Goal: Task Accomplishment & Management: Manage account settings

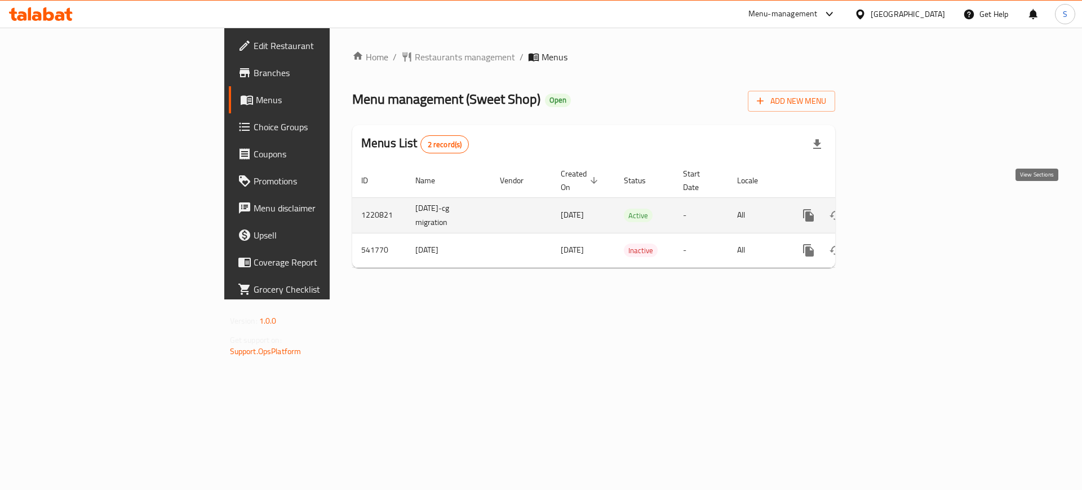
click at [895, 210] on icon "enhanced table" at bounding box center [890, 215] width 10 height 10
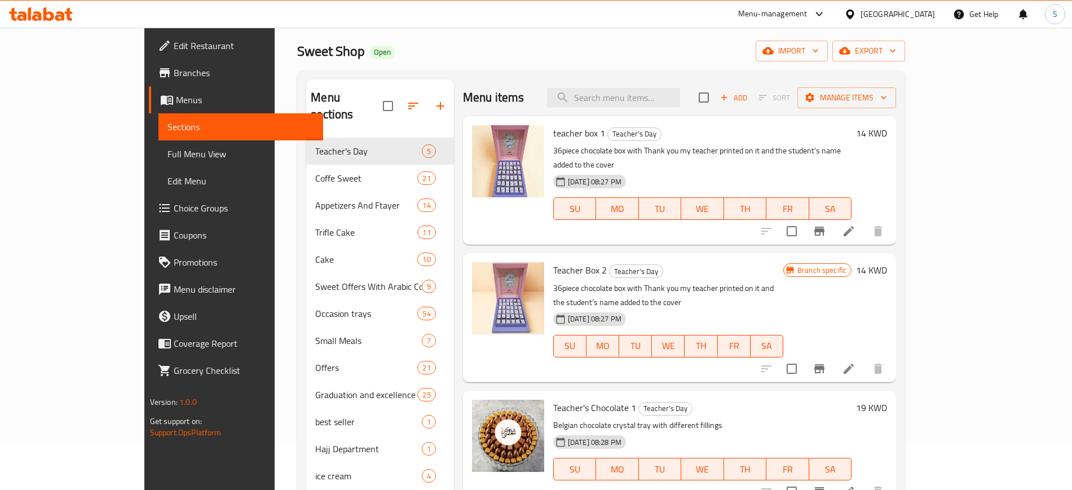
scroll to position [70, 0]
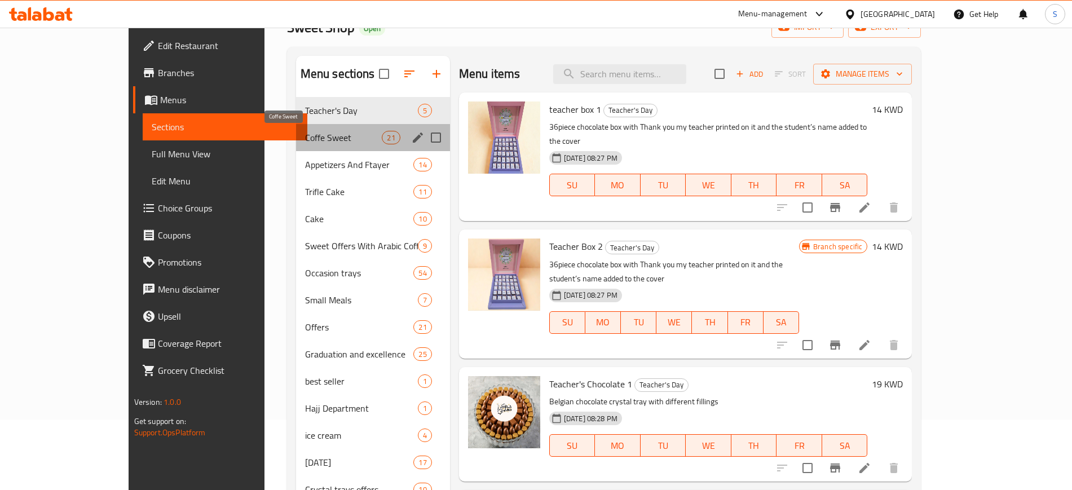
click at [305, 138] on span "Coffe Sweet" at bounding box center [343, 138] width 77 height 14
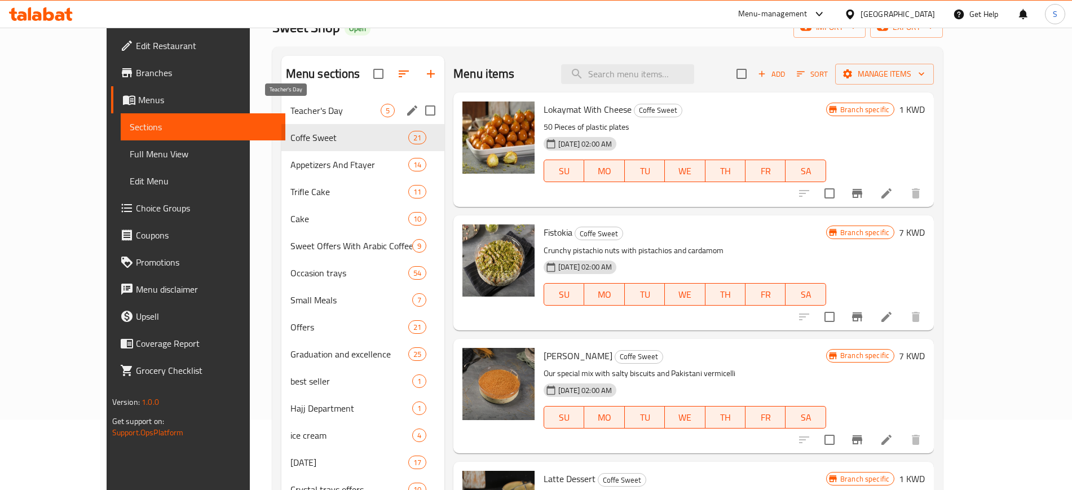
click at [298, 111] on span "Teacher's Day" at bounding box center [335, 111] width 90 height 14
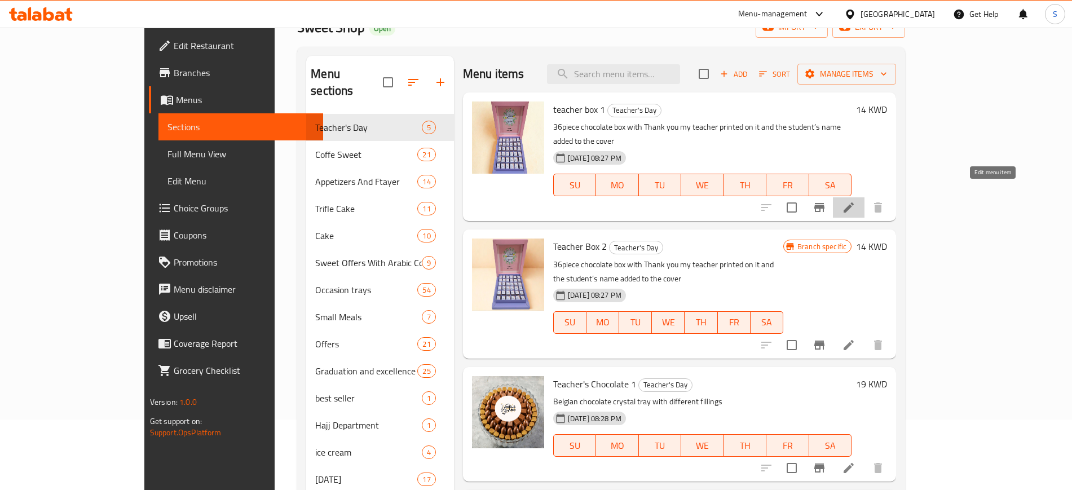
click at [855, 201] on icon at bounding box center [849, 208] width 14 height 14
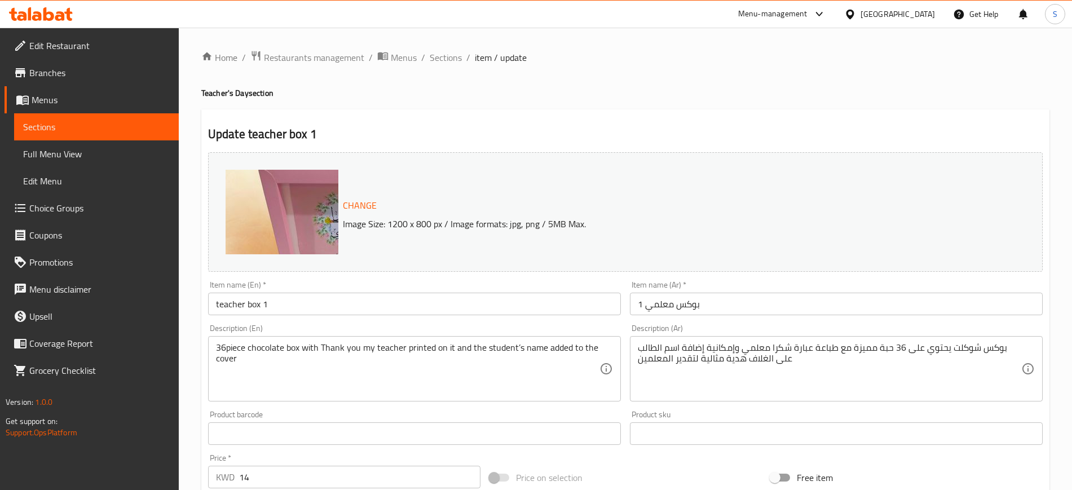
click at [125, 127] on span "Sections" at bounding box center [96, 127] width 147 height 14
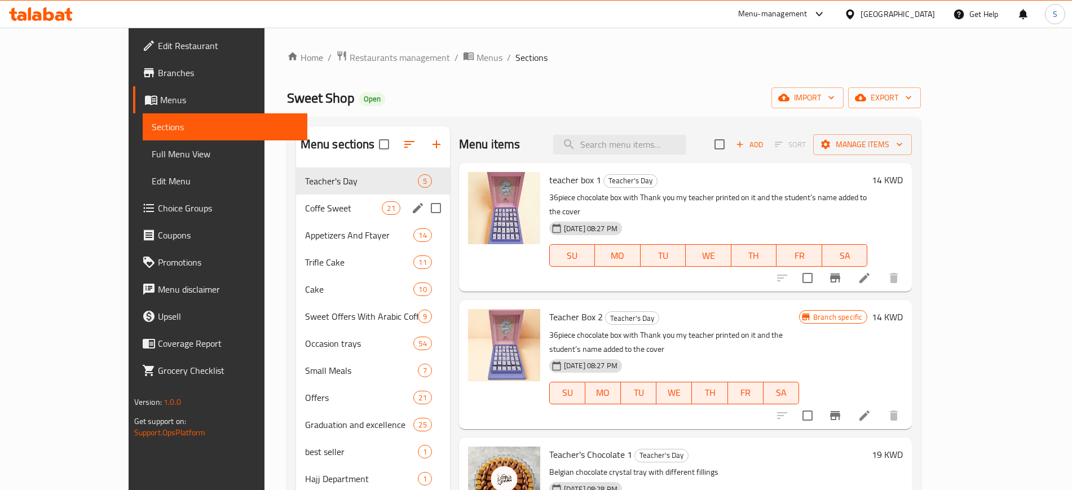
click at [296, 215] on div "Coffe Sweet 21" at bounding box center [373, 207] width 154 height 27
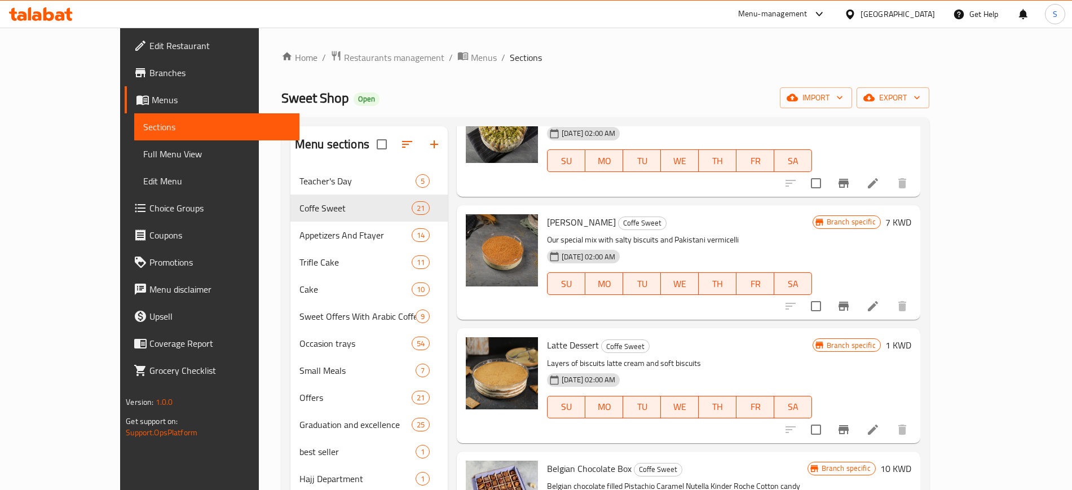
scroll to position [211, 0]
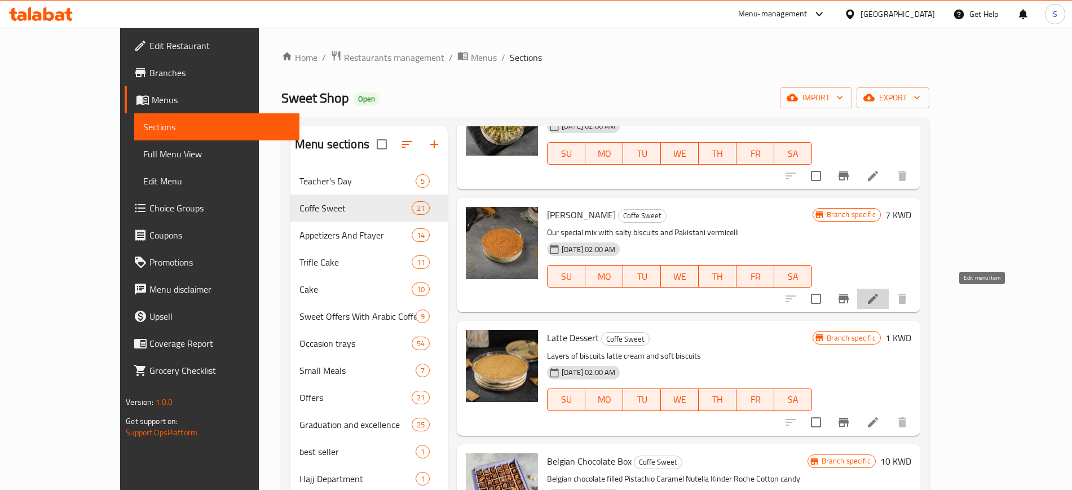
click at [879, 300] on icon at bounding box center [873, 299] width 14 height 14
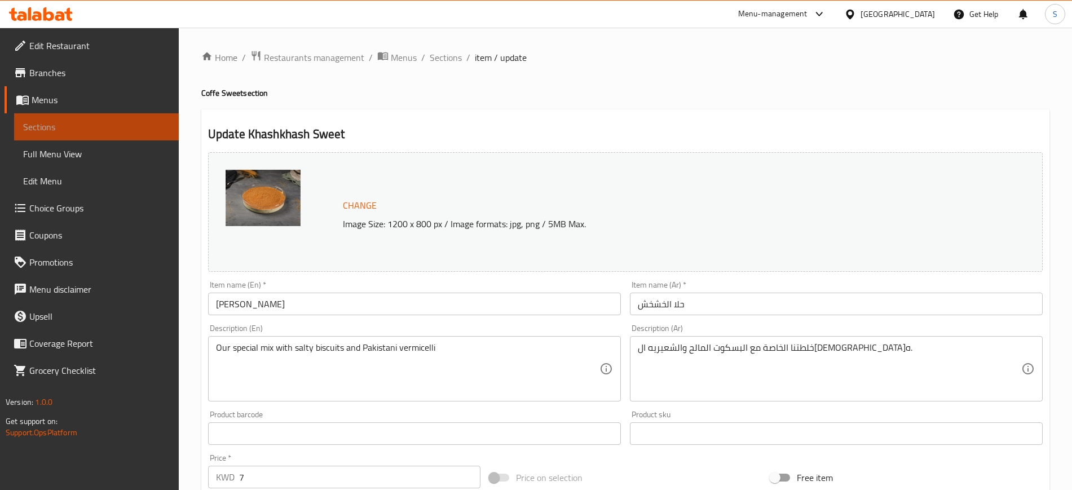
click at [52, 122] on span "Sections" at bounding box center [96, 127] width 147 height 14
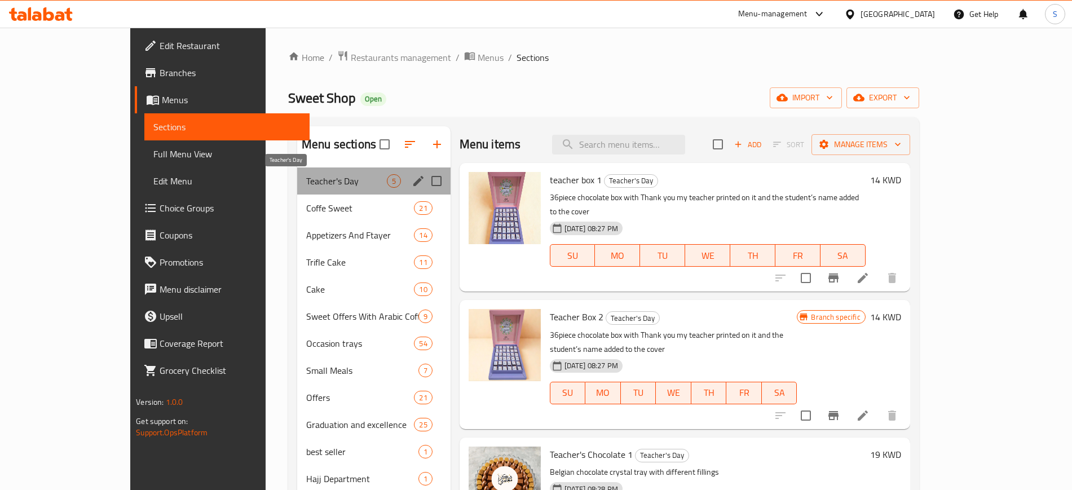
click at [322, 184] on span "Teacher's Day" at bounding box center [346, 181] width 81 height 14
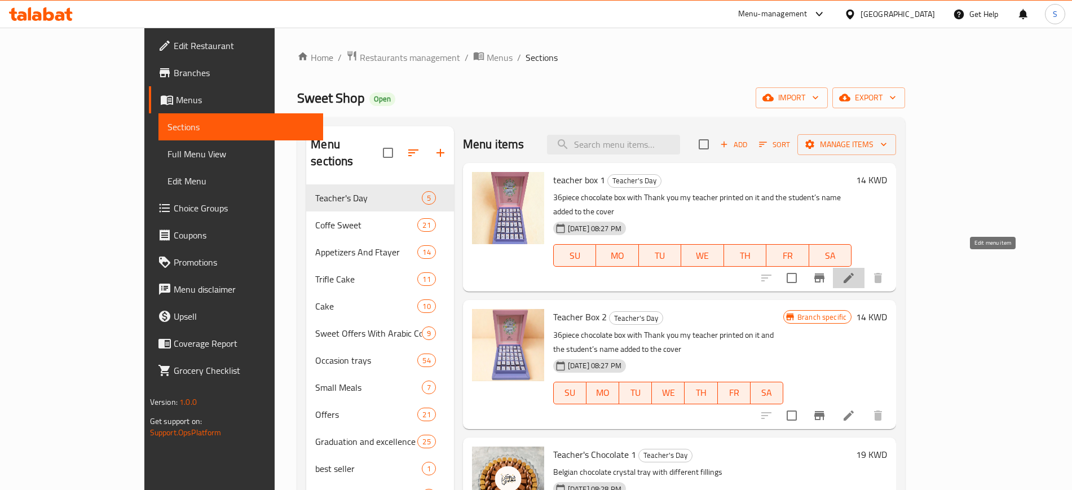
click at [855, 271] on icon at bounding box center [849, 278] width 14 height 14
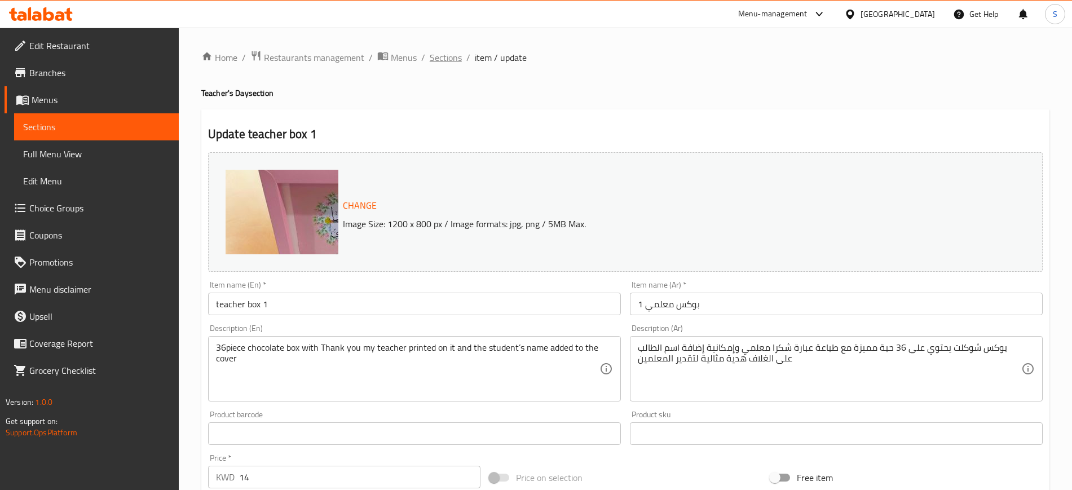
click at [448, 60] on span "Sections" at bounding box center [446, 58] width 32 height 14
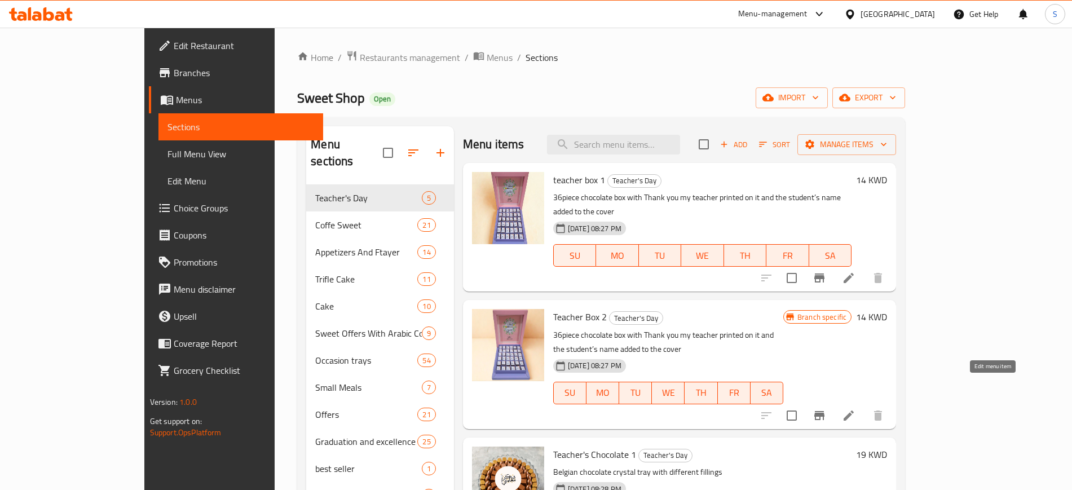
click at [855, 409] on icon at bounding box center [849, 416] width 14 height 14
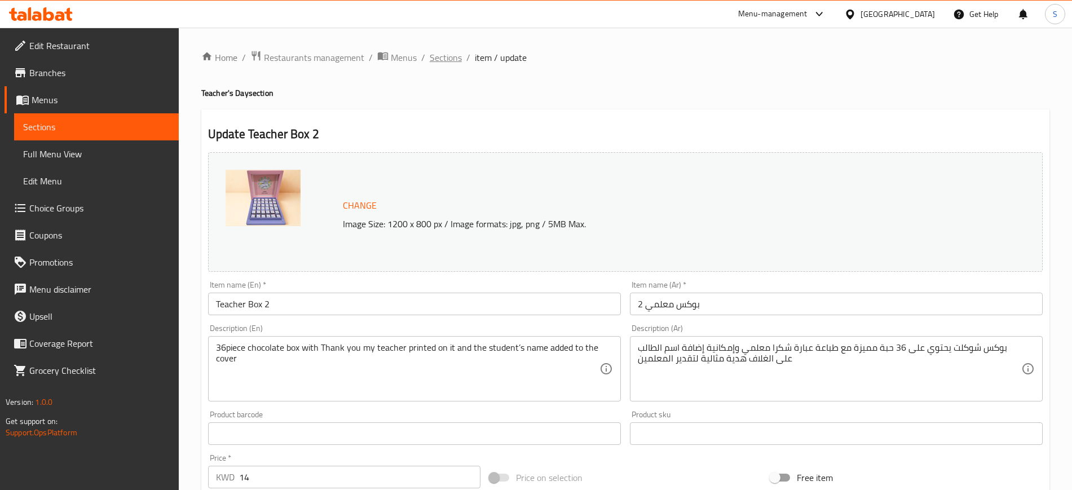
click at [445, 60] on span "Sections" at bounding box center [446, 58] width 32 height 14
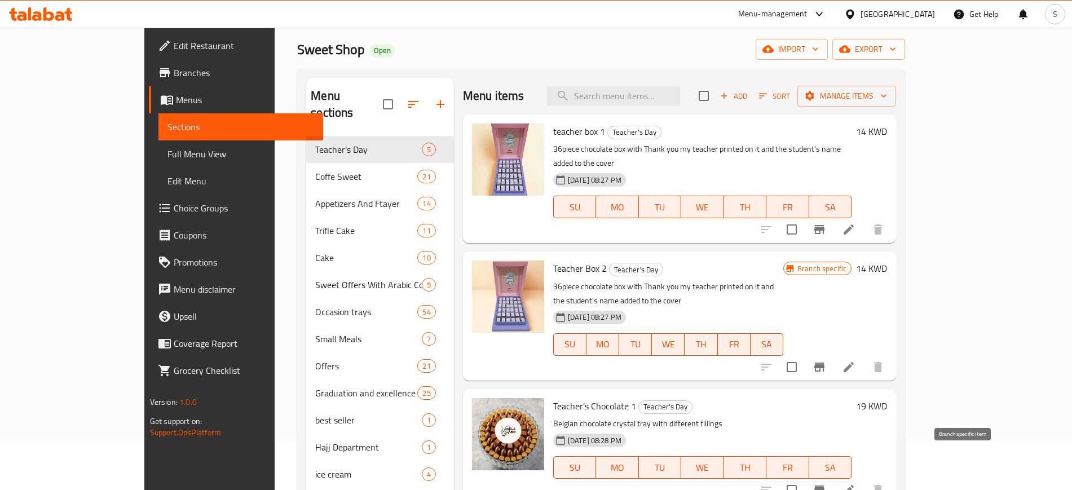
scroll to position [70, 0]
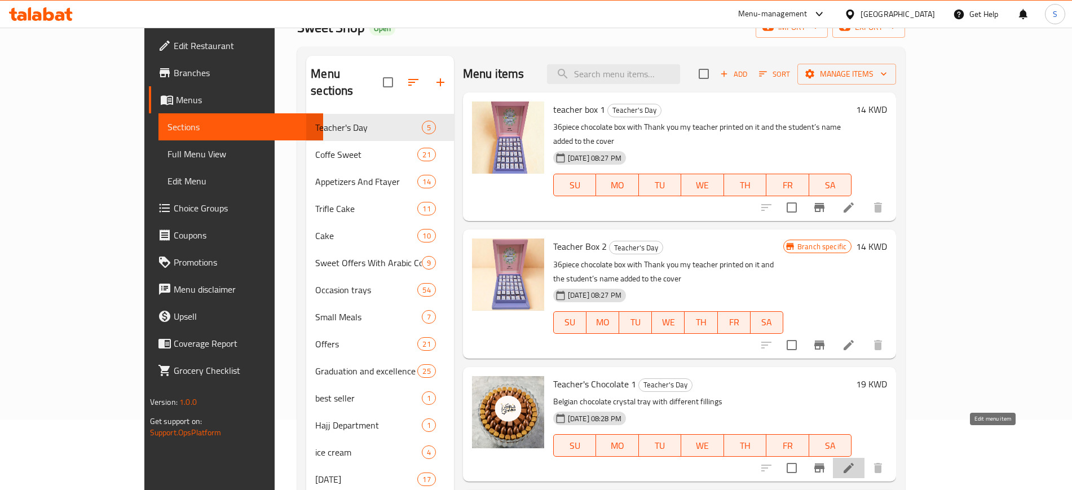
click at [853, 463] on icon at bounding box center [848, 468] width 10 height 10
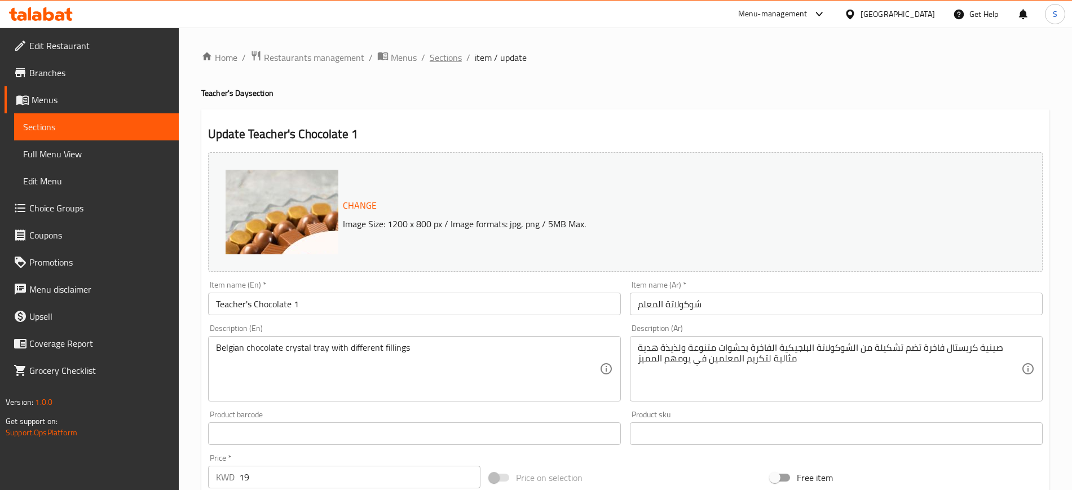
click at [448, 61] on span "Sections" at bounding box center [446, 58] width 32 height 14
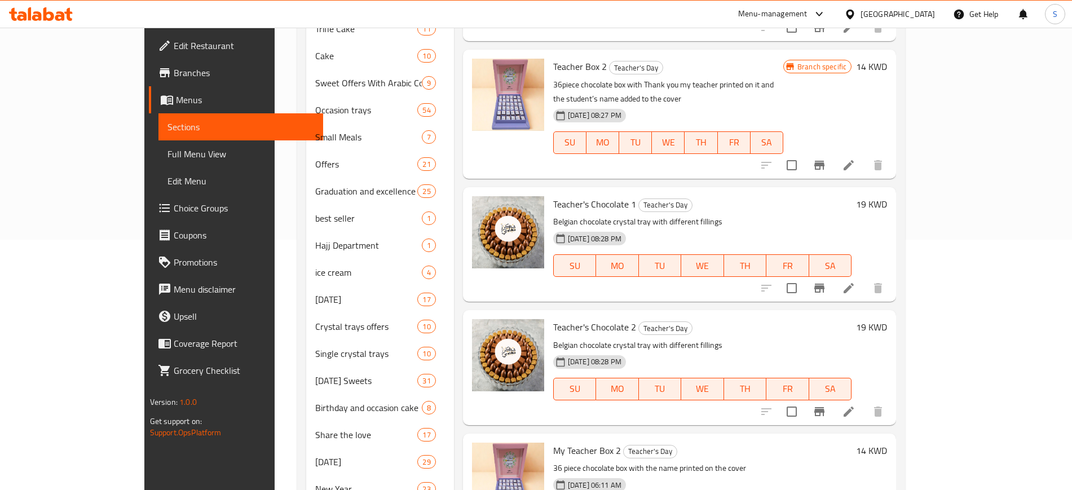
scroll to position [352, 0]
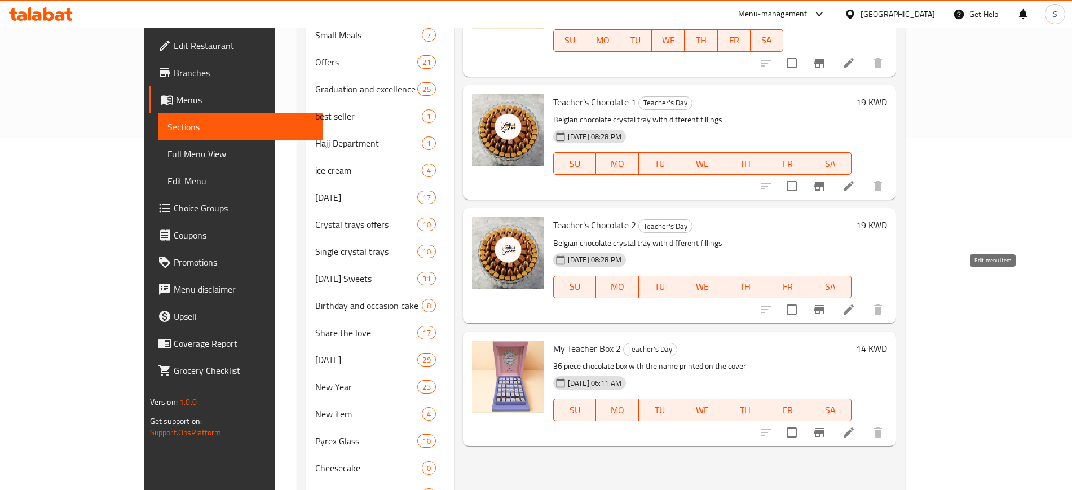
click at [855, 303] on icon at bounding box center [849, 310] width 14 height 14
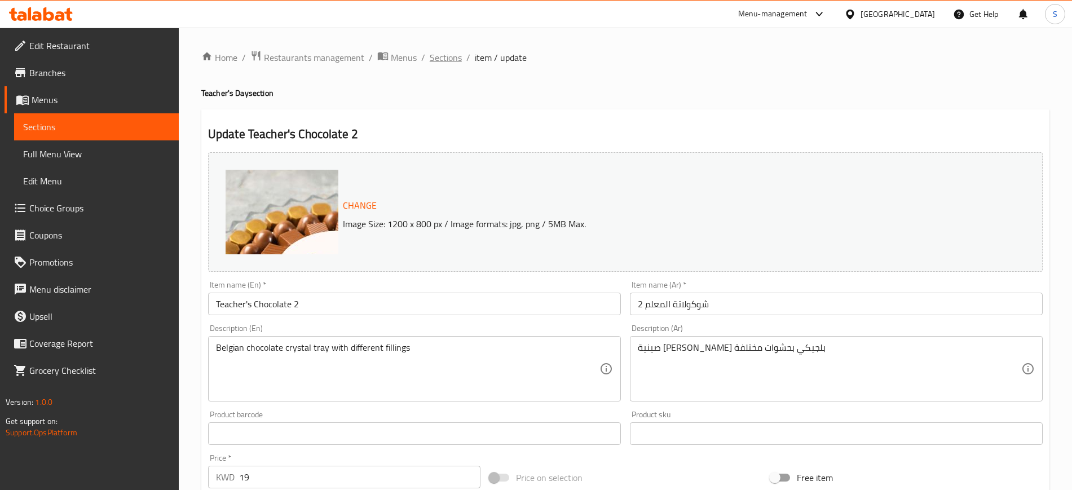
click at [439, 54] on span "Sections" at bounding box center [446, 58] width 32 height 14
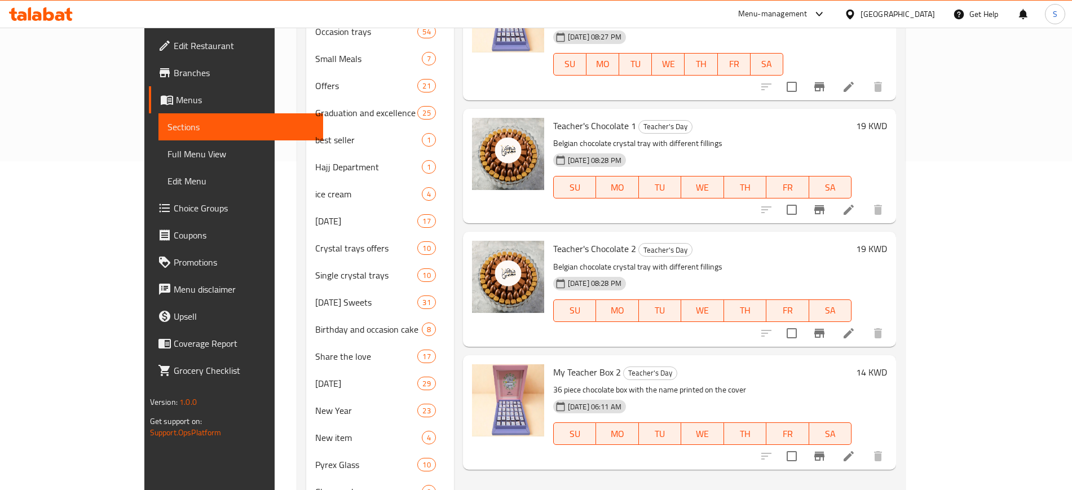
scroll to position [352, 0]
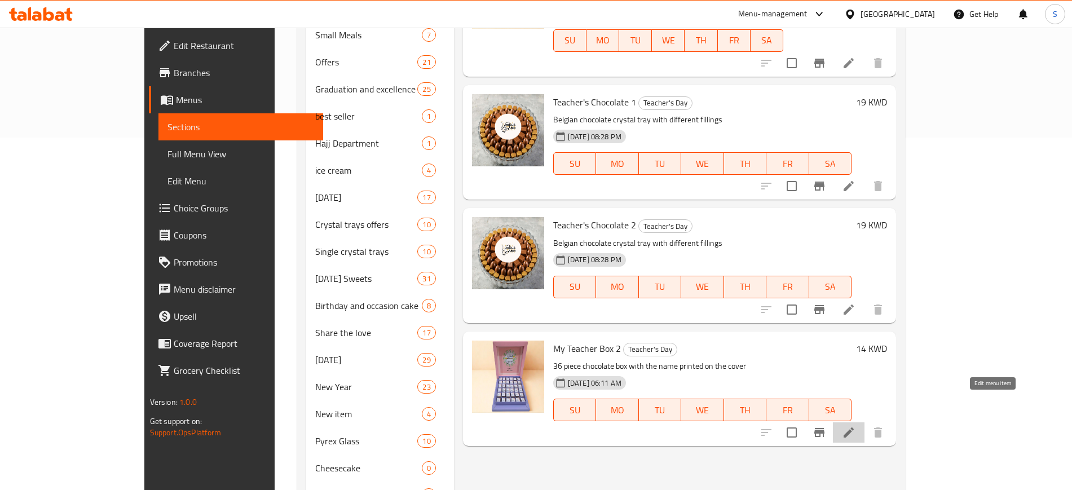
click at [855, 426] on icon at bounding box center [849, 433] width 14 height 14
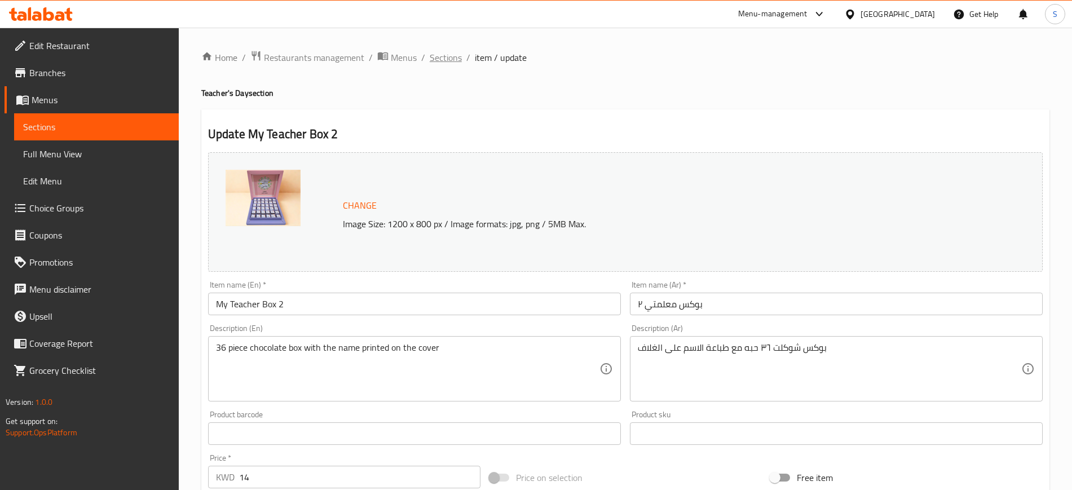
click at [446, 52] on span "Sections" at bounding box center [446, 58] width 32 height 14
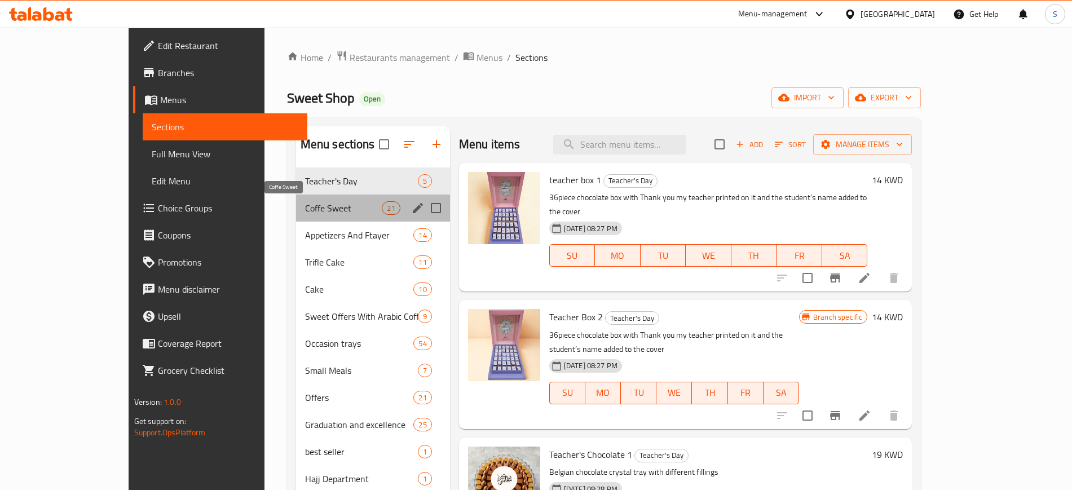
click at [334, 213] on span "Coffe Sweet" at bounding box center [343, 208] width 77 height 14
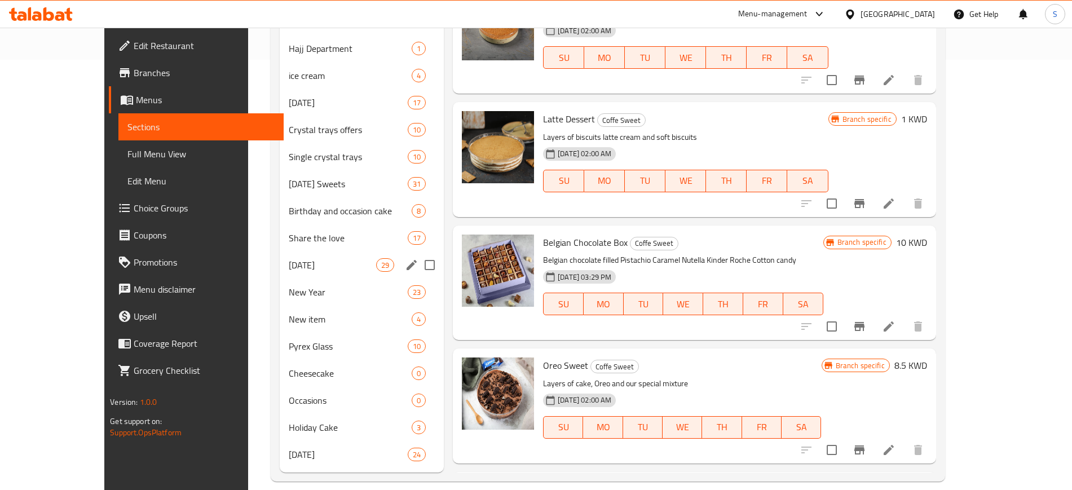
scroll to position [444, 0]
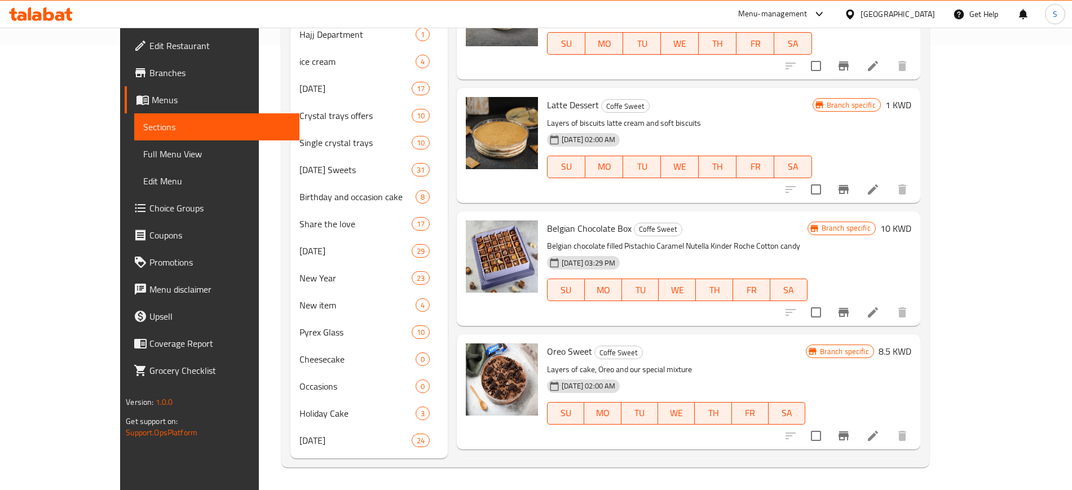
click at [259, 77] on div "Home / Restaurants management / Menus / Sections Sweet Shop Open import export …" at bounding box center [605, 36] width 693 height 906
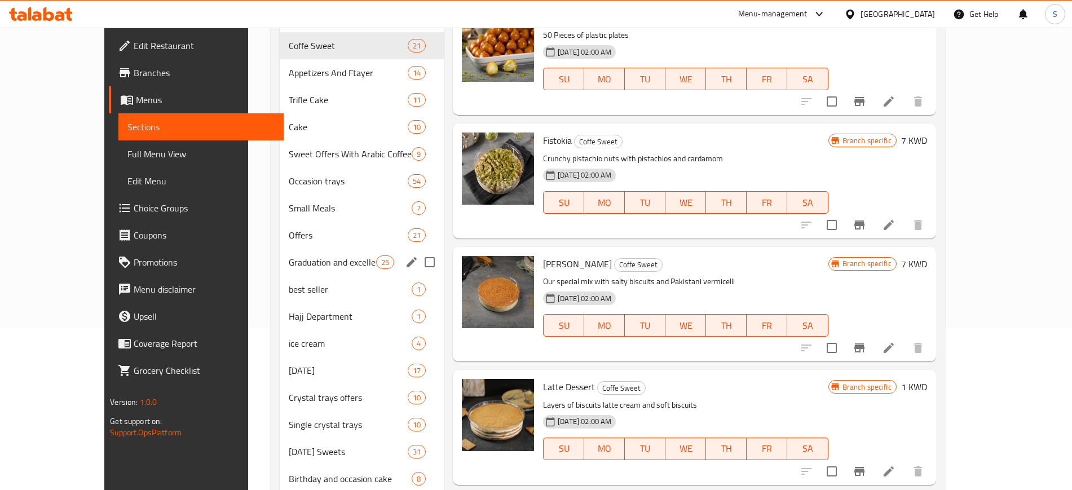
scroll to position [21, 0]
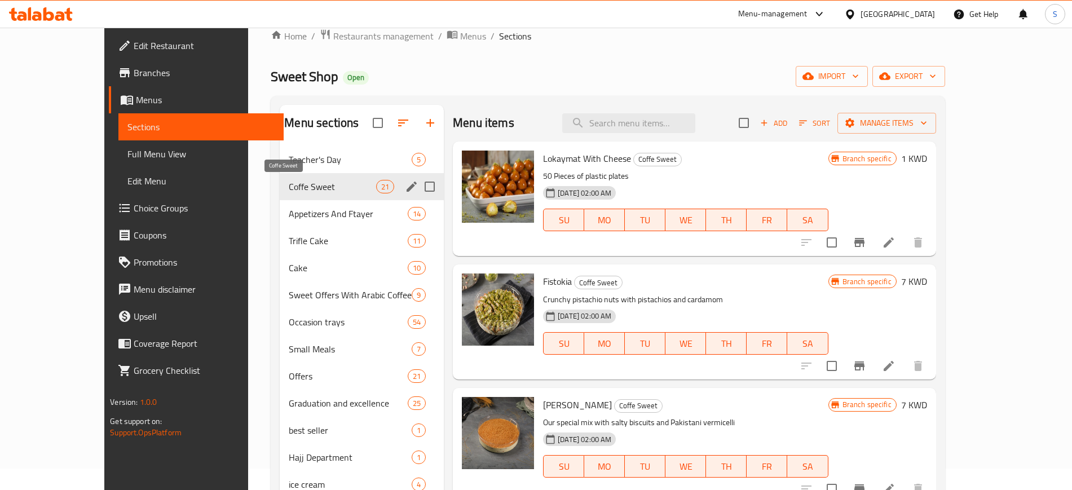
click at [312, 189] on span "Coffe Sweet" at bounding box center [332, 187] width 87 height 14
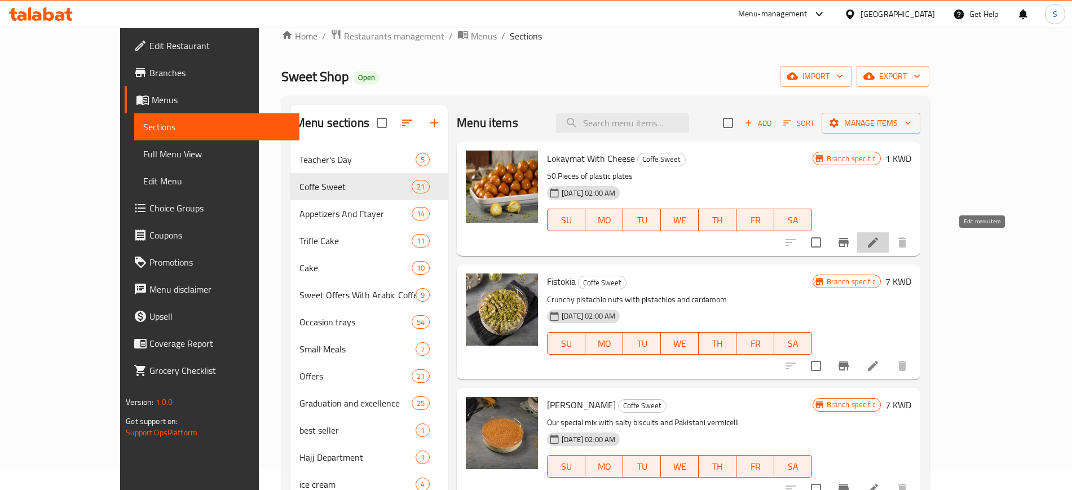
click at [879, 244] on icon at bounding box center [873, 243] width 14 height 14
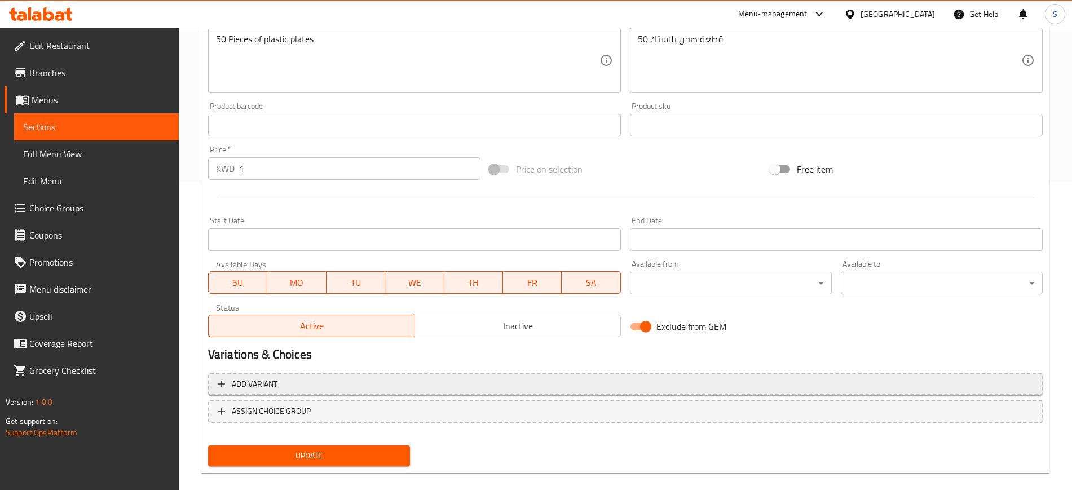
scroll to position [323, 0]
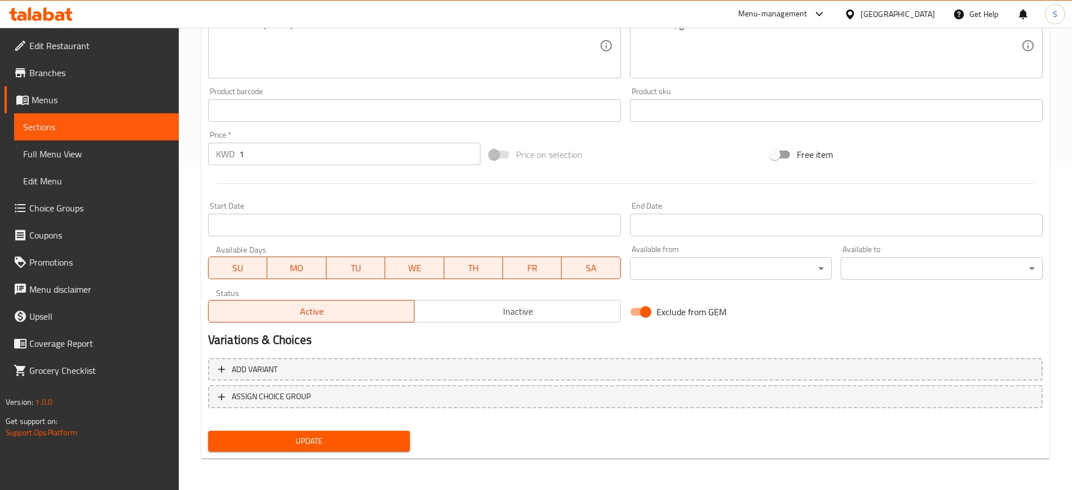
click at [643, 311] on input "Exclude from GEM" at bounding box center [645, 311] width 64 height 21
checkbox input "false"
click at [377, 439] on span "Update" at bounding box center [309, 441] width 184 height 14
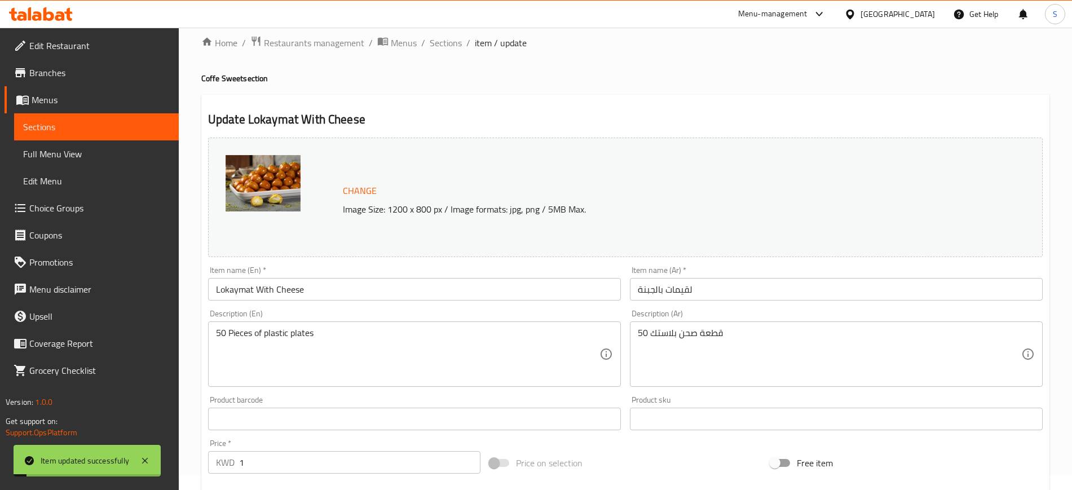
scroll to position [0, 0]
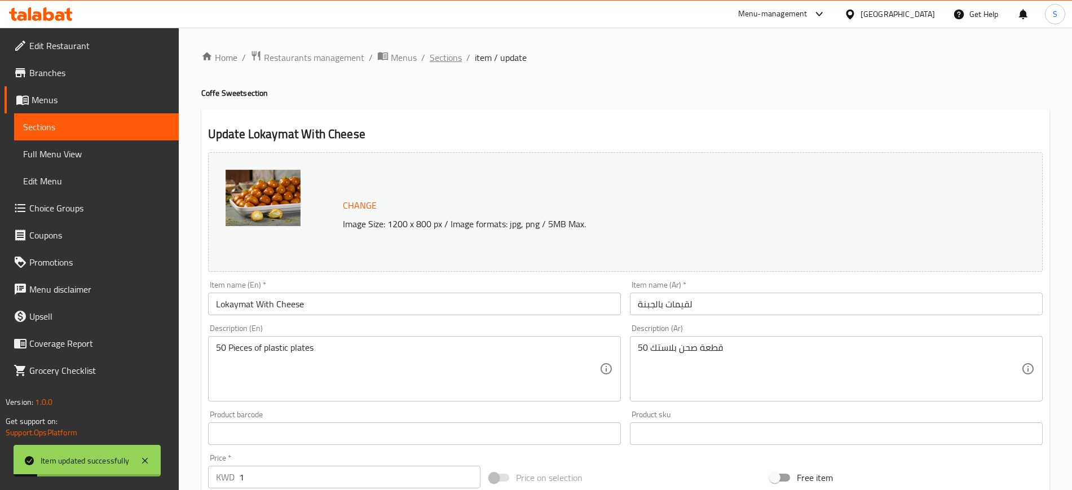
click at [454, 63] on span "Sections" at bounding box center [446, 58] width 32 height 14
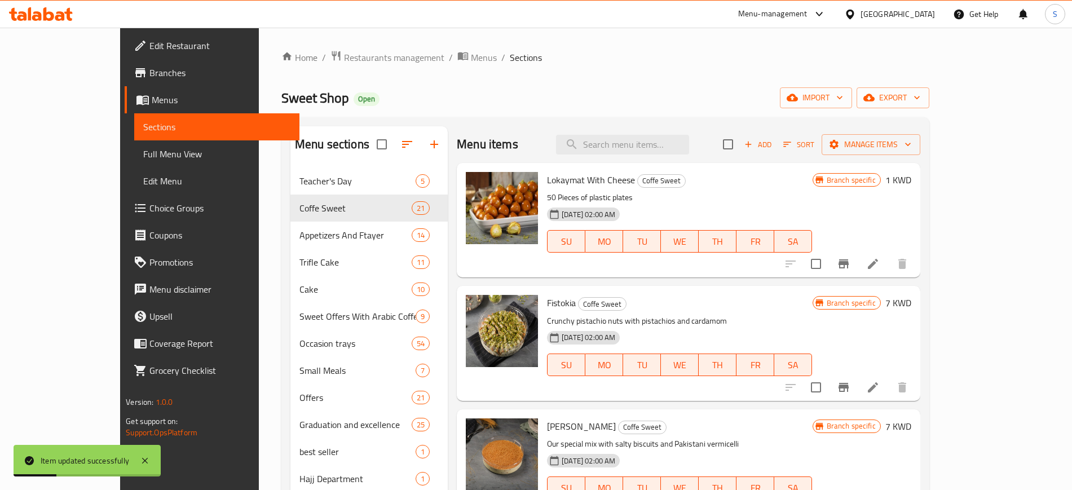
scroll to position [70, 0]
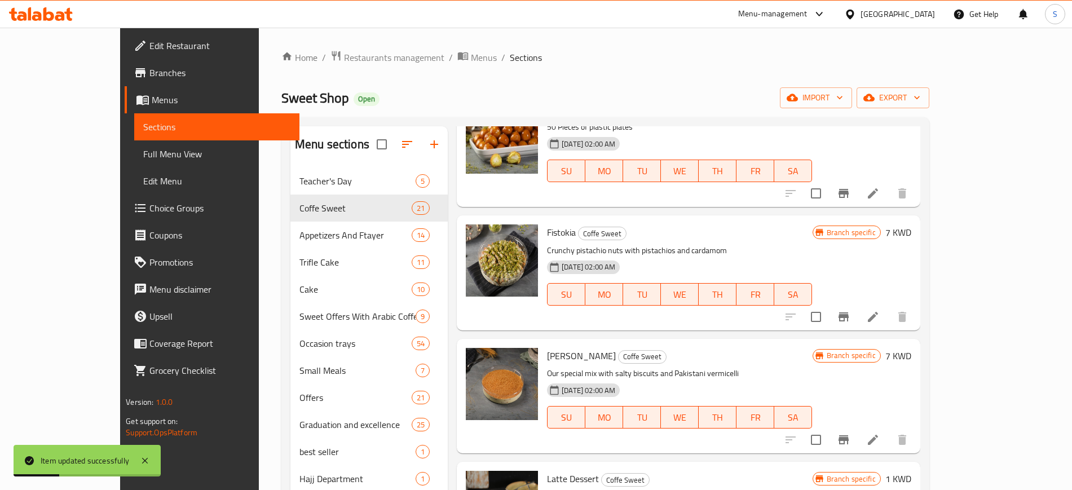
click at [878, 319] on icon at bounding box center [873, 317] width 10 height 10
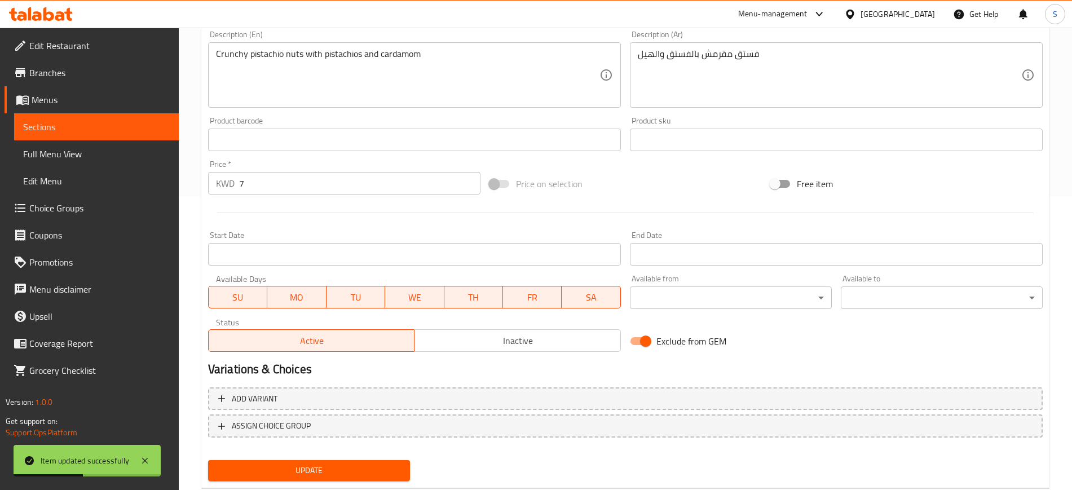
scroll to position [323, 0]
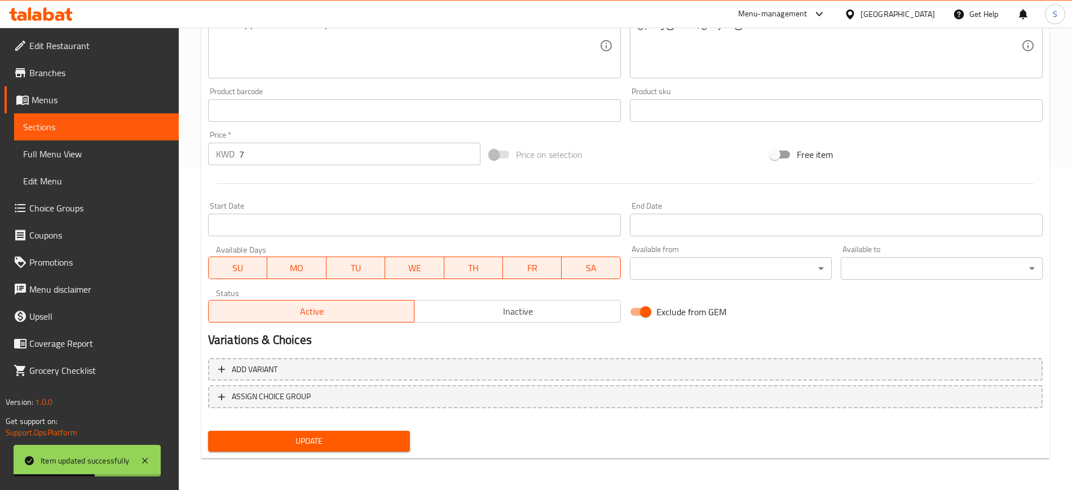
click at [641, 317] on input "Exclude from GEM" at bounding box center [645, 311] width 64 height 21
checkbox input "false"
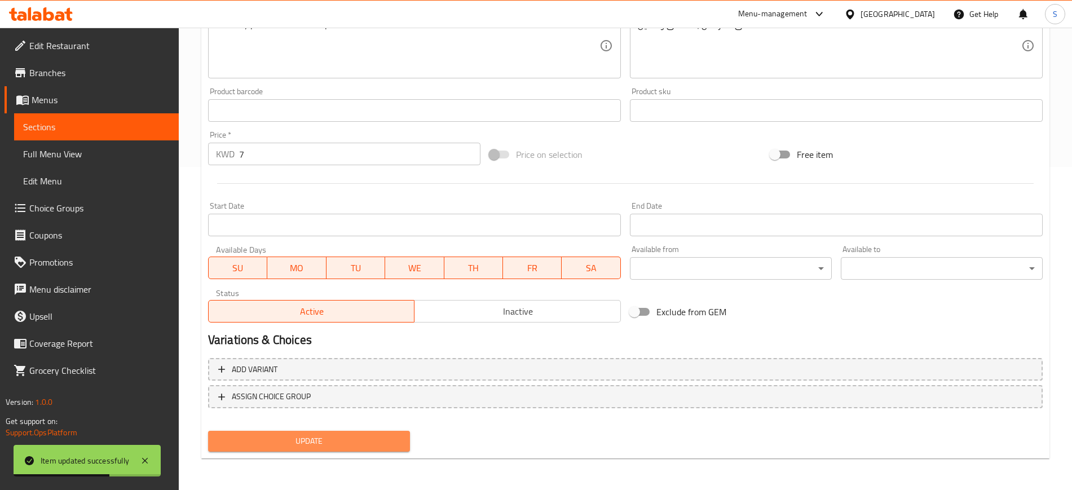
click at [343, 444] on span "Update" at bounding box center [309, 441] width 184 height 14
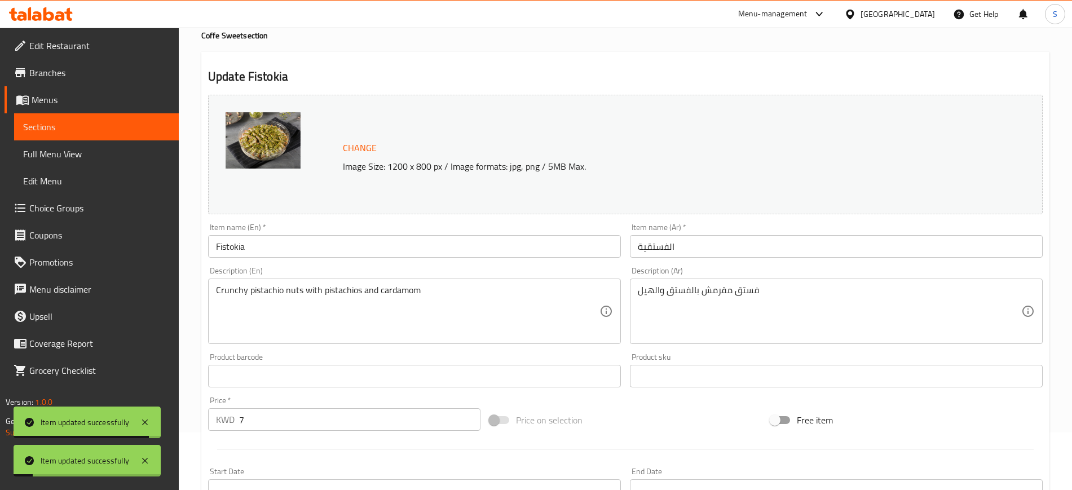
scroll to position [0, 0]
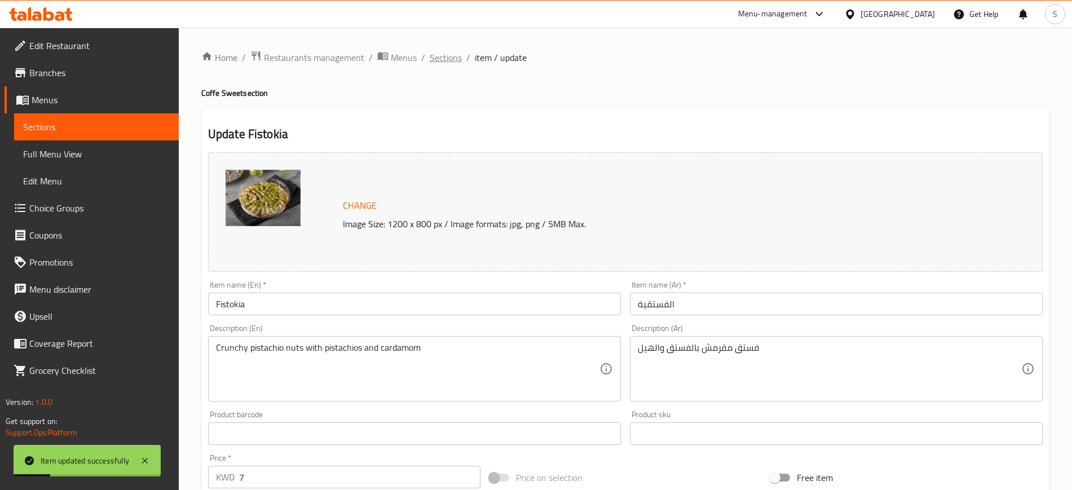
click at [445, 61] on span "Sections" at bounding box center [446, 58] width 32 height 14
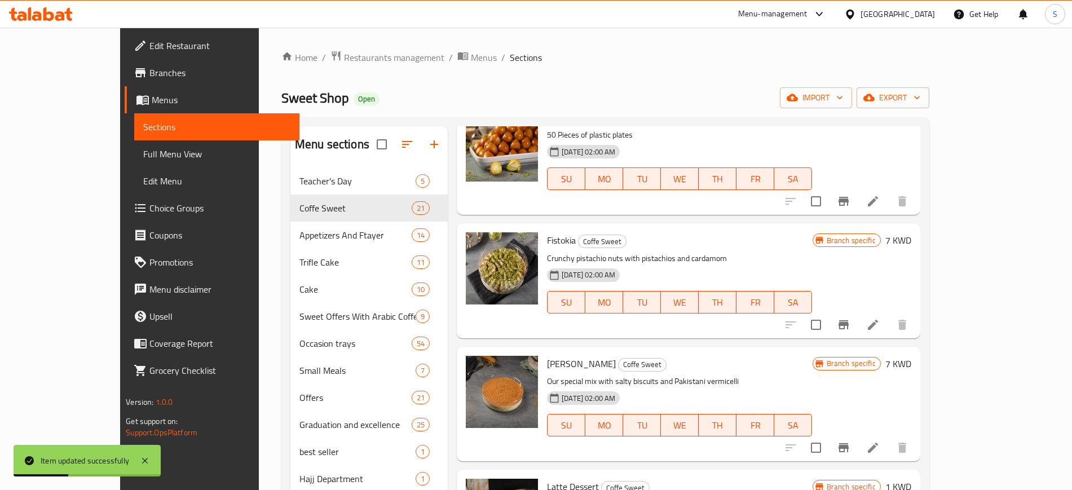
scroll to position [70, 0]
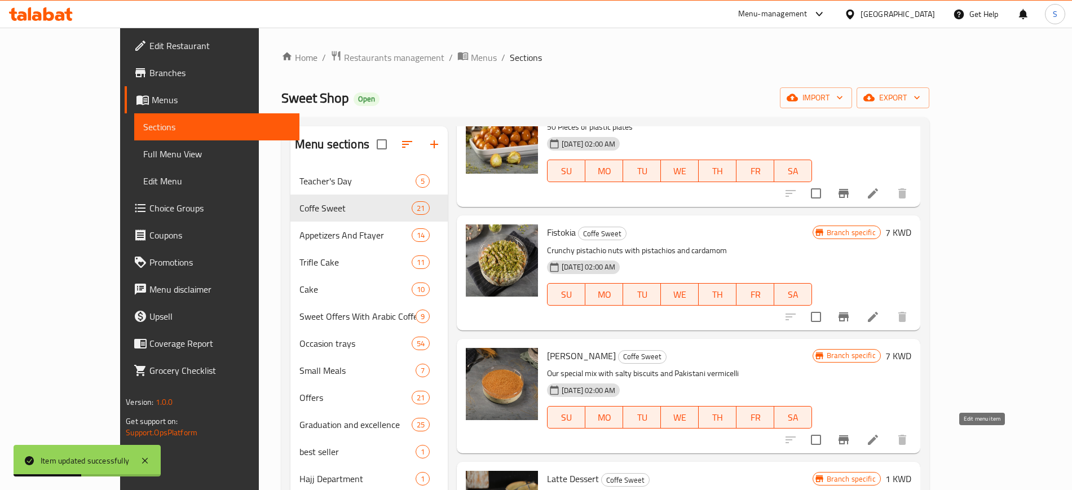
click at [879, 444] on icon at bounding box center [873, 440] width 14 height 14
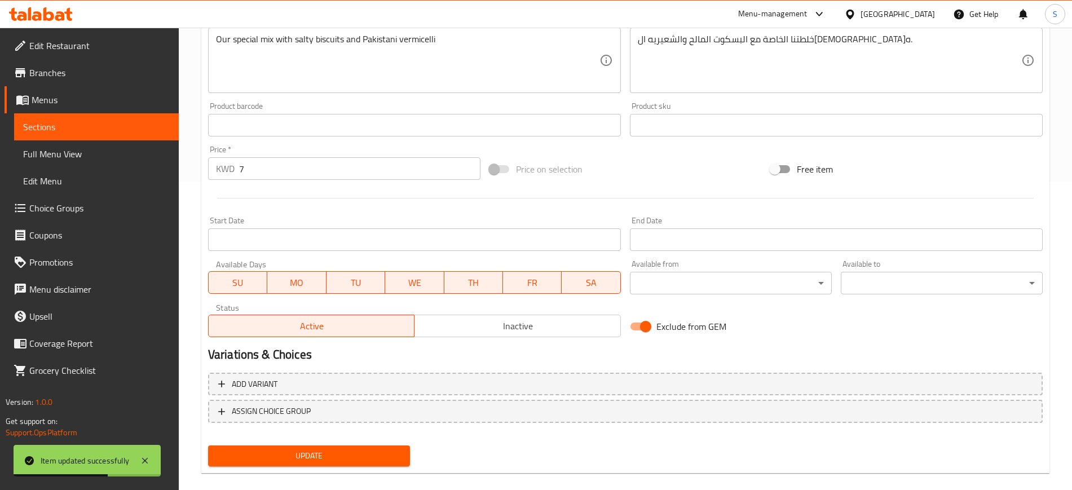
scroll to position [323, 0]
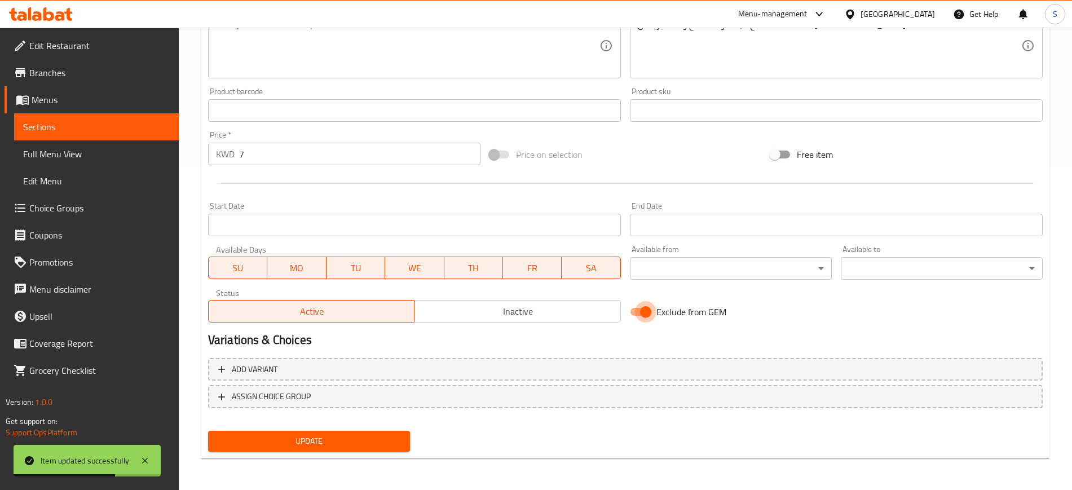
click at [644, 312] on input "Exclude from GEM" at bounding box center [645, 311] width 64 height 21
checkbox input "false"
drag, startPoint x: 359, startPoint y: 440, endPoint x: 365, endPoint y: 432, distance: 10.0
click at [365, 432] on button "Update" at bounding box center [309, 441] width 202 height 21
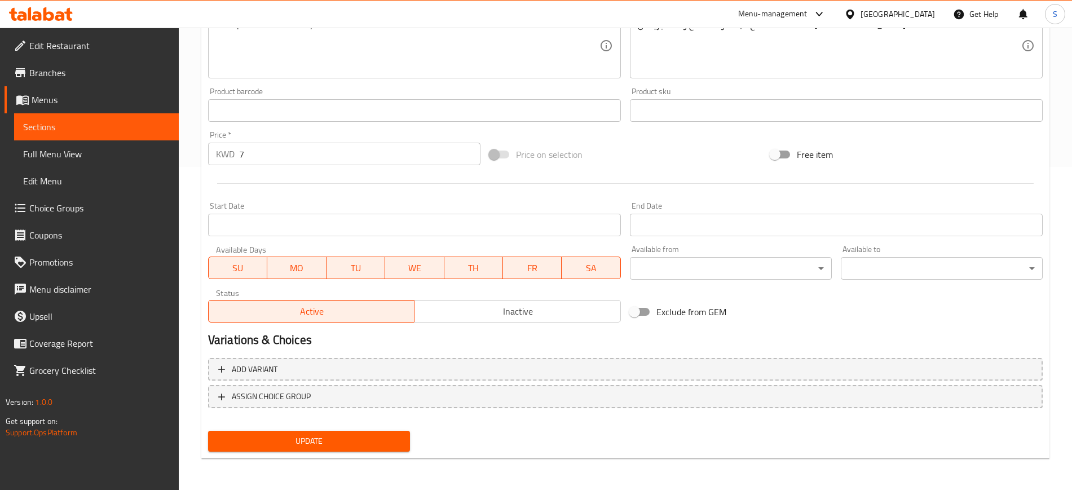
click at [747, 90] on div "Product sku Product sku" at bounding box center [836, 104] width 413 height 34
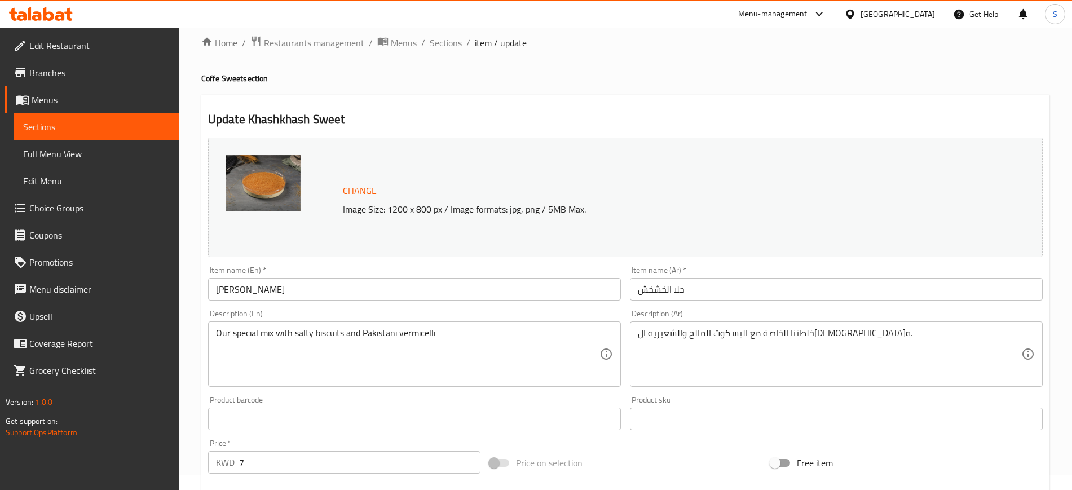
scroll to position [0, 0]
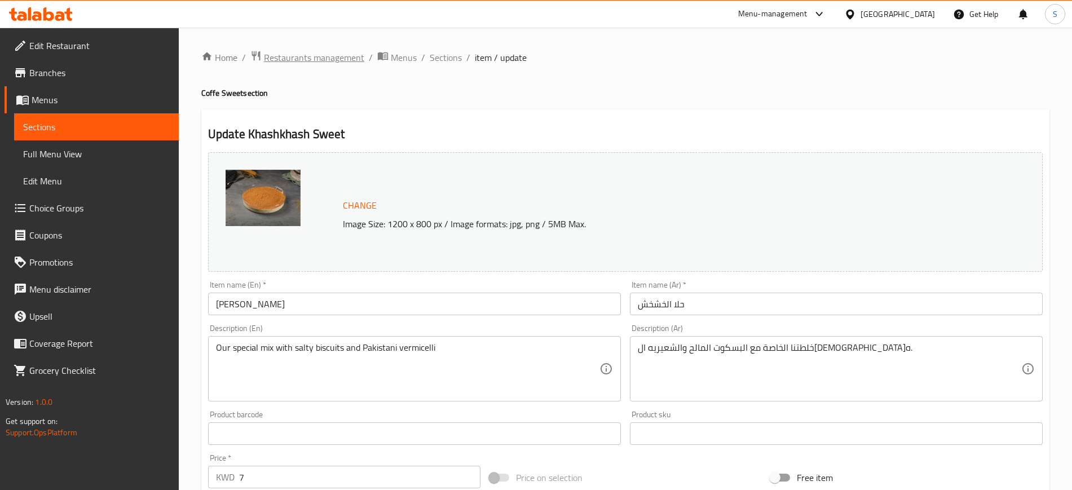
click at [318, 60] on span "Restaurants management" at bounding box center [314, 58] width 100 height 14
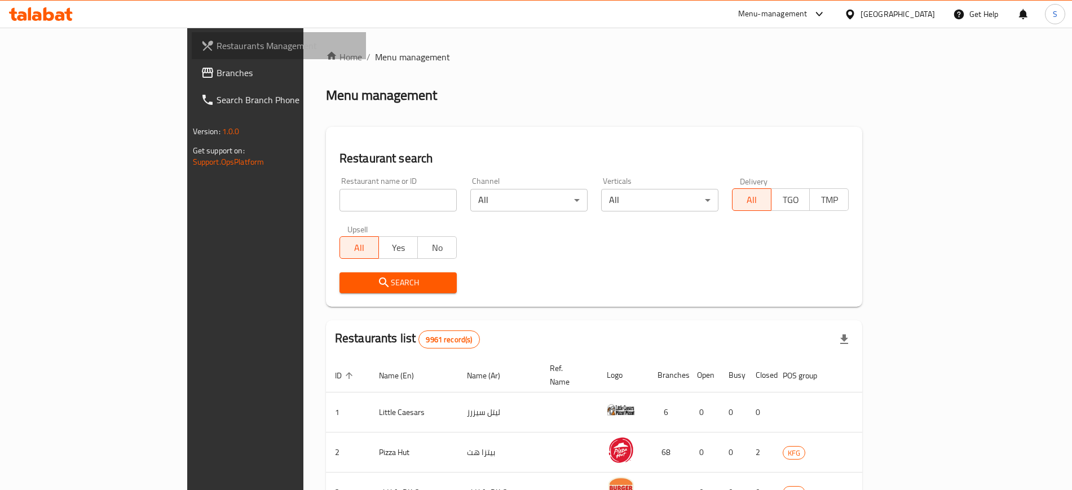
click at [216, 43] on span "Restaurants Management" at bounding box center [286, 46] width 140 height 14
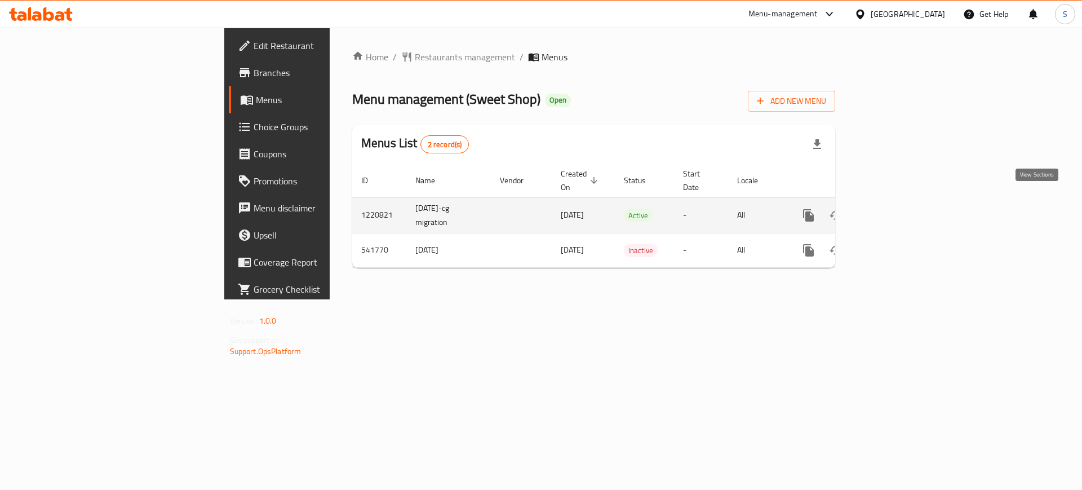
click at [897, 209] on icon "enhanced table" at bounding box center [890, 216] width 14 height 14
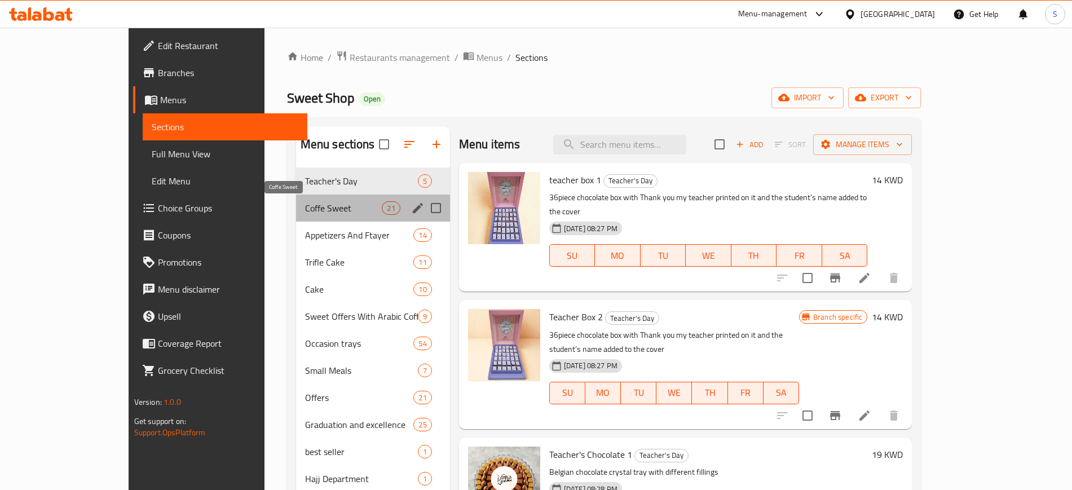
click at [335, 213] on span "Coffe Sweet" at bounding box center [343, 208] width 77 height 14
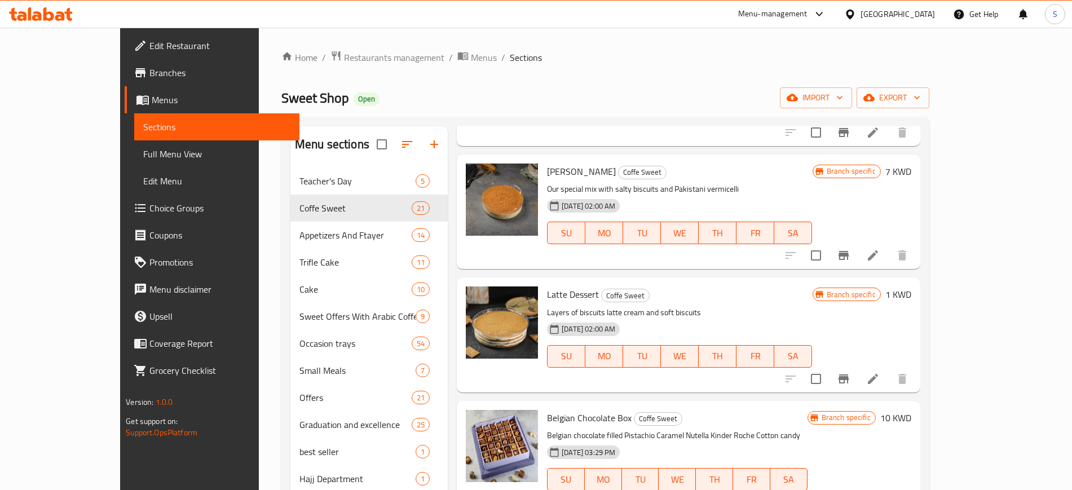
scroll to position [282, 0]
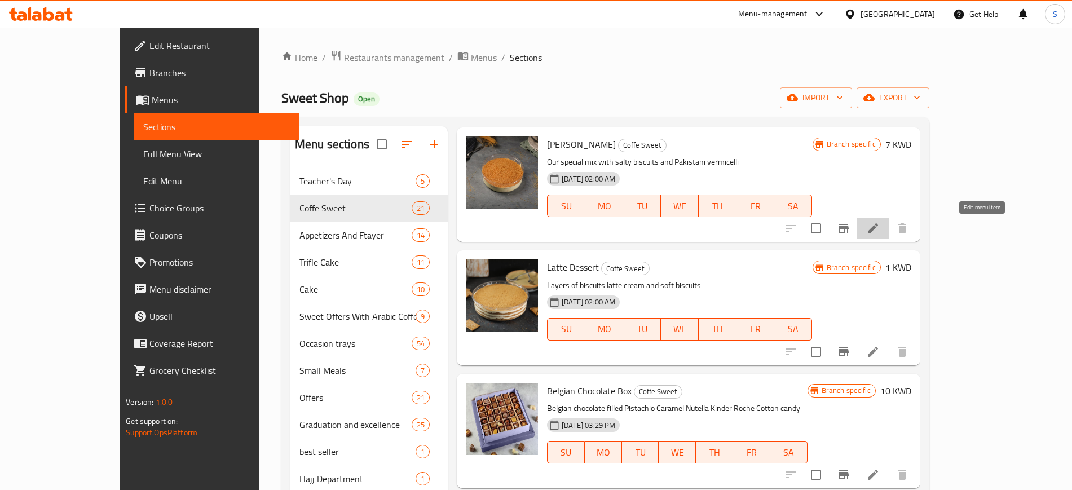
click at [879, 232] on icon at bounding box center [873, 229] width 14 height 14
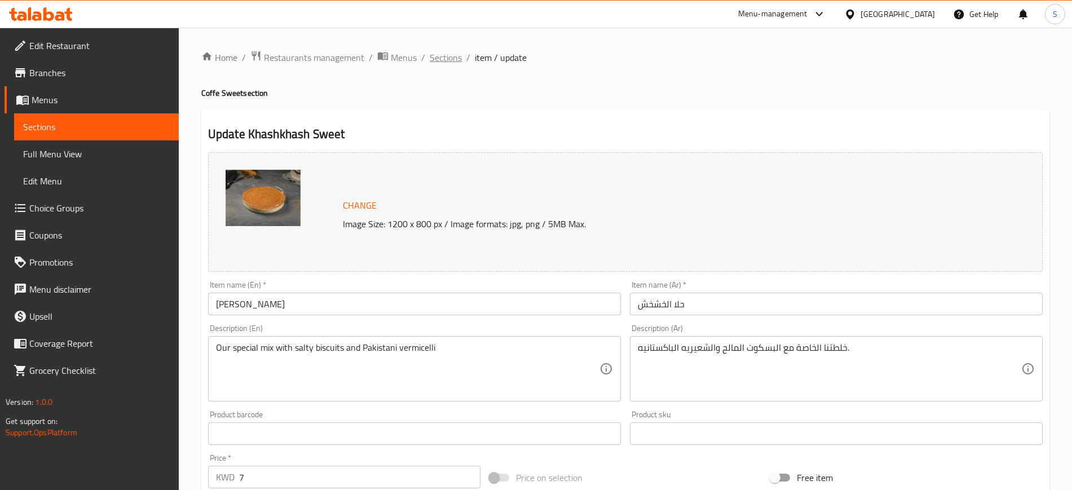
click at [446, 62] on span "Sections" at bounding box center [446, 58] width 32 height 14
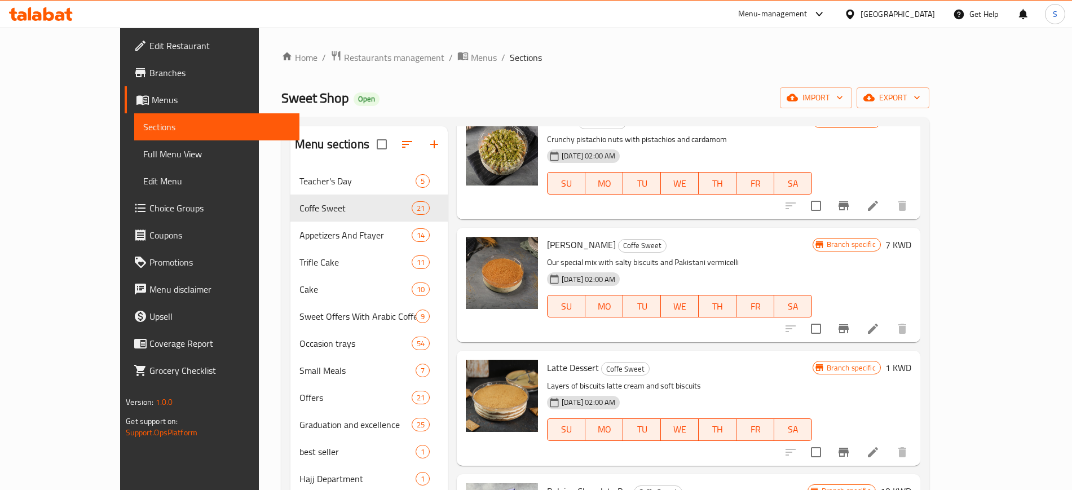
scroll to position [211, 0]
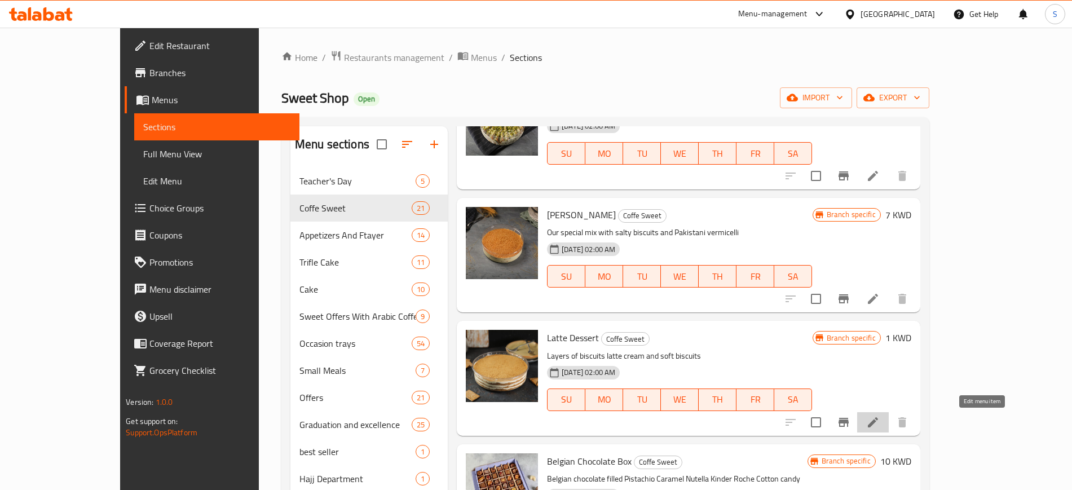
click at [878, 426] on icon at bounding box center [873, 422] width 10 height 10
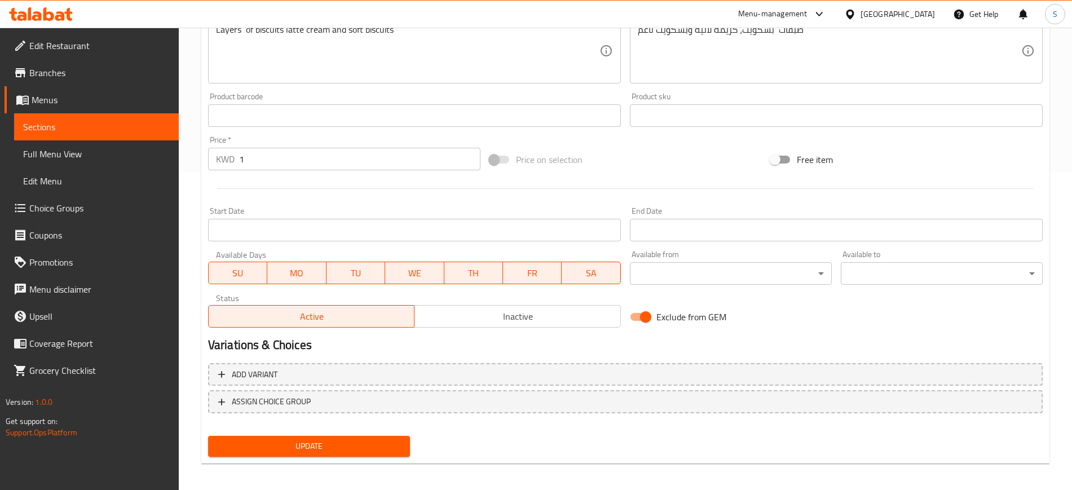
scroll to position [323, 0]
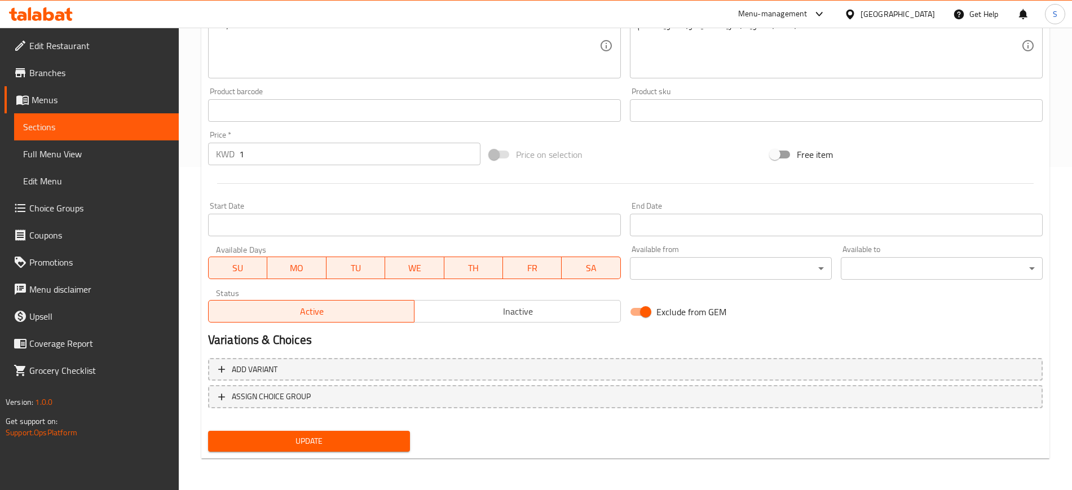
click at [645, 312] on input "Exclude from GEM" at bounding box center [645, 311] width 64 height 21
checkbox input "false"
click at [351, 445] on span "Update" at bounding box center [309, 441] width 184 height 14
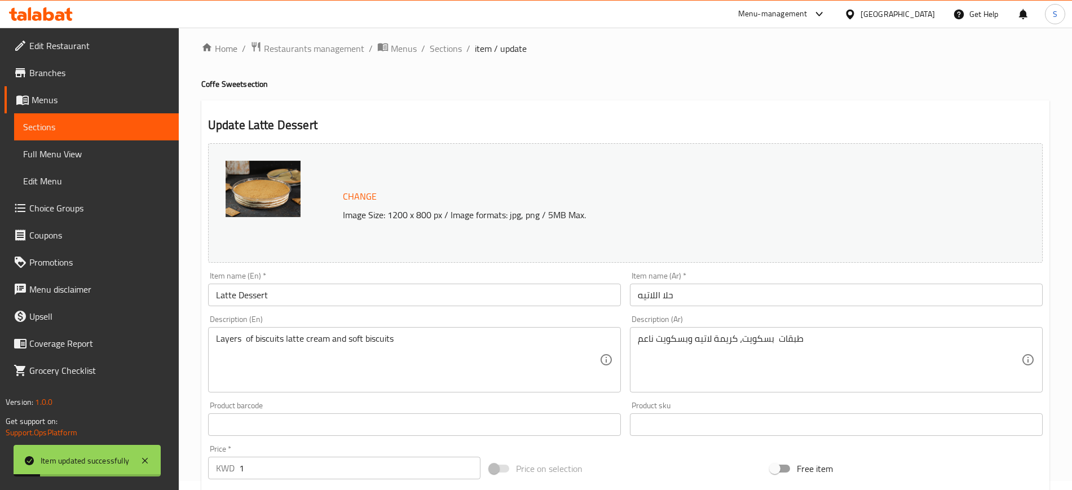
scroll to position [0, 0]
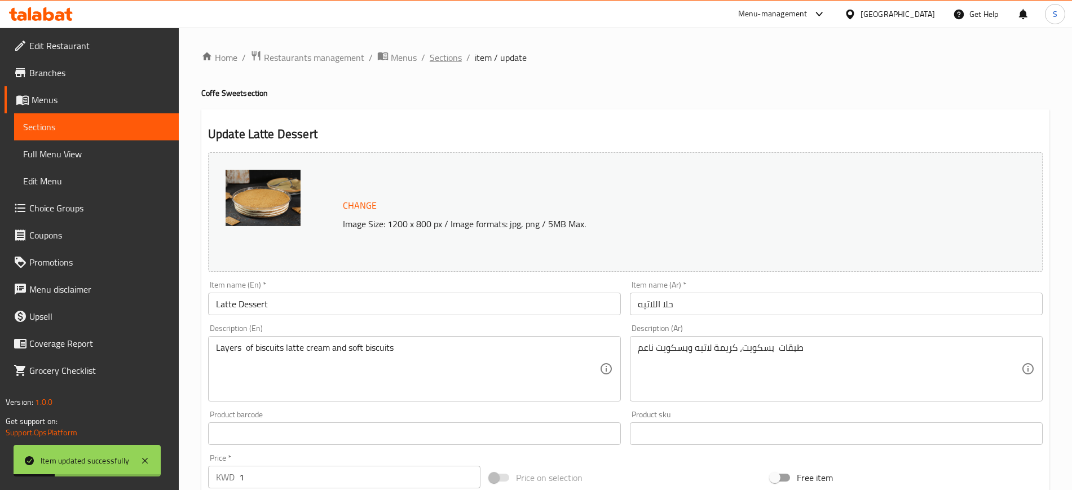
click at [432, 54] on span "Sections" at bounding box center [446, 58] width 32 height 14
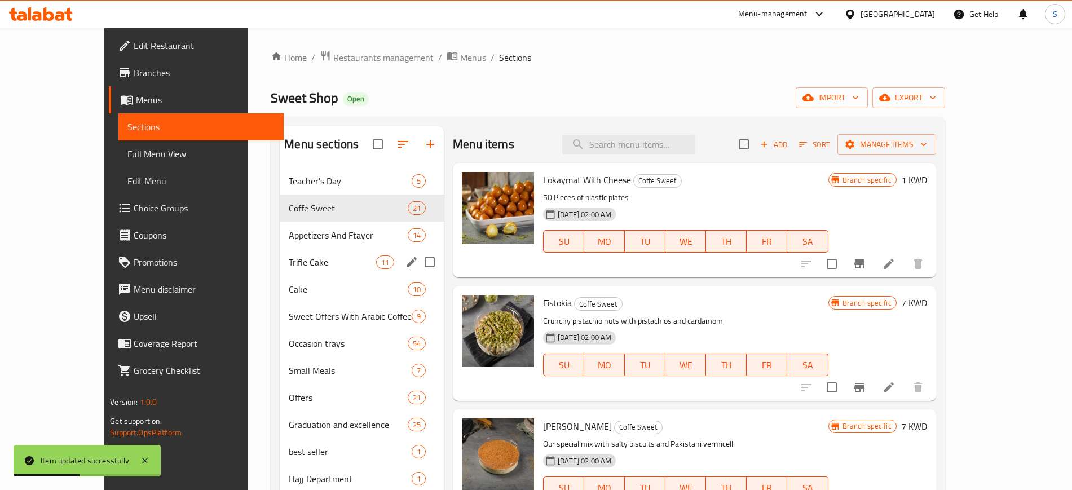
click at [290, 253] on div "Trifle Cake 11" at bounding box center [362, 262] width 164 height 27
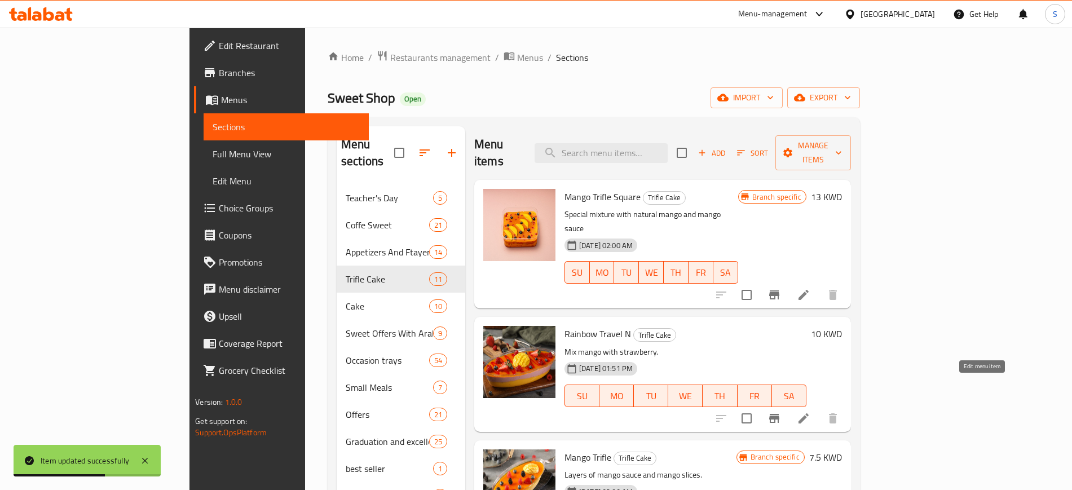
click at [810, 411] on icon at bounding box center [803, 418] width 14 height 14
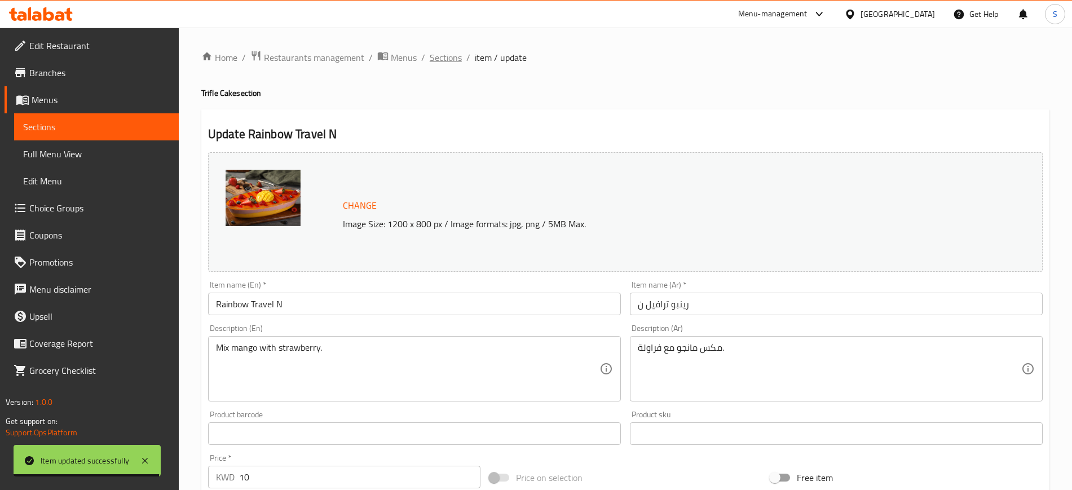
click at [448, 63] on span "Sections" at bounding box center [446, 58] width 32 height 14
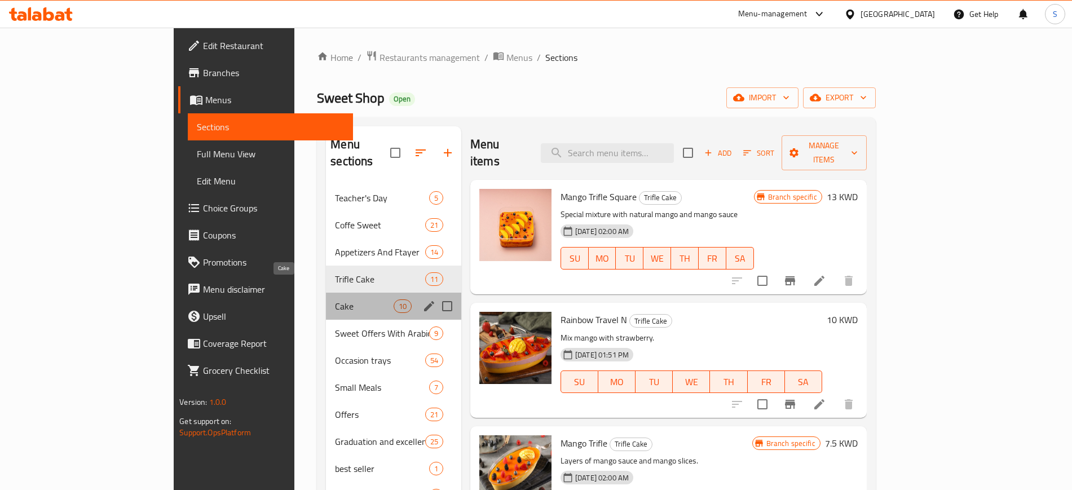
click at [335, 299] on span "Cake" at bounding box center [364, 306] width 58 height 14
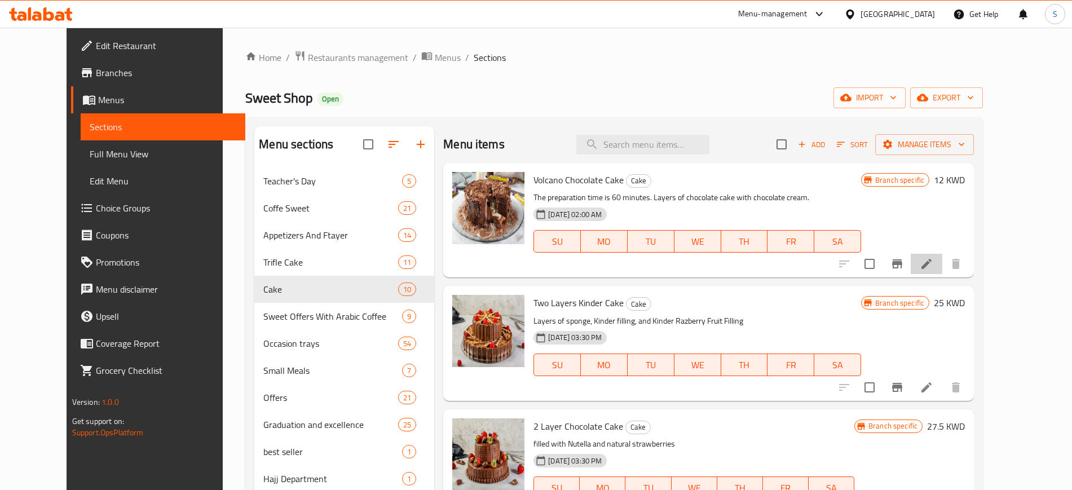
click at [942, 267] on li at bounding box center [926, 264] width 32 height 20
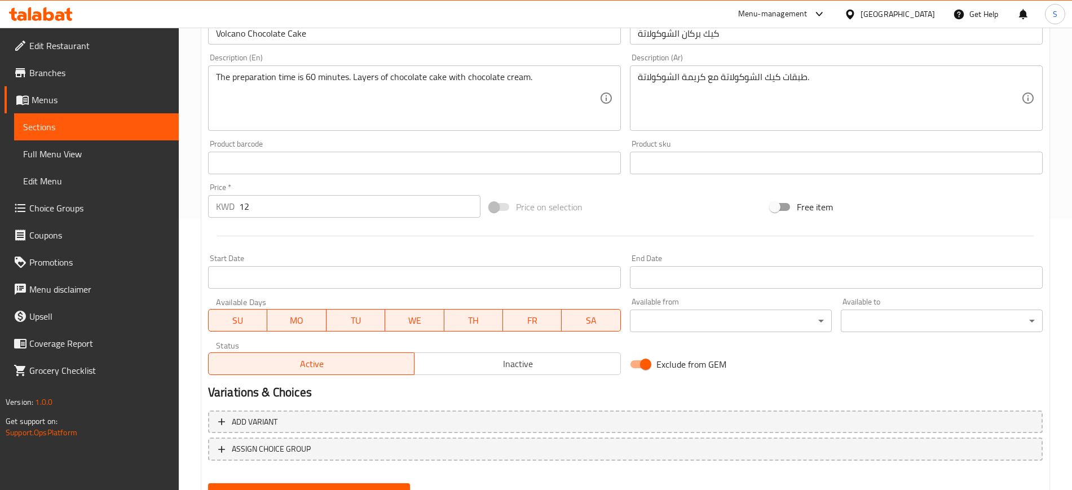
scroll to position [323, 0]
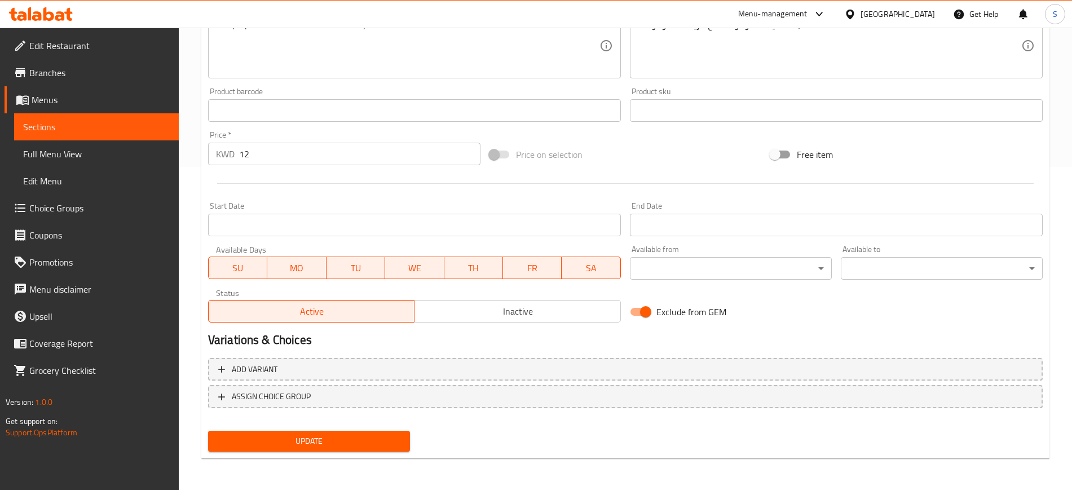
click at [645, 316] on input "Exclude from GEM" at bounding box center [645, 311] width 64 height 21
checkbox input "false"
click at [360, 432] on button "Update" at bounding box center [309, 441] width 202 height 21
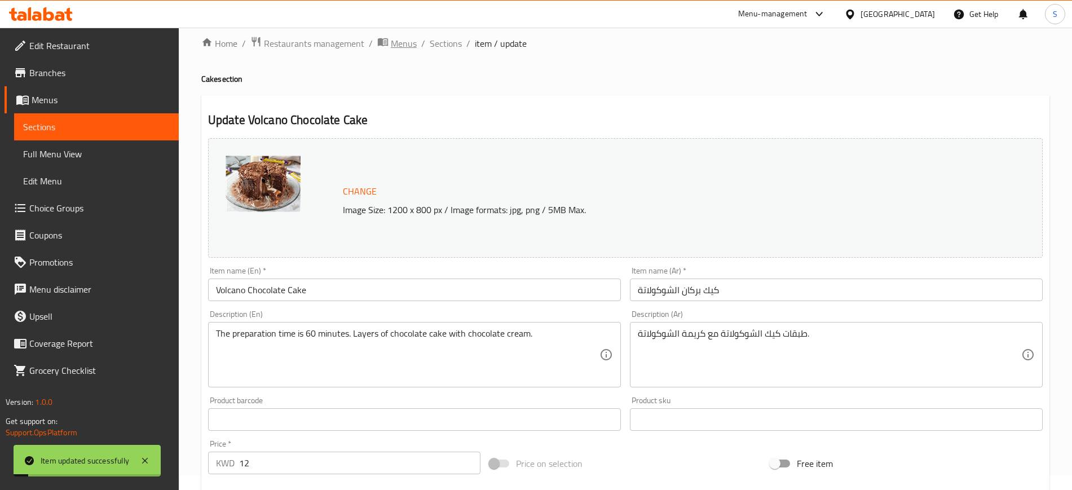
scroll to position [0, 0]
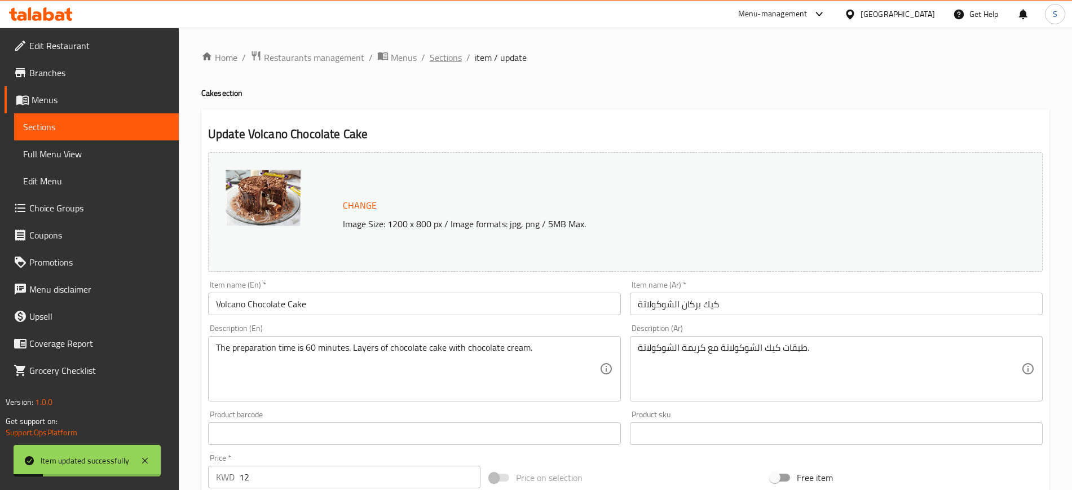
click at [433, 61] on span "Sections" at bounding box center [446, 58] width 32 height 14
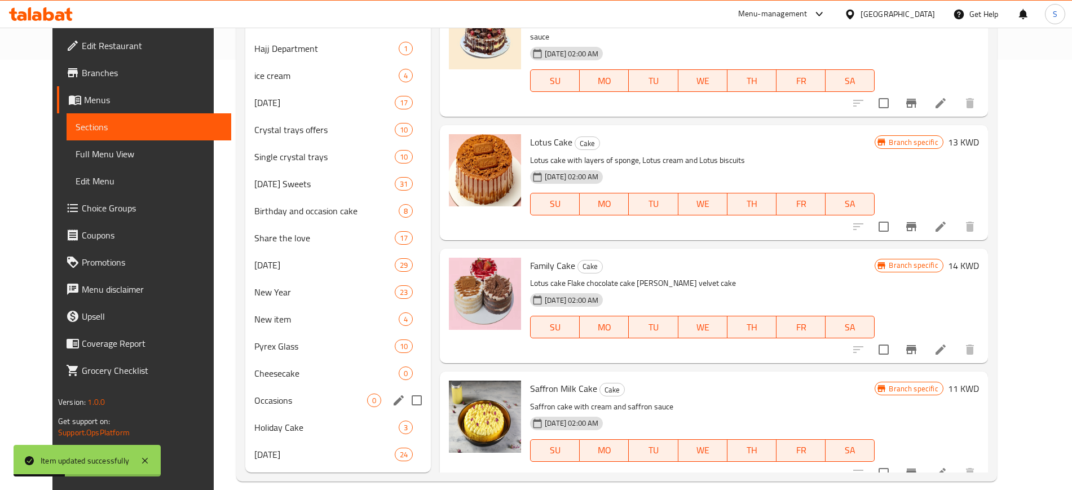
scroll to position [444, 0]
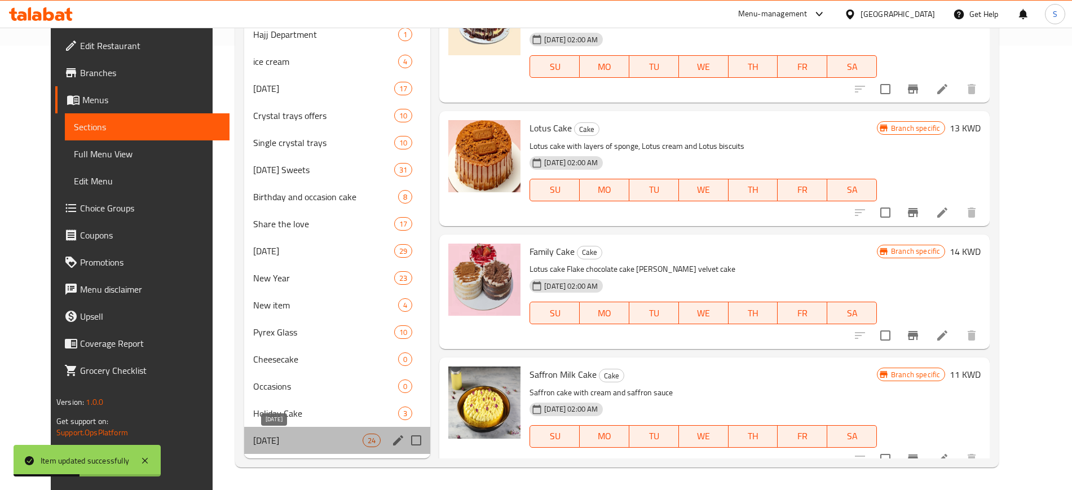
click at [297, 442] on span "[DATE]" at bounding box center [307, 440] width 109 height 14
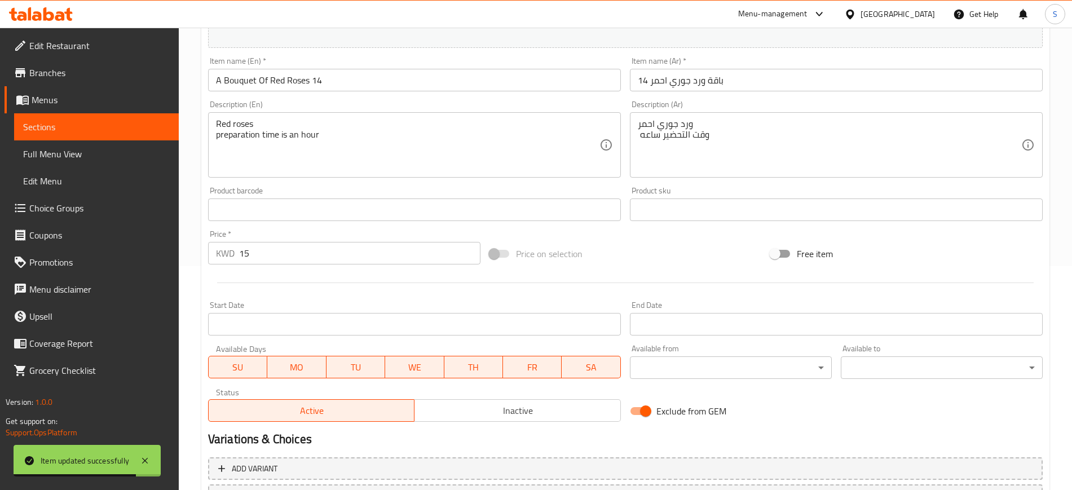
scroll to position [282, 0]
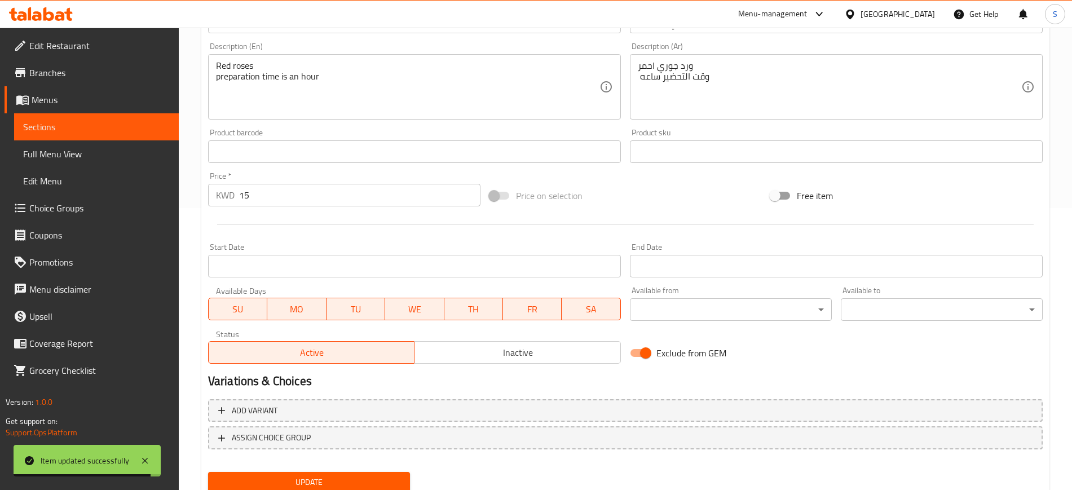
click at [647, 353] on input "Exclude from GEM" at bounding box center [645, 352] width 64 height 21
checkbox input "false"
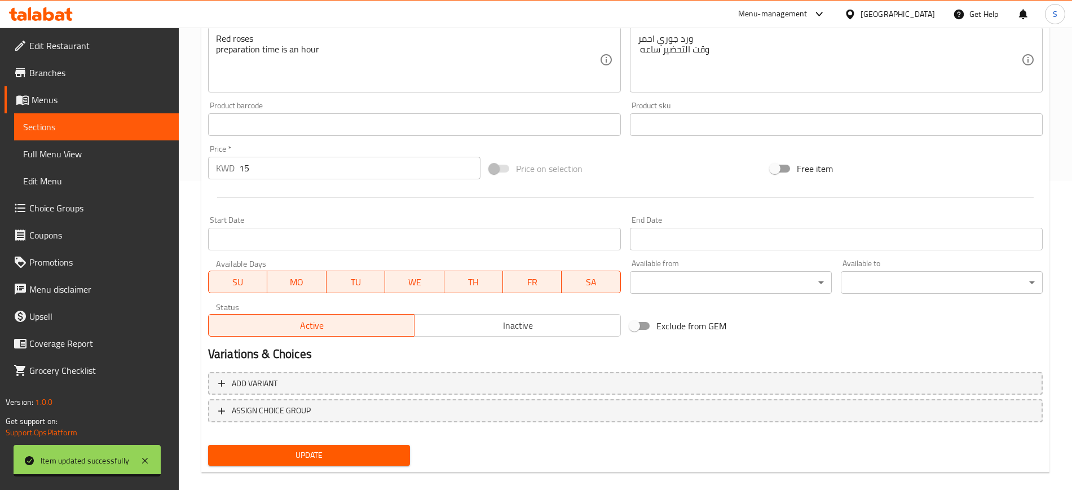
scroll to position [323, 0]
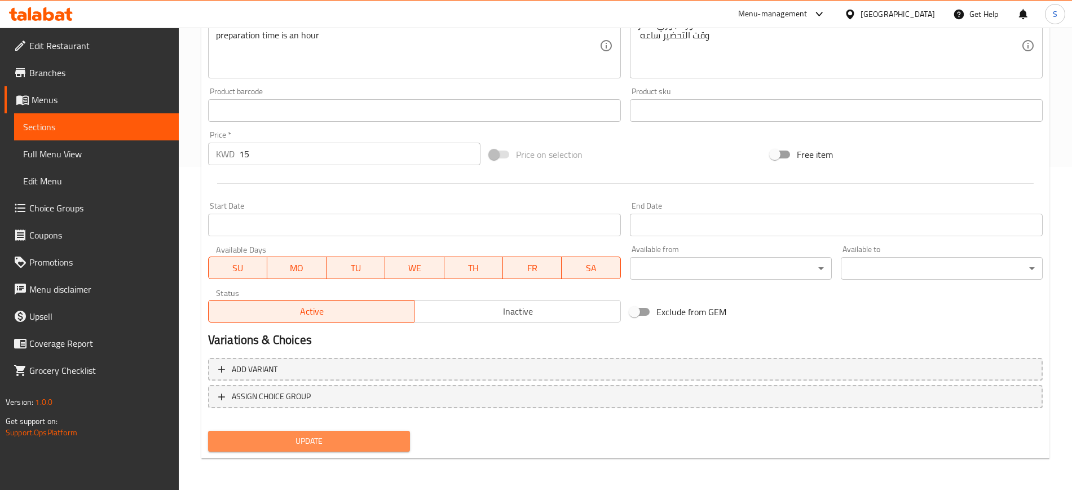
click at [343, 431] on button "Update" at bounding box center [309, 441] width 202 height 21
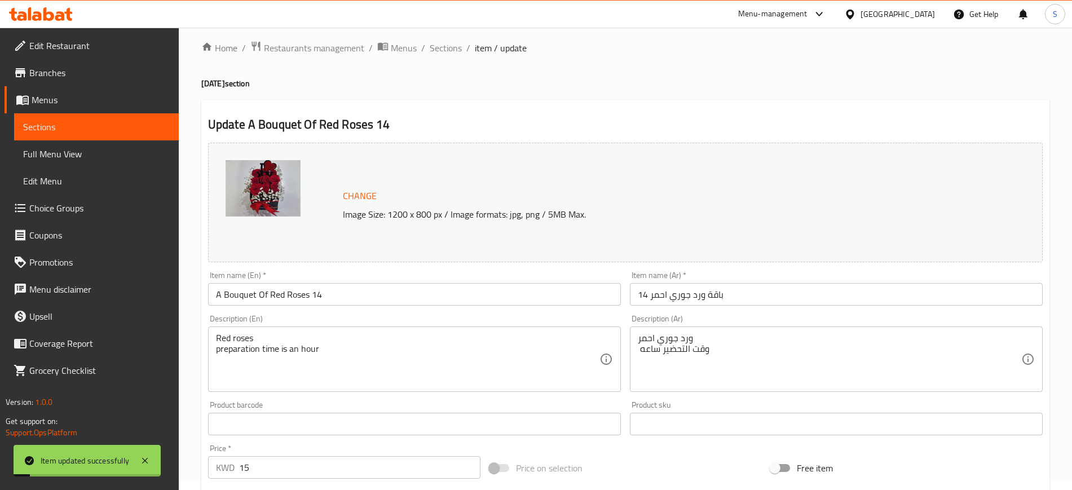
scroll to position [0, 0]
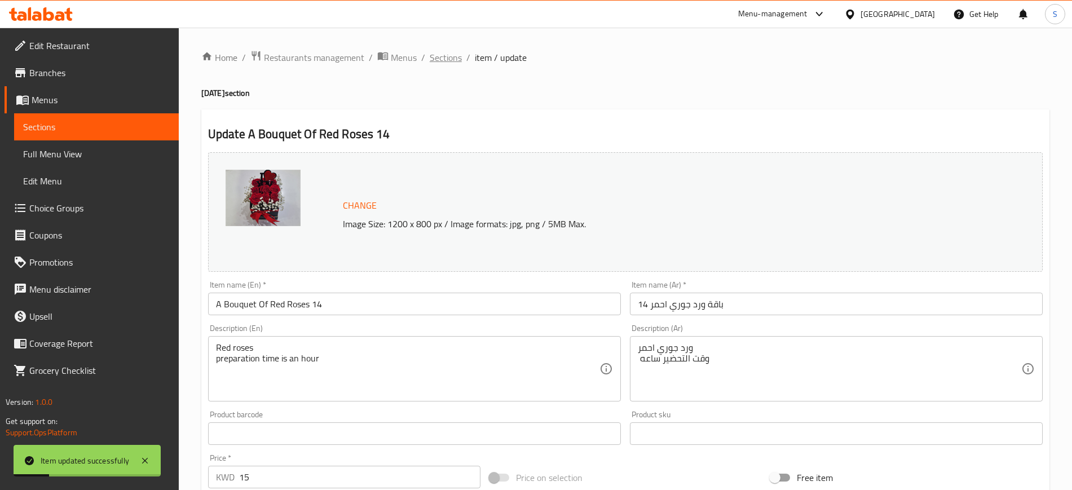
click at [446, 57] on span "Sections" at bounding box center [446, 58] width 32 height 14
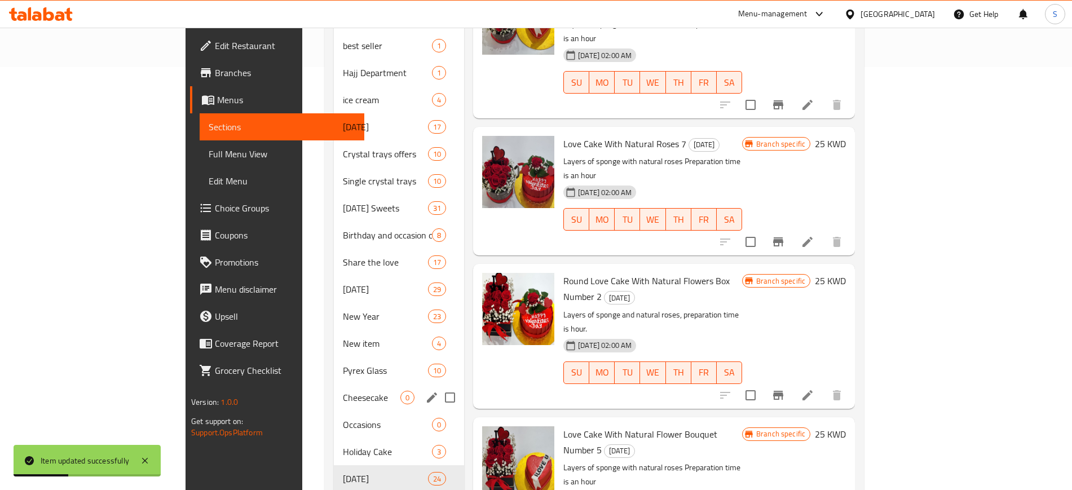
scroll to position [444, 0]
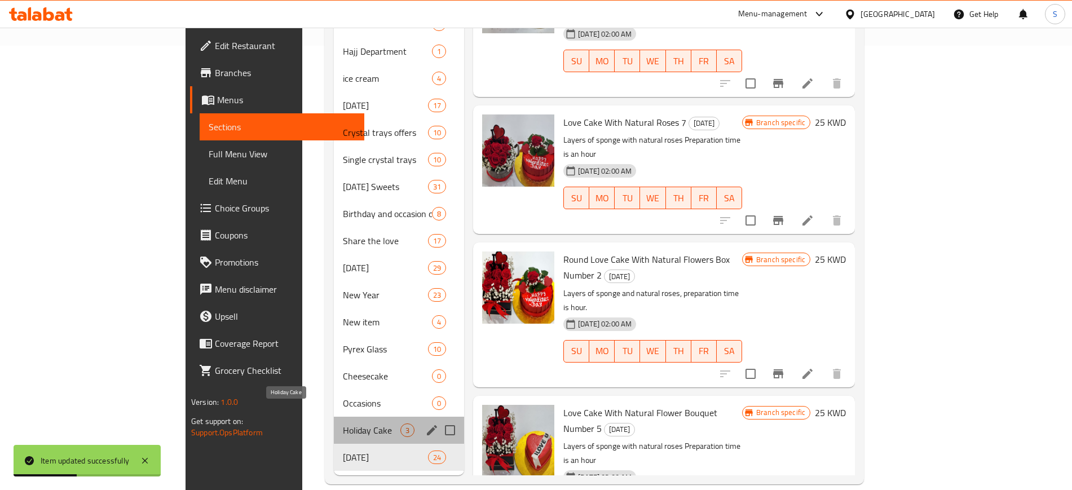
click at [343, 423] on span "Holiday Cake" at bounding box center [371, 430] width 57 height 14
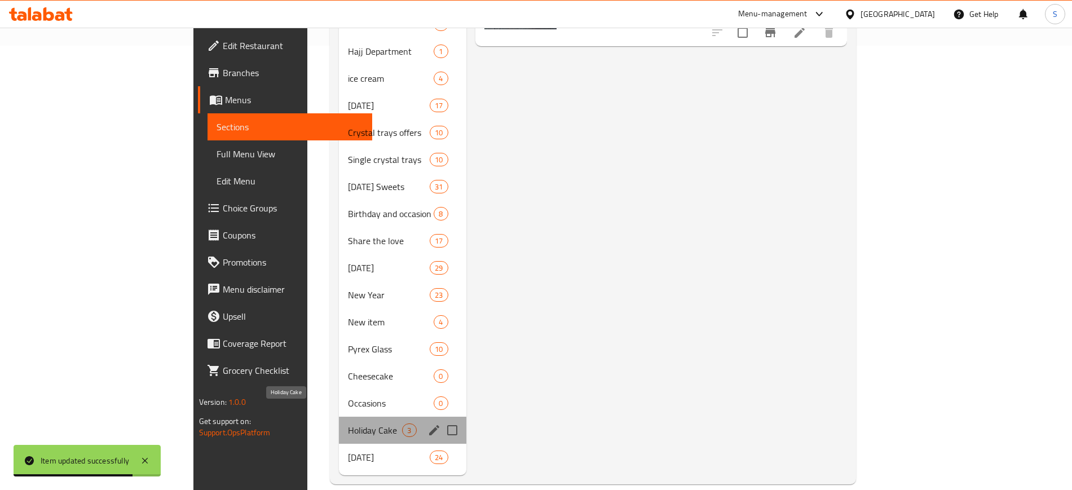
click at [348, 423] on span "Holiday Cake" at bounding box center [375, 430] width 54 height 14
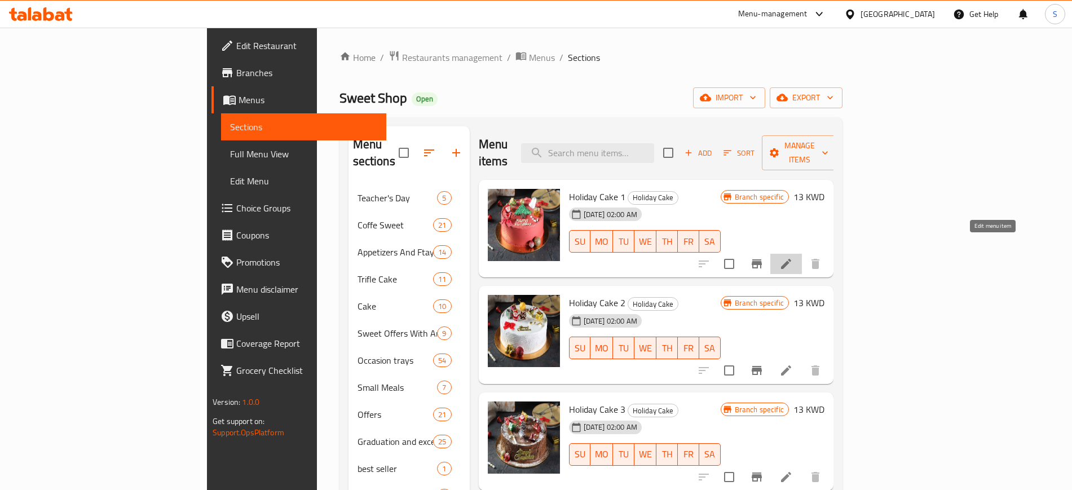
click at [791, 259] on icon at bounding box center [786, 264] width 10 height 10
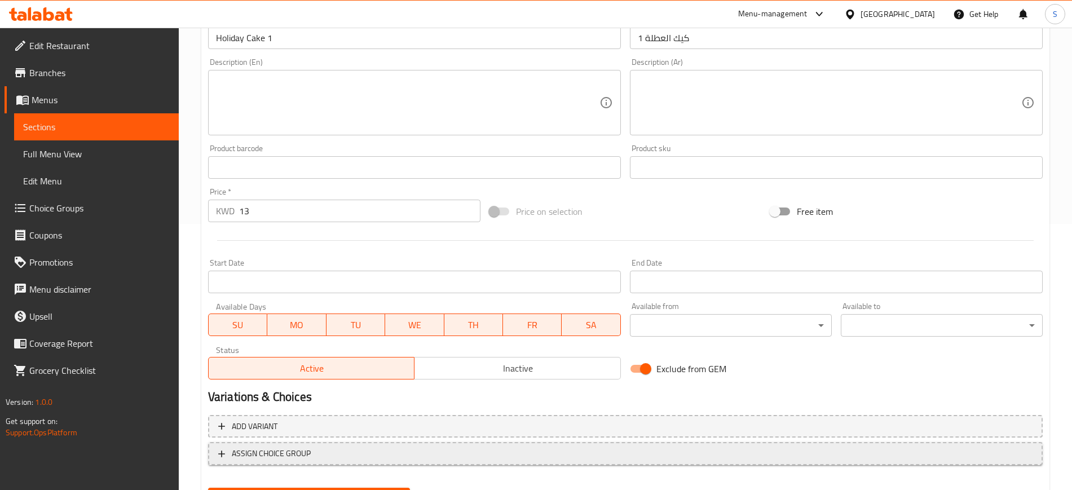
scroll to position [323, 0]
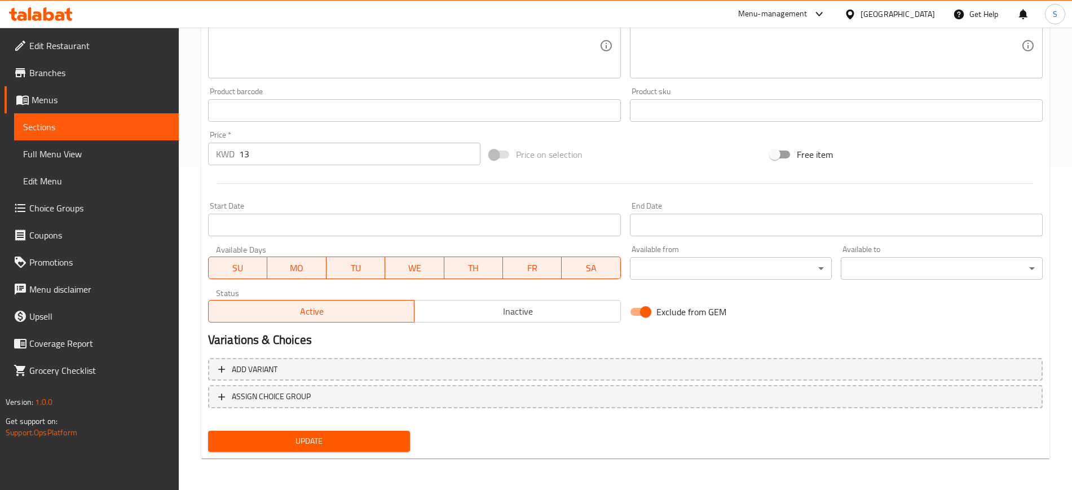
click at [650, 312] on input "Exclude from GEM" at bounding box center [645, 311] width 64 height 21
checkbox input "false"
click at [390, 440] on span "Update" at bounding box center [309, 441] width 184 height 14
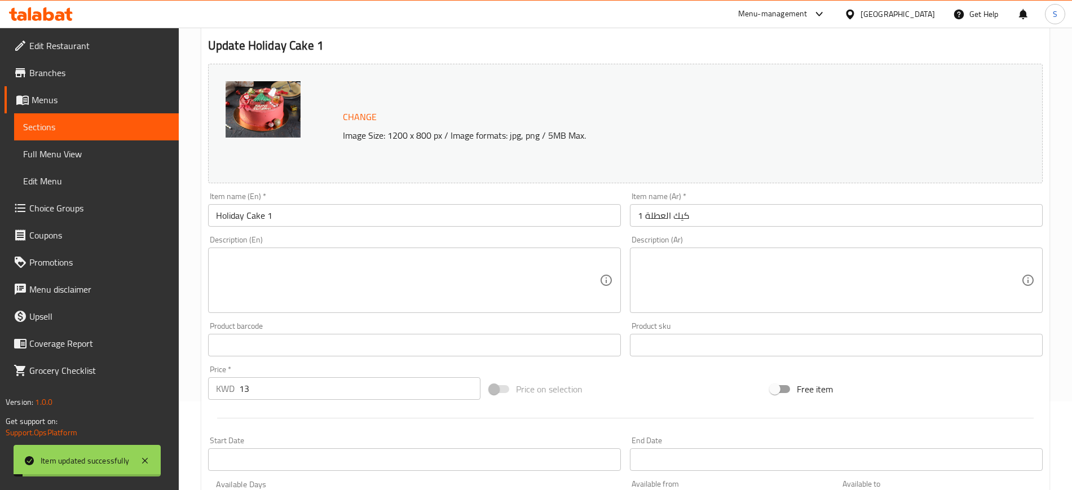
scroll to position [0, 0]
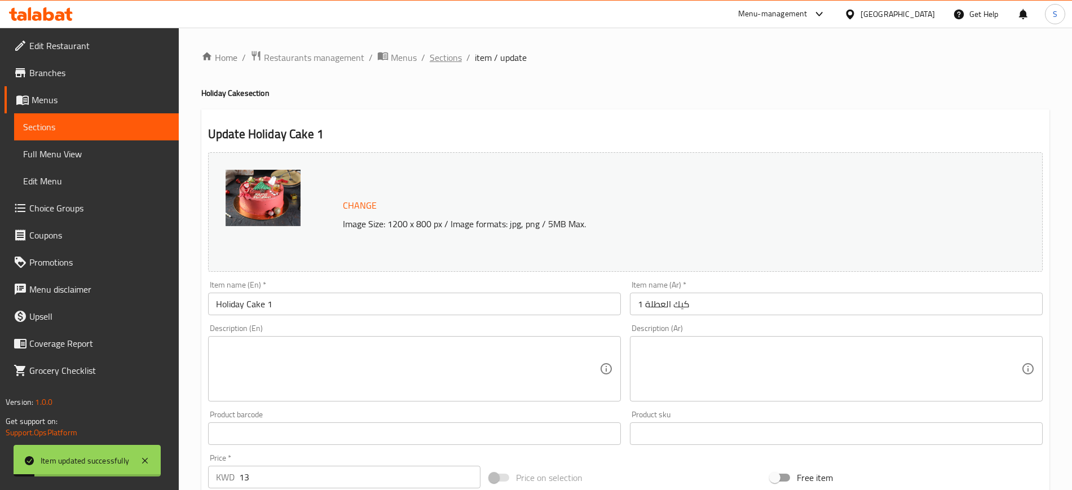
click at [446, 57] on span "Sections" at bounding box center [446, 58] width 32 height 14
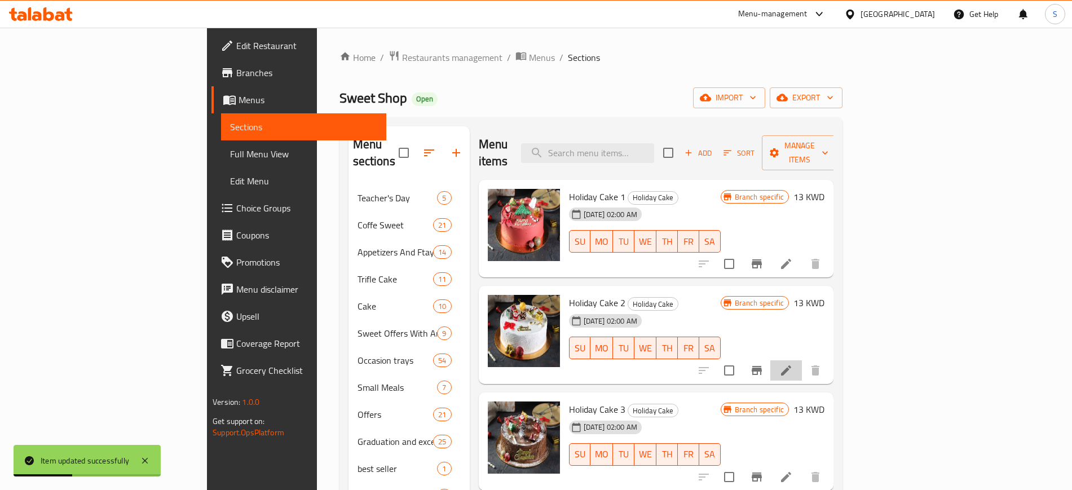
click at [802, 360] on li at bounding box center [786, 370] width 32 height 20
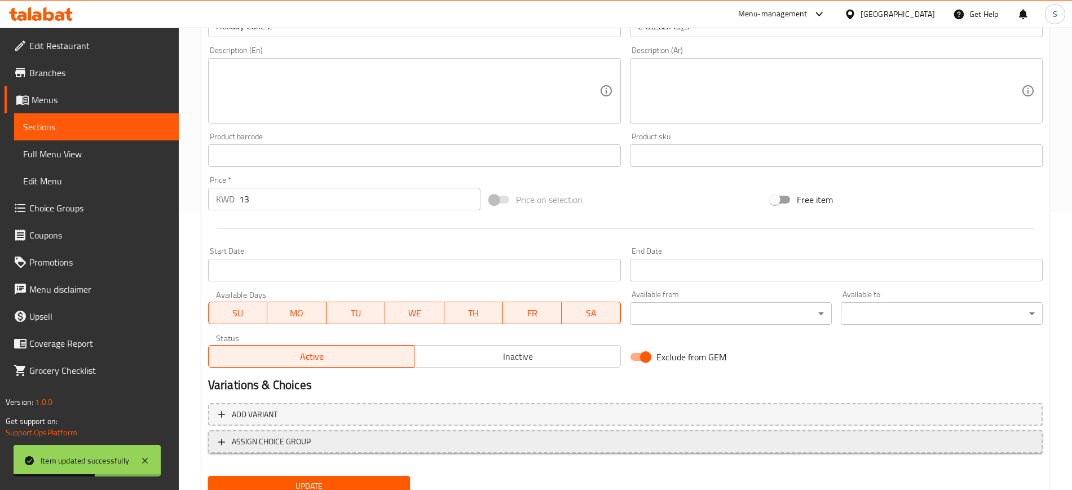
scroll to position [323, 0]
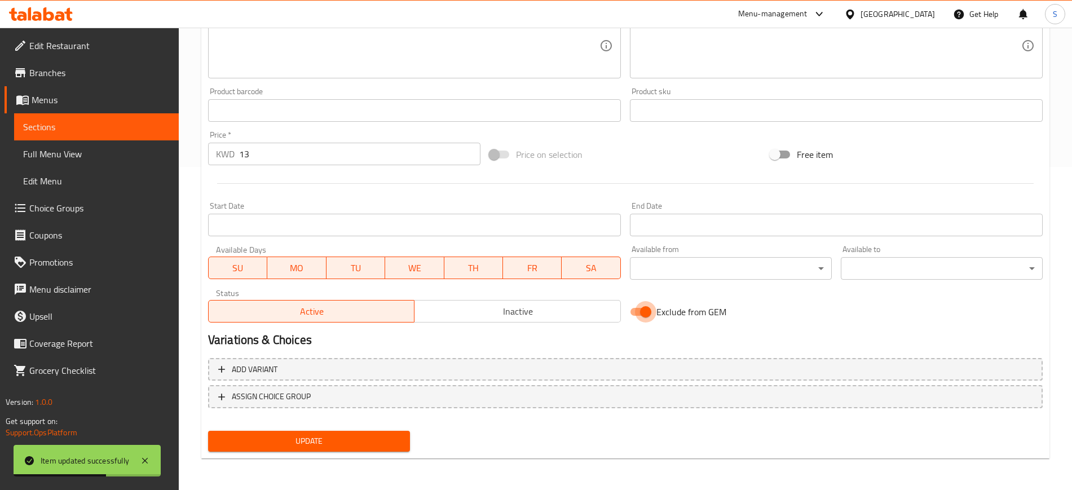
click at [650, 311] on input "Exclude from GEM" at bounding box center [645, 311] width 64 height 21
checkbox input "false"
click at [337, 435] on span "Update" at bounding box center [309, 441] width 184 height 14
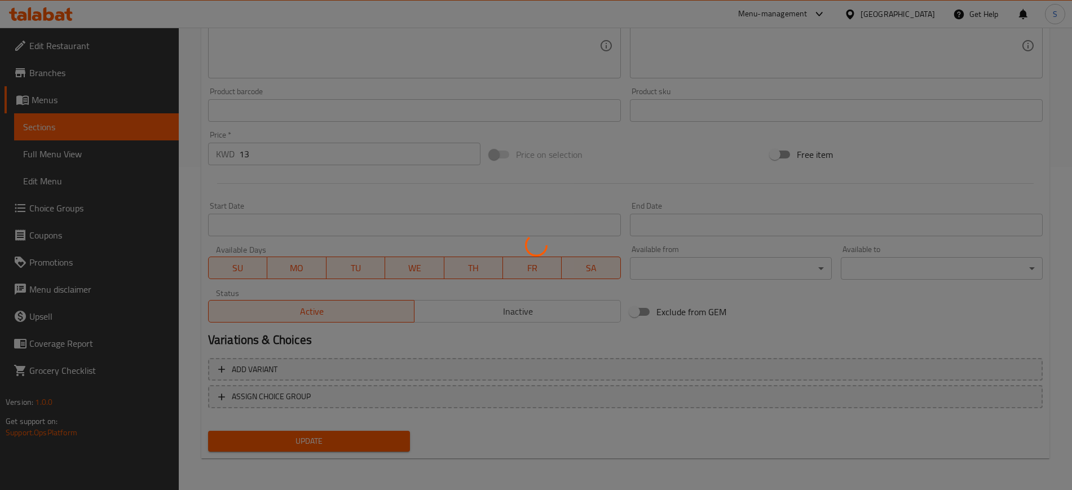
scroll to position [0, 0]
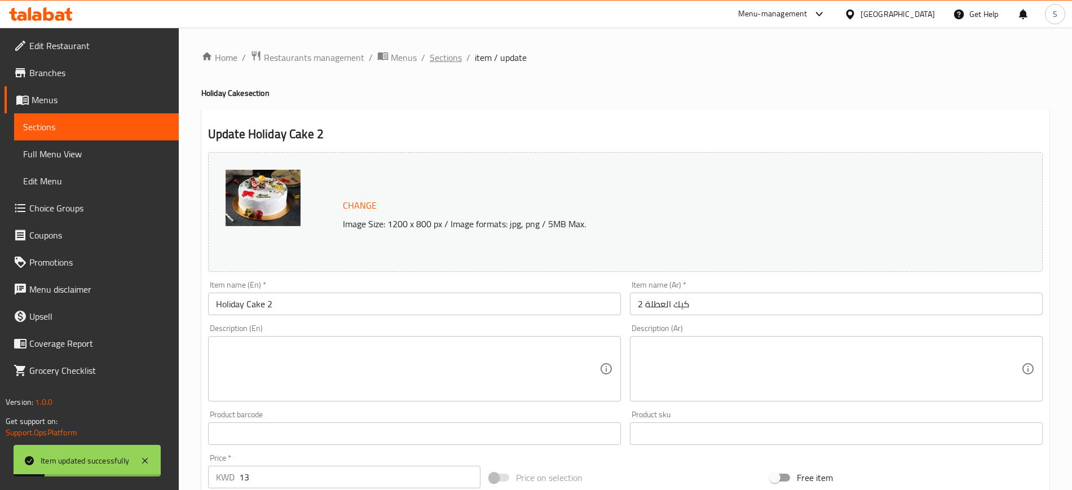
click at [454, 60] on span "Sections" at bounding box center [446, 58] width 32 height 14
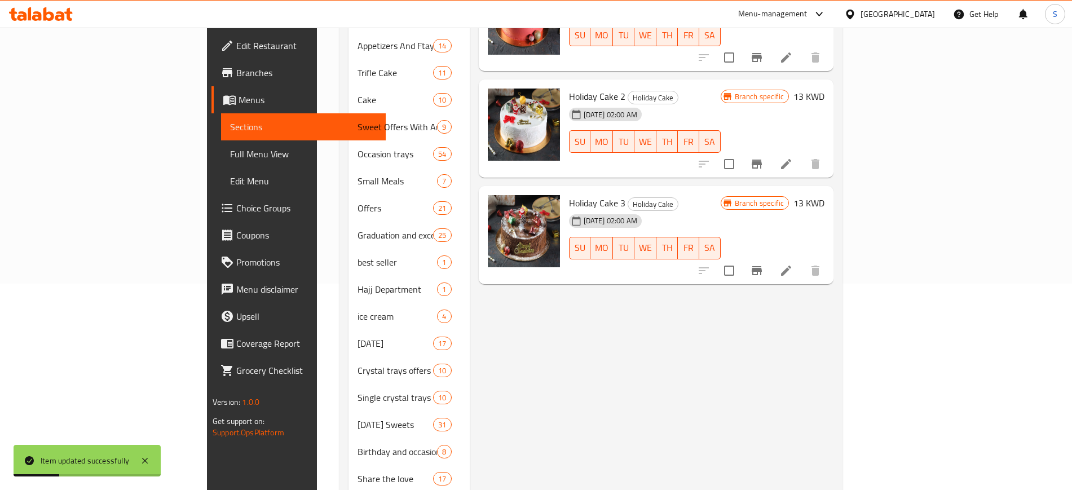
scroll to position [211, 0]
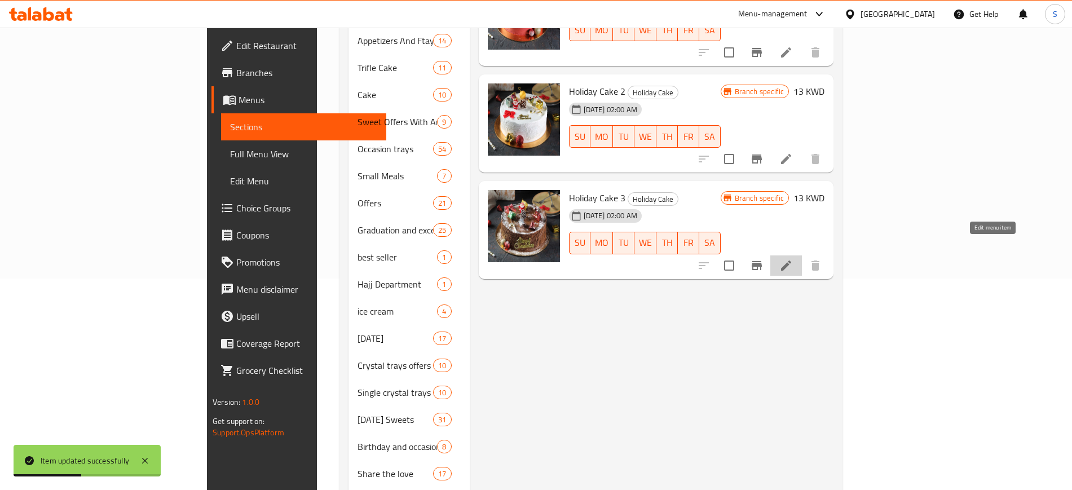
click at [793, 259] on icon at bounding box center [786, 266] width 14 height 14
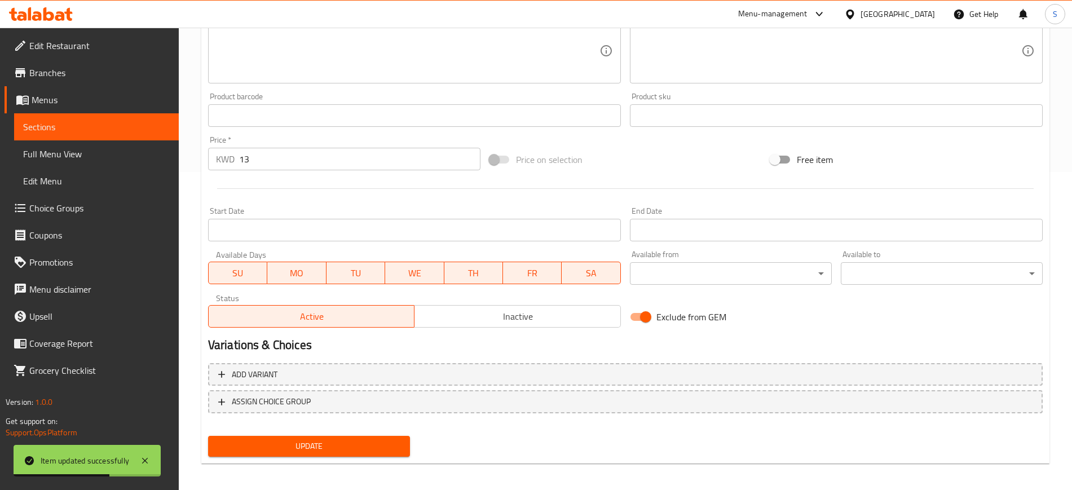
scroll to position [323, 0]
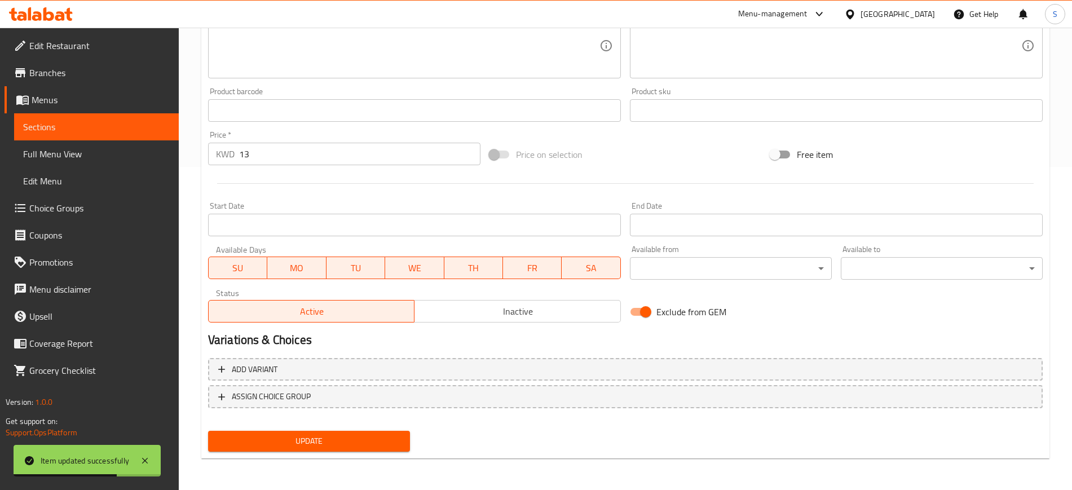
click at [650, 310] on input "Exclude from GEM" at bounding box center [645, 311] width 64 height 21
checkbox input "false"
click at [366, 435] on span "Update" at bounding box center [309, 441] width 184 height 14
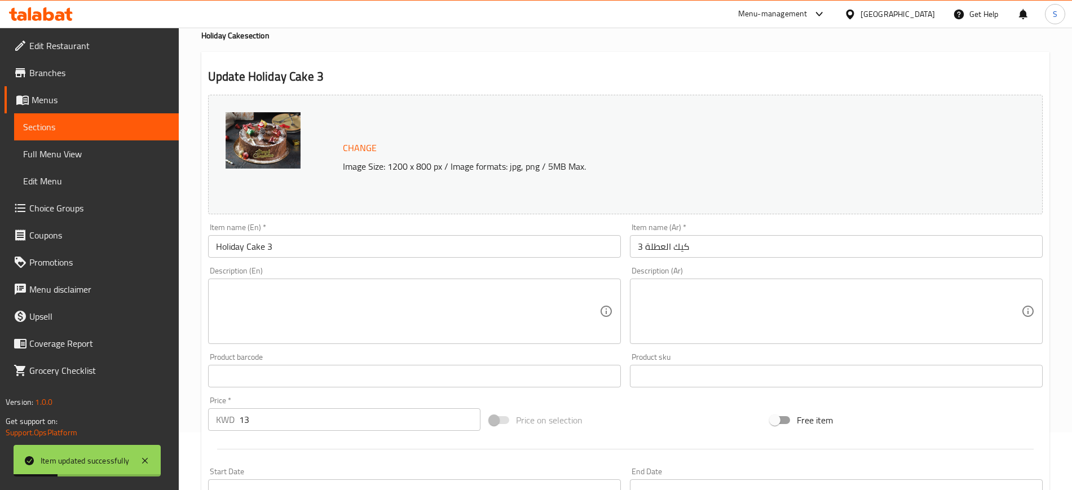
scroll to position [0, 0]
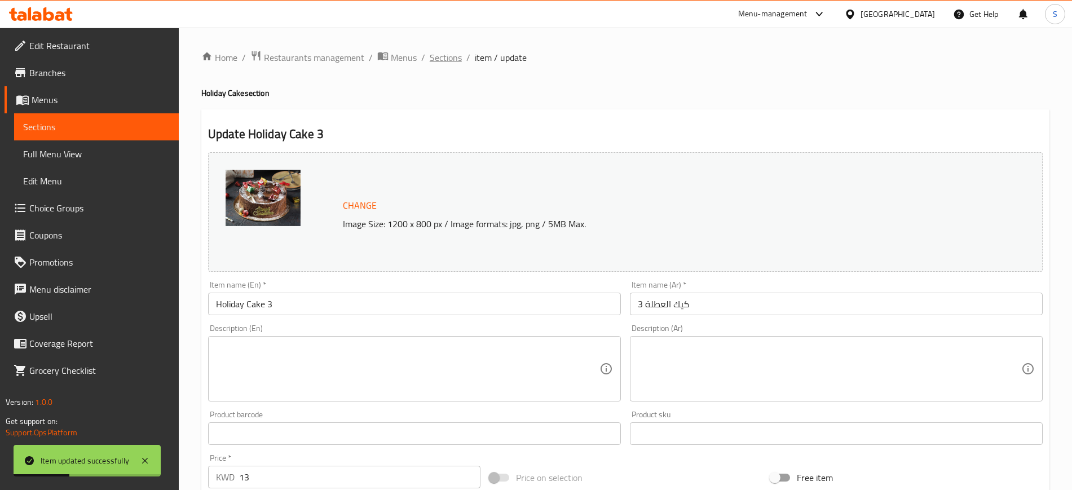
click at [436, 56] on span "Sections" at bounding box center [446, 58] width 32 height 14
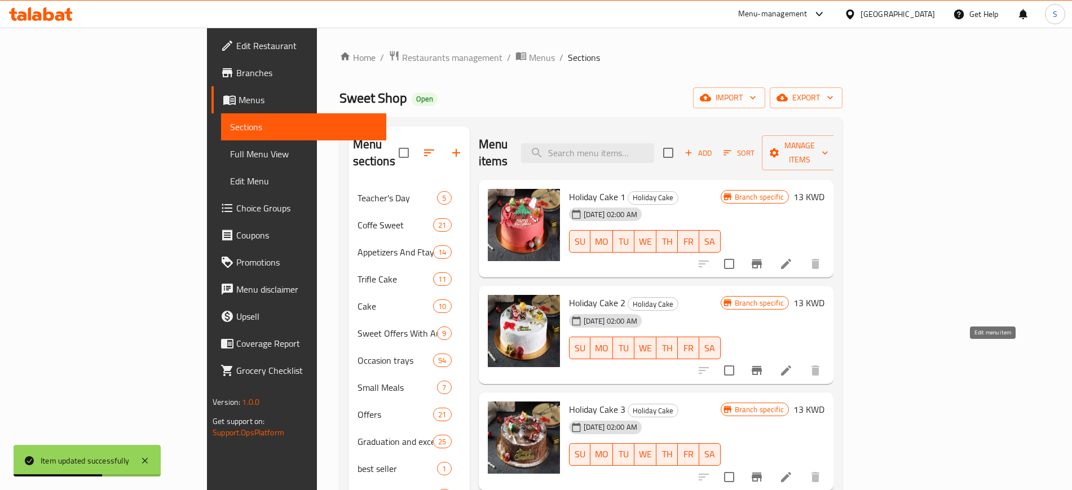
click at [793, 364] on icon at bounding box center [786, 371] width 14 height 14
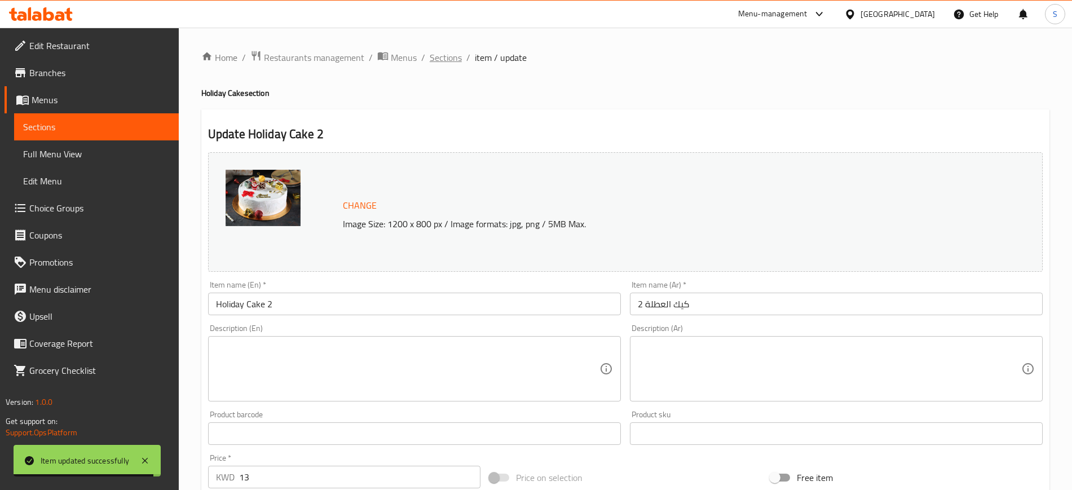
click at [453, 63] on span "Sections" at bounding box center [446, 58] width 32 height 14
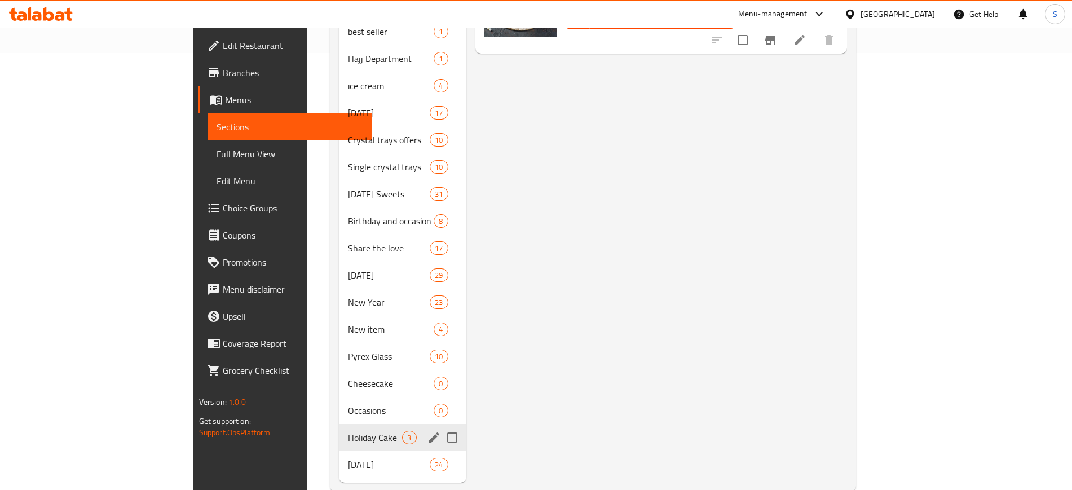
scroll to position [444, 0]
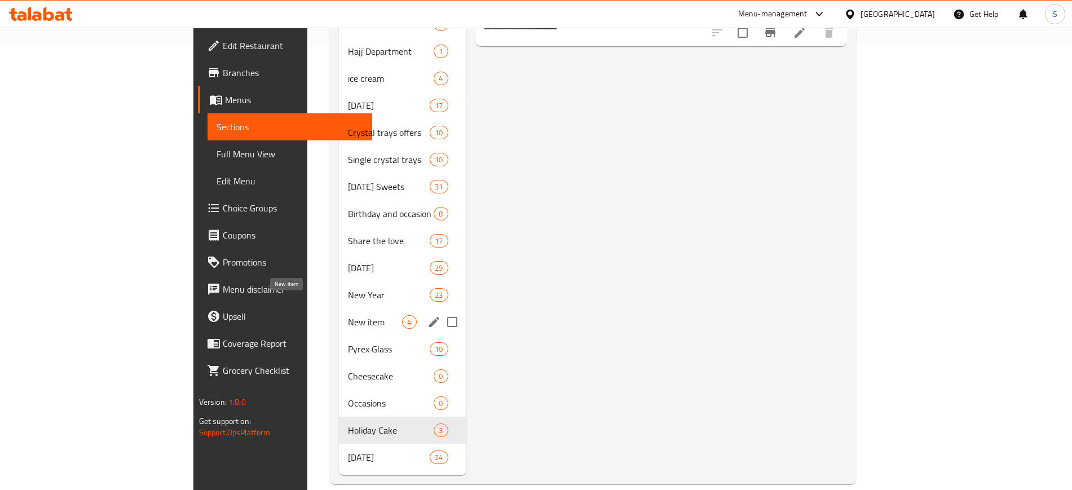
click at [348, 315] on span "New item" at bounding box center [375, 322] width 54 height 14
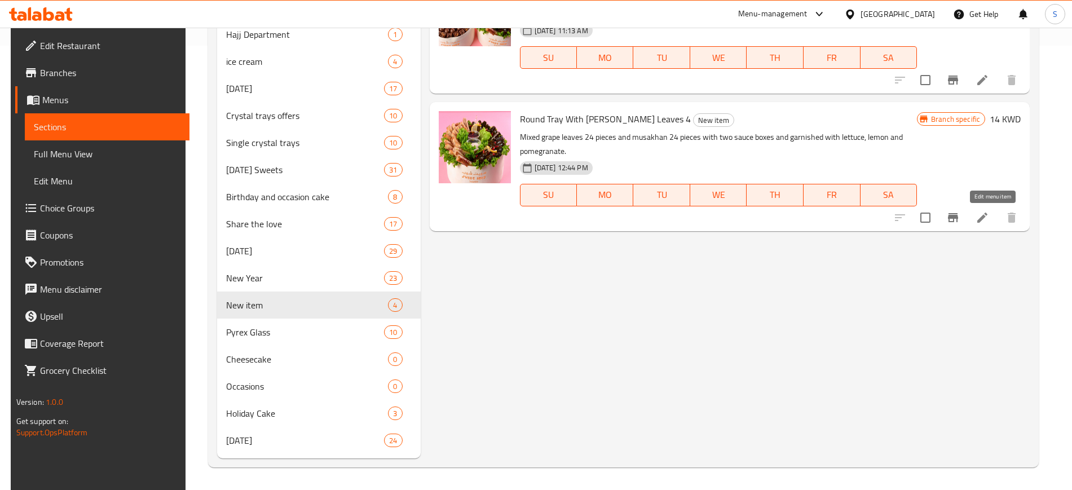
click at [989, 221] on icon at bounding box center [982, 218] width 14 height 14
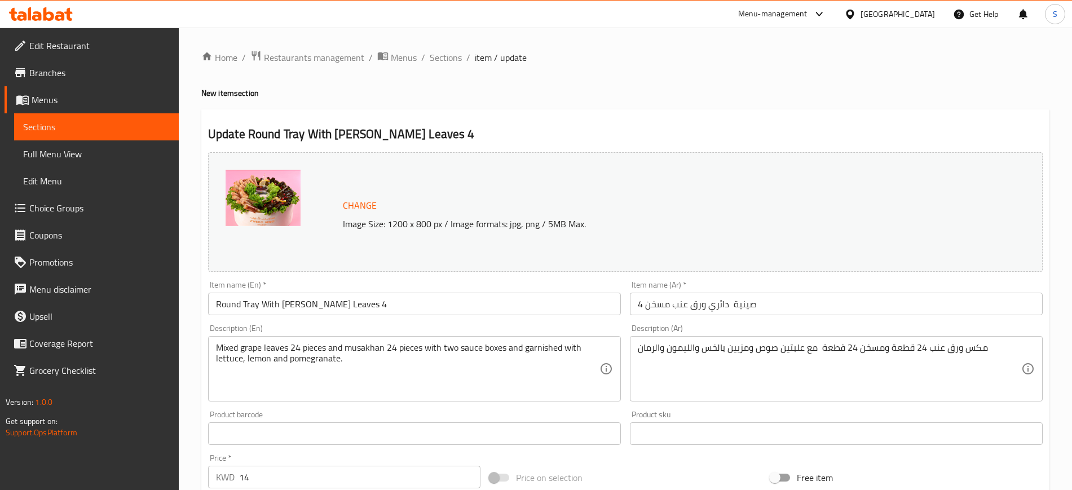
scroll to position [323, 0]
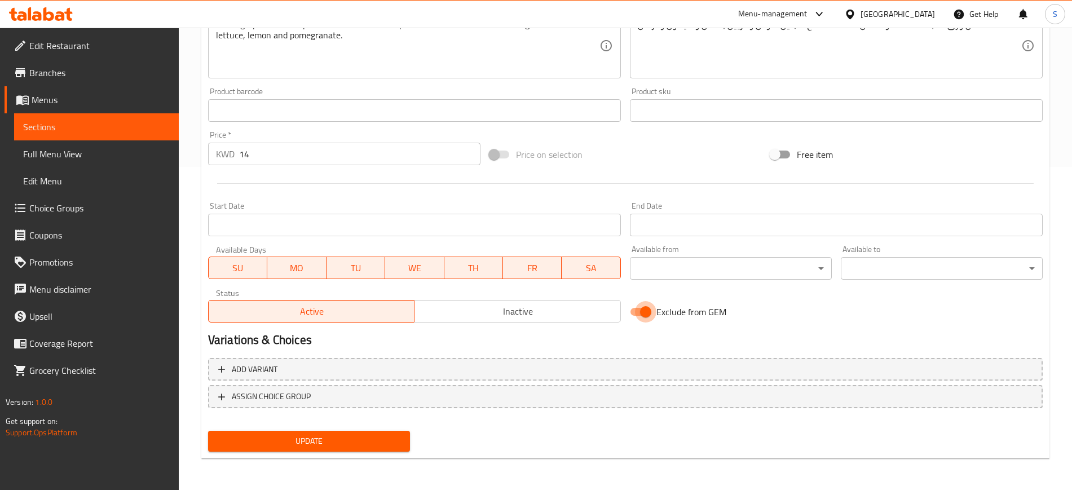
click at [650, 318] on input "Exclude from GEM" at bounding box center [645, 311] width 64 height 21
checkbox input "false"
click at [352, 440] on span "Update" at bounding box center [309, 441] width 184 height 14
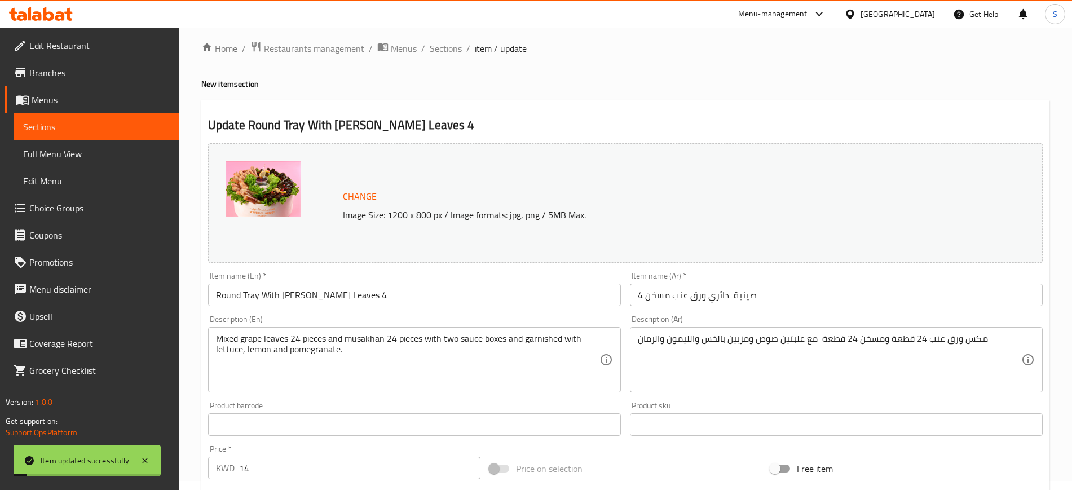
scroll to position [0, 0]
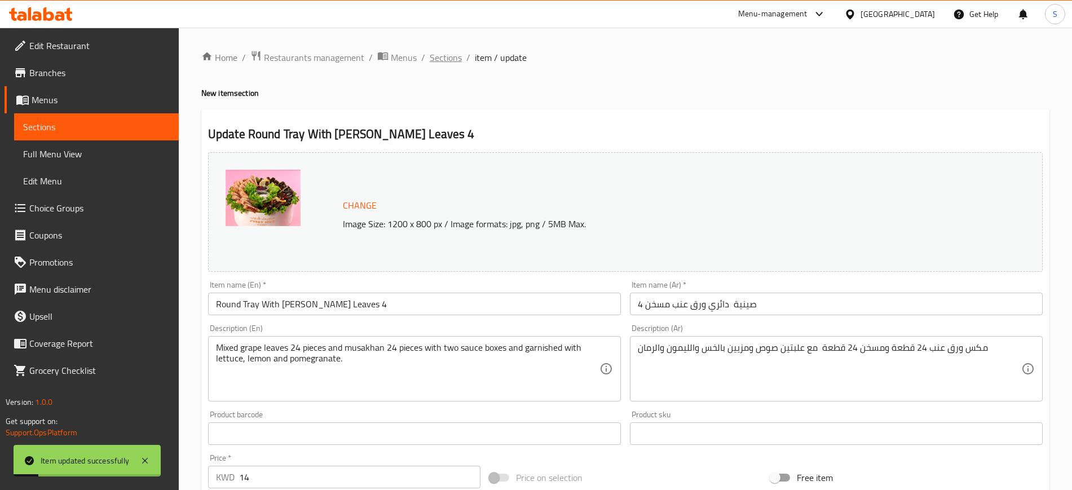
click at [450, 59] on span "Sections" at bounding box center [446, 58] width 32 height 14
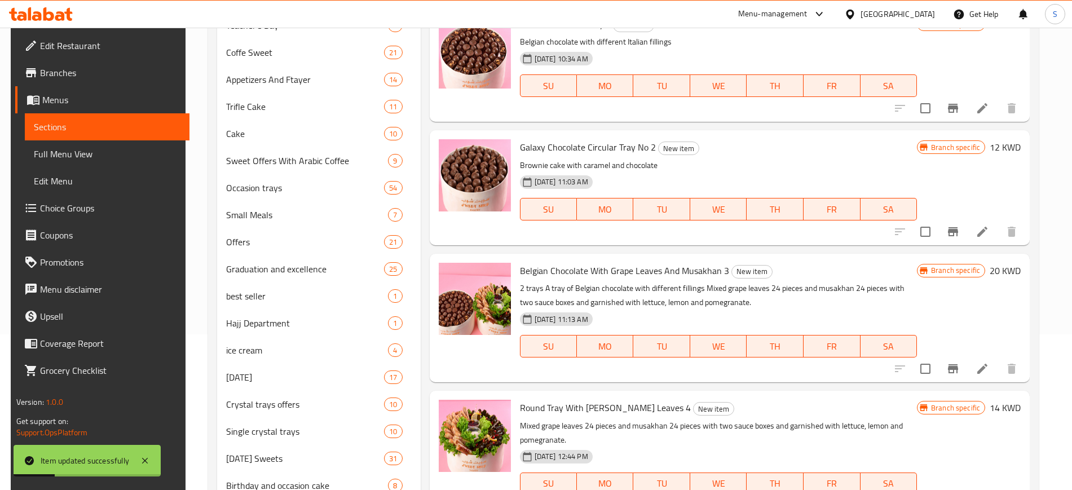
scroll to position [211, 0]
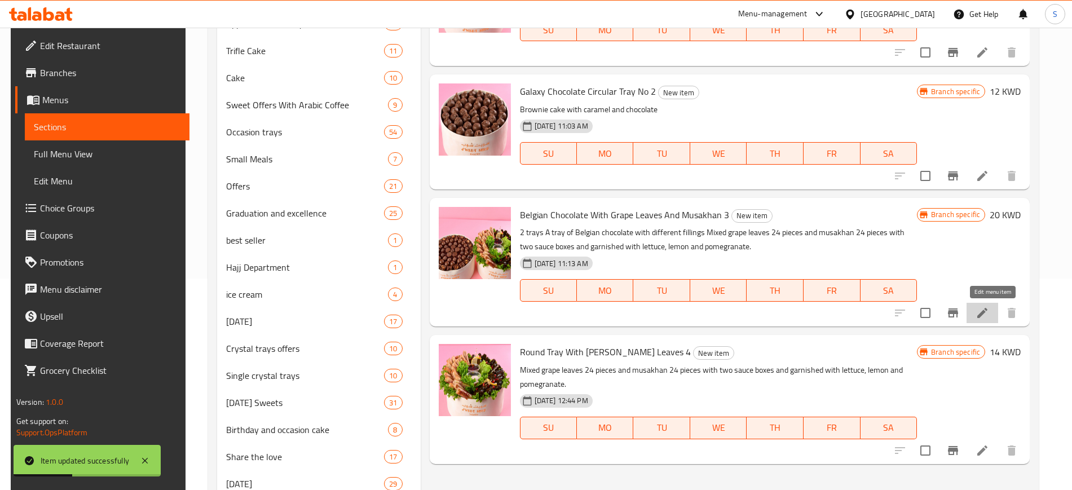
click at [989, 316] on icon at bounding box center [982, 313] width 14 height 14
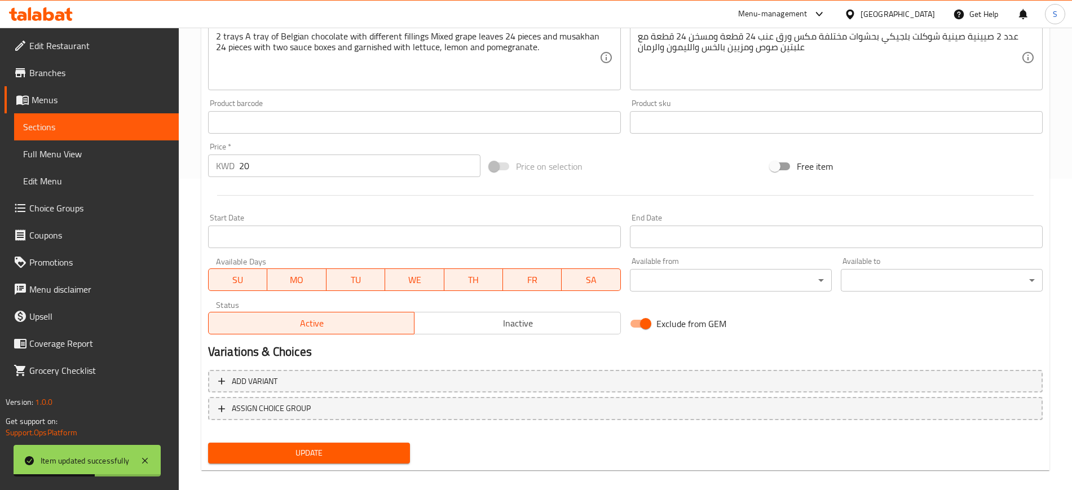
scroll to position [323, 0]
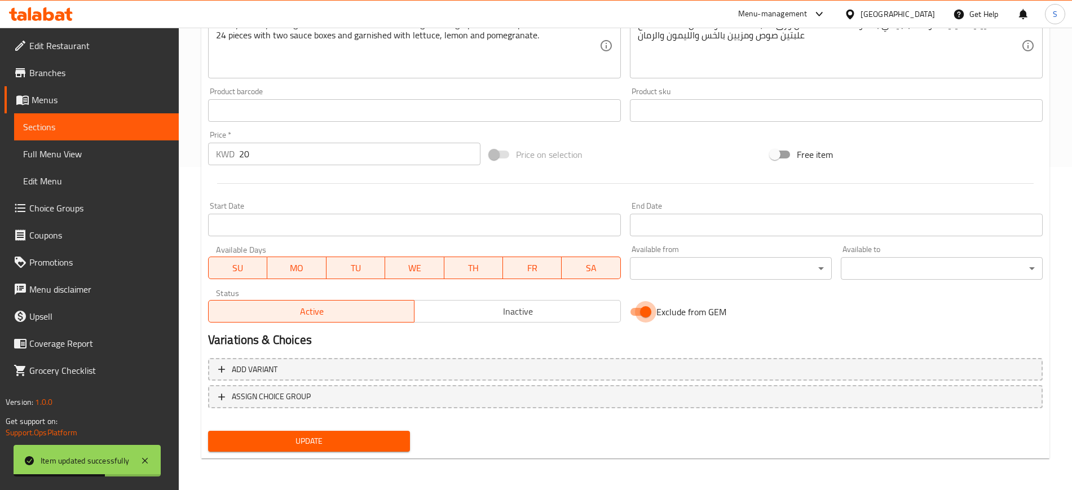
click at [654, 309] on input "Exclude from GEM" at bounding box center [645, 311] width 64 height 21
checkbox input "false"
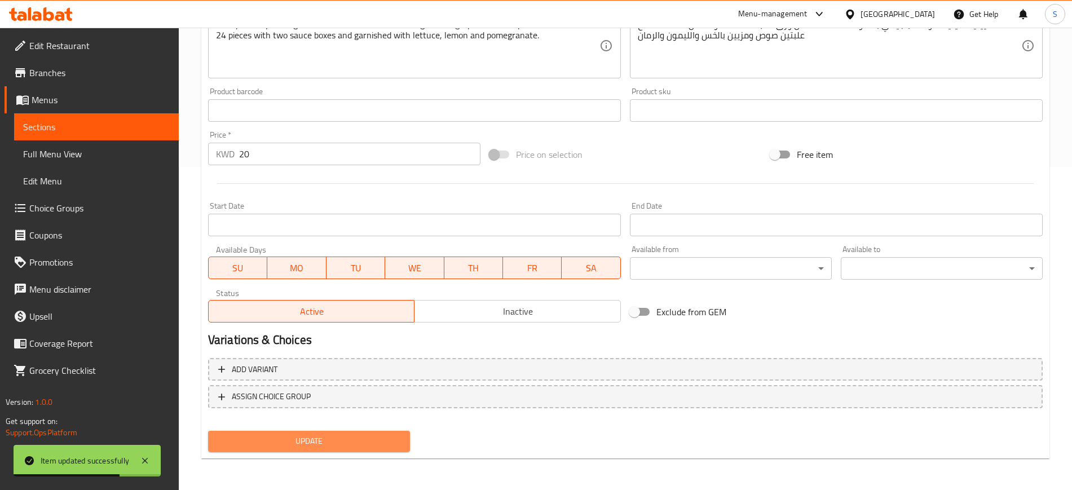
click at [353, 436] on span "Update" at bounding box center [309, 441] width 184 height 14
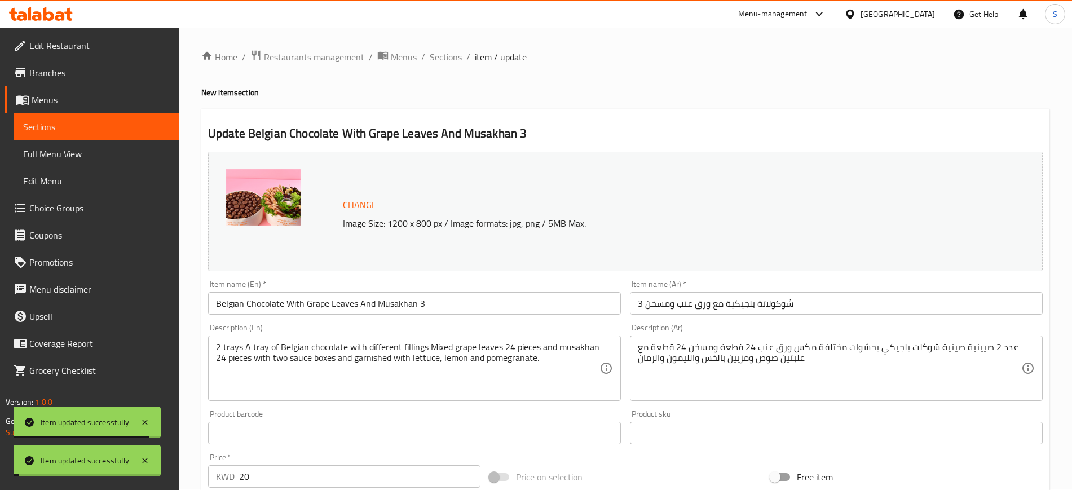
scroll to position [0, 0]
click at [452, 63] on span "Sections" at bounding box center [446, 58] width 32 height 14
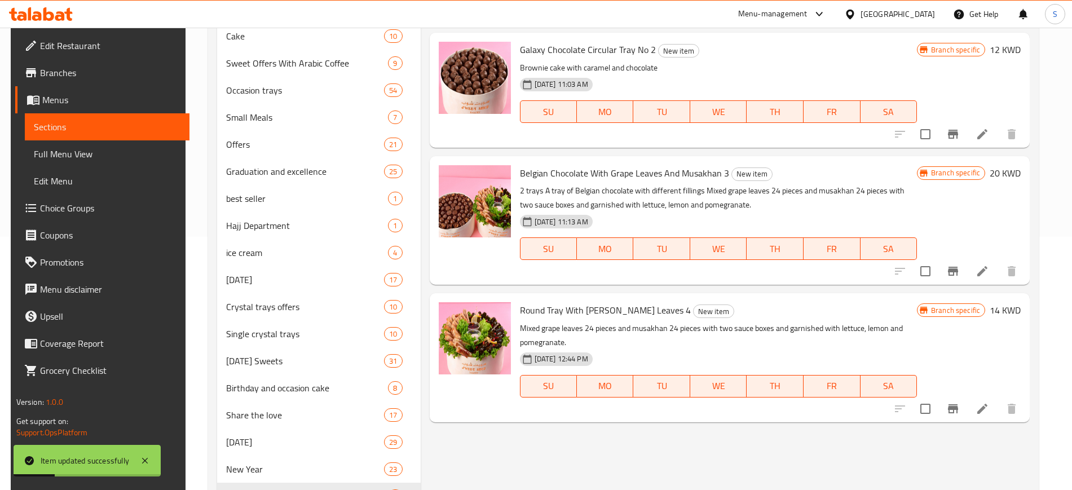
scroll to position [211, 0]
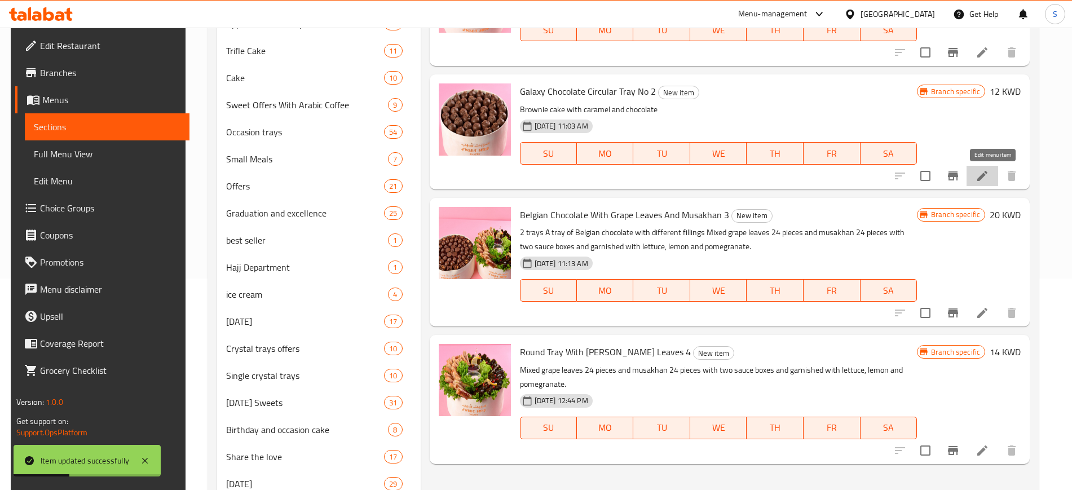
click at [987, 176] on icon at bounding box center [982, 176] width 10 height 10
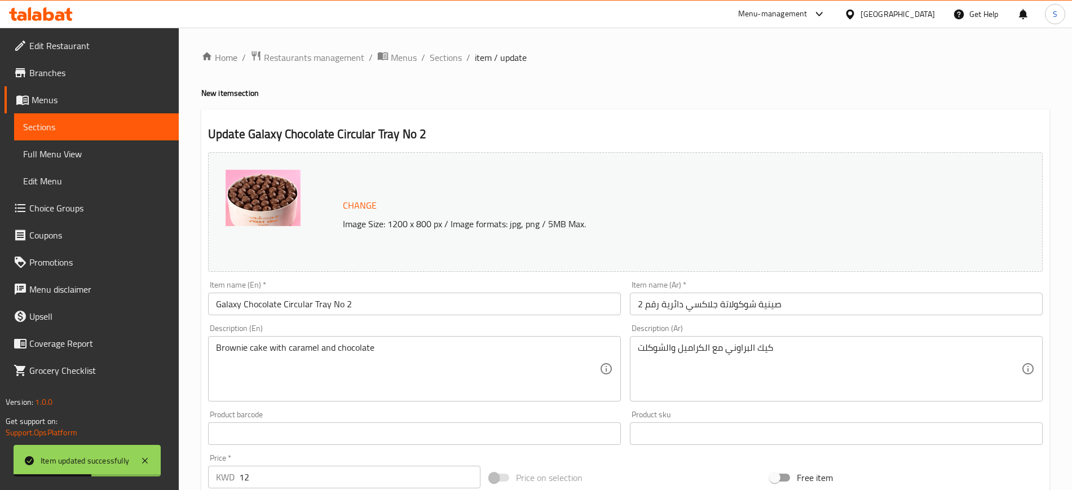
scroll to position [323, 0]
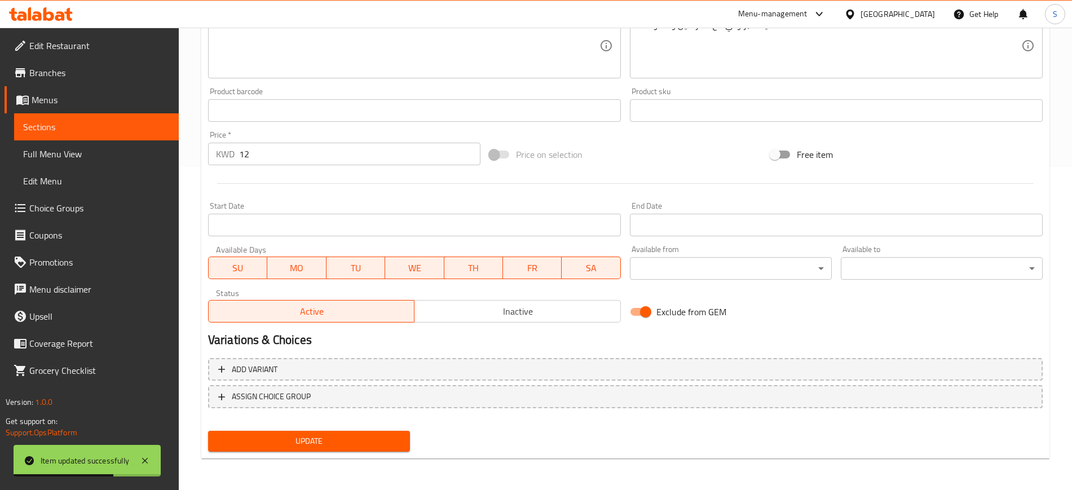
click at [644, 308] on input "Exclude from GEM" at bounding box center [645, 311] width 64 height 21
checkbox input "false"
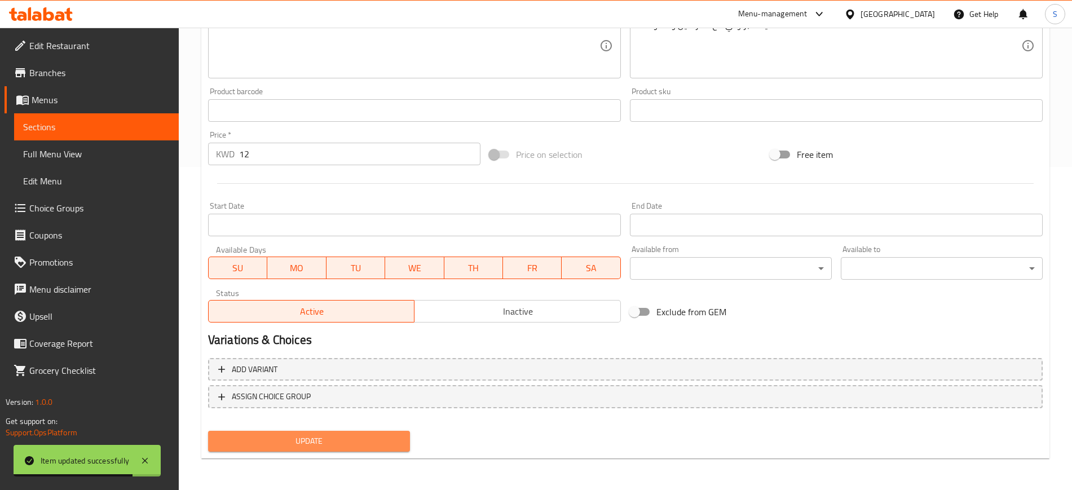
click at [363, 443] on span "Update" at bounding box center [309, 441] width 184 height 14
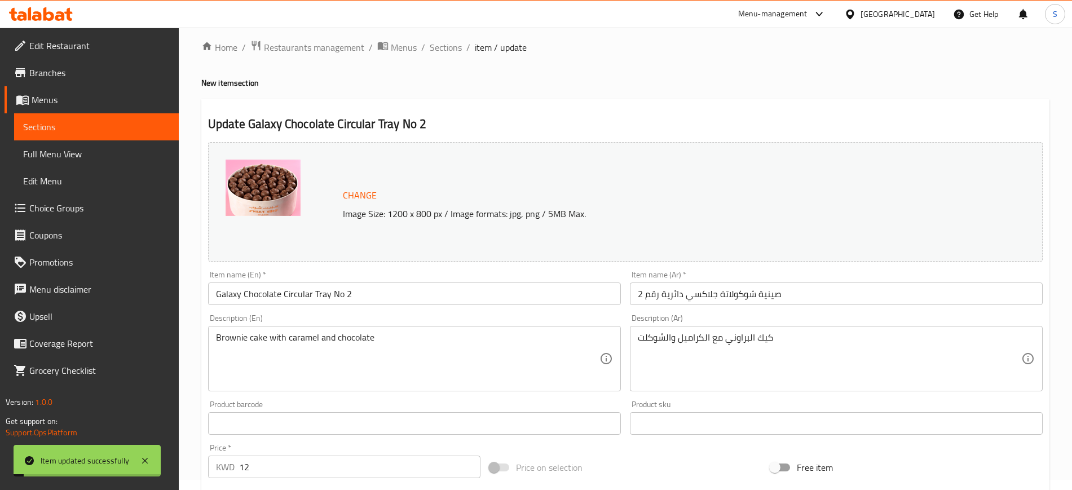
scroll to position [0, 0]
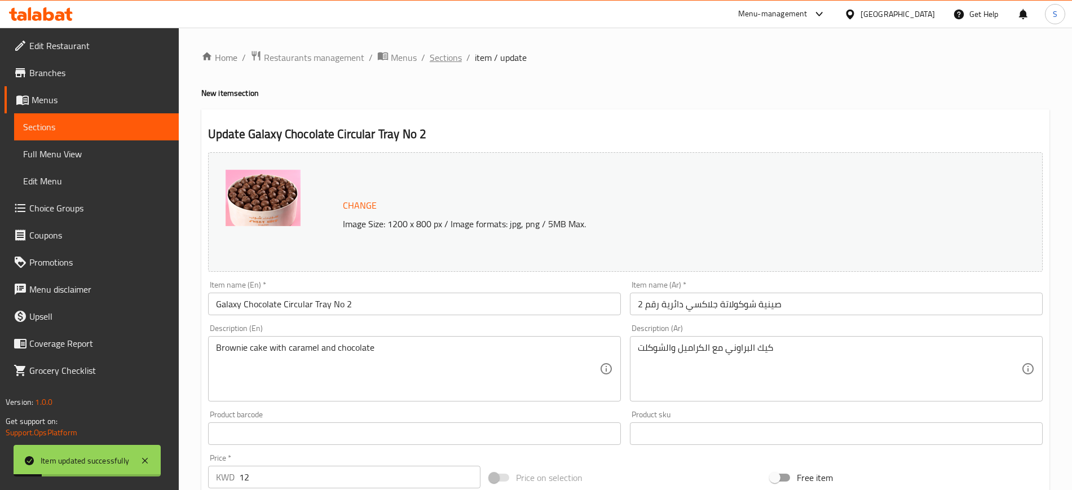
click at [441, 58] on span "Sections" at bounding box center [446, 58] width 32 height 14
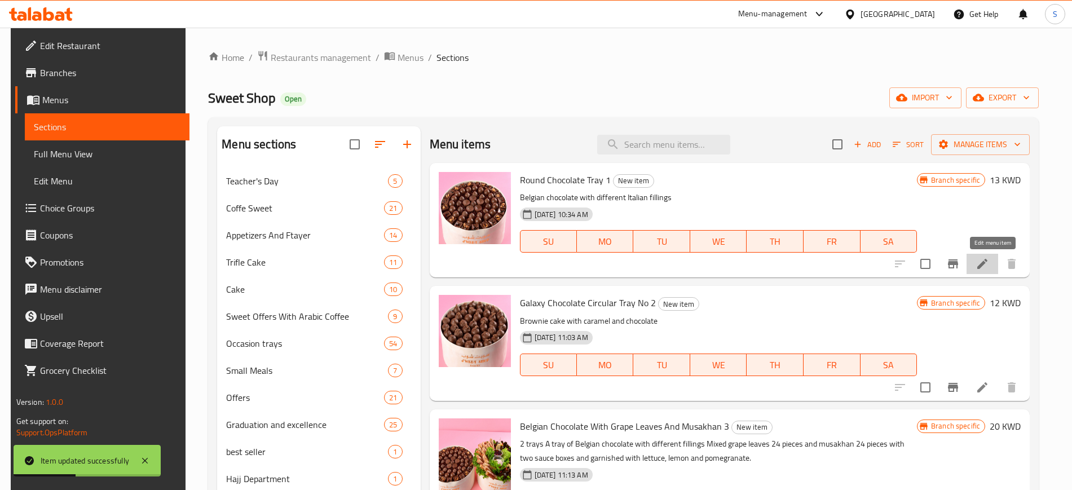
click at [989, 267] on icon at bounding box center [982, 264] width 14 height 14
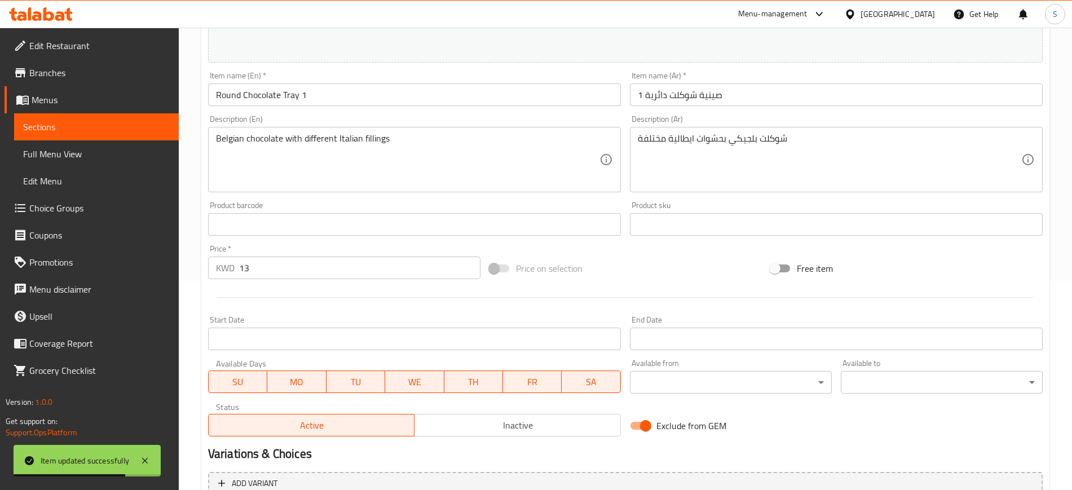
scroll to position [323, 0]
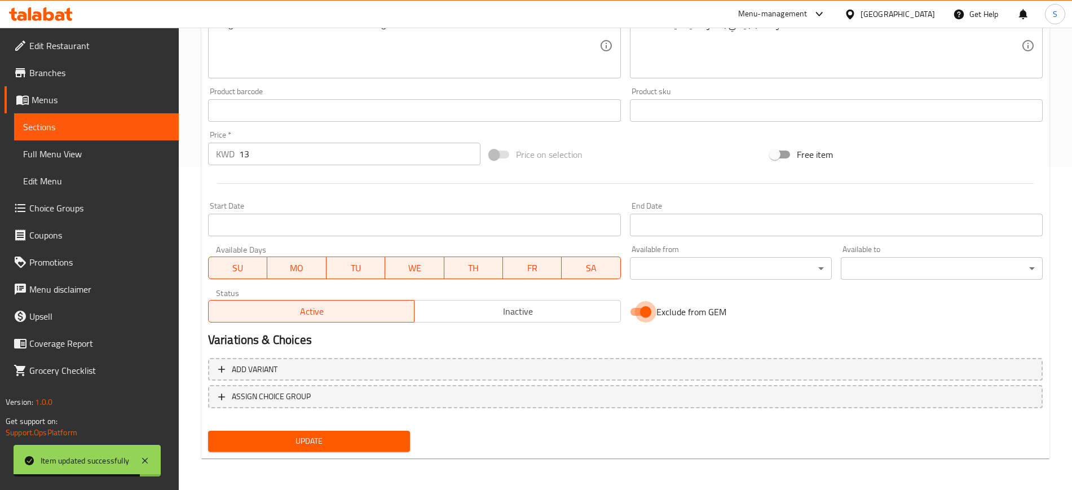
click at [644, 310] on input "Exclude from GEM" at bounding box center [645, 311] width 64 height 21
checkbox input "false"
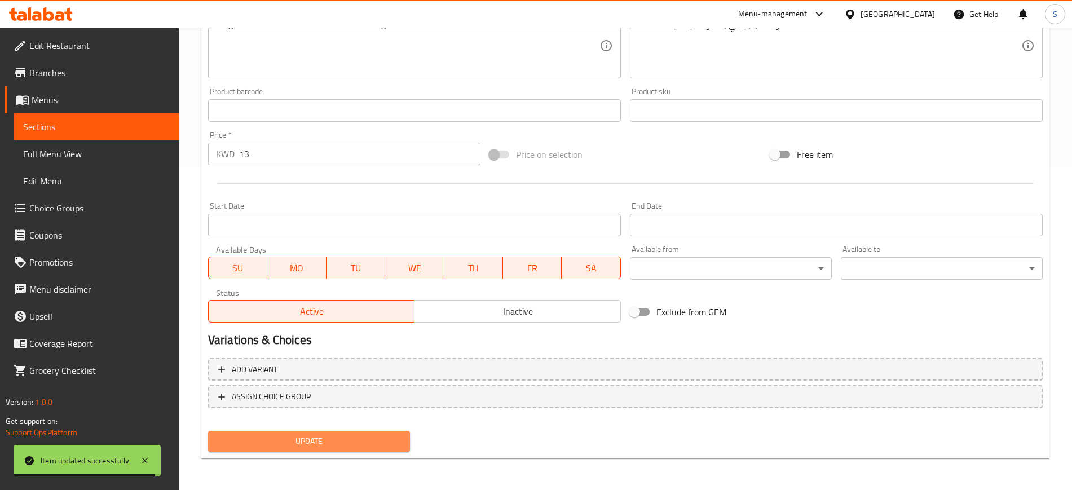
click at [353, 432] on button "Update" at bounding box center [309, 441] width 202 height 21
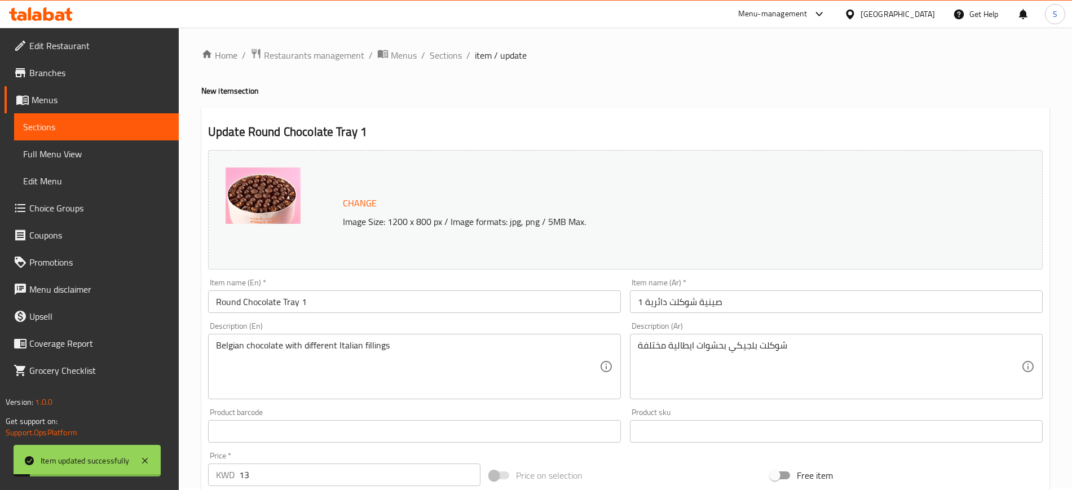
scroll to position [0, 0]
click at [477, 59] on span "item / update" at bounding box center [501, 58] width 52 height 14
click at [445, 55] on span "Sections" at bounding box center [446, 58] width 32 height 14
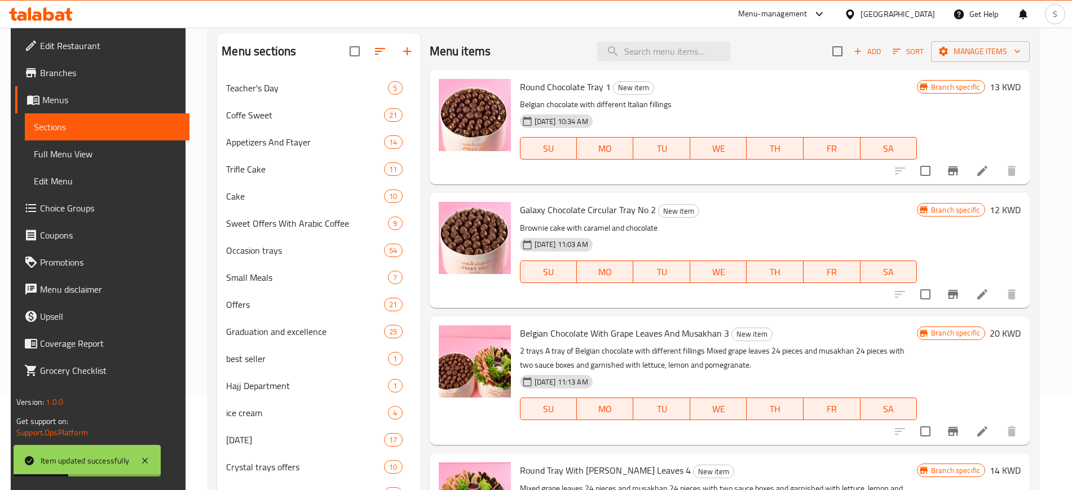
scroll to position [141, 0]
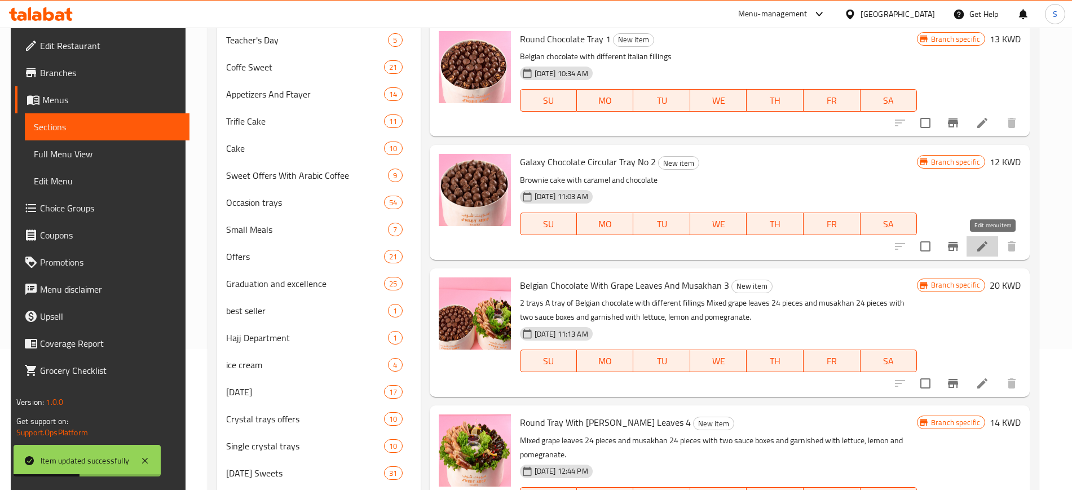
click at [989, 248] on icon at bounding box center [982, 247] width 14 height 14
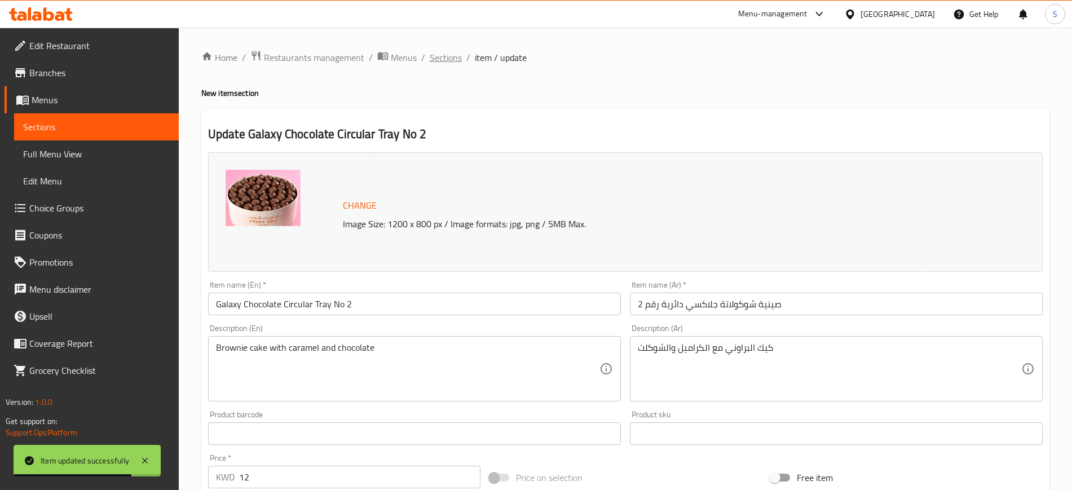
click at [459, 58] on span "Sections" at bounding box center [446, 58] width 32 height 14
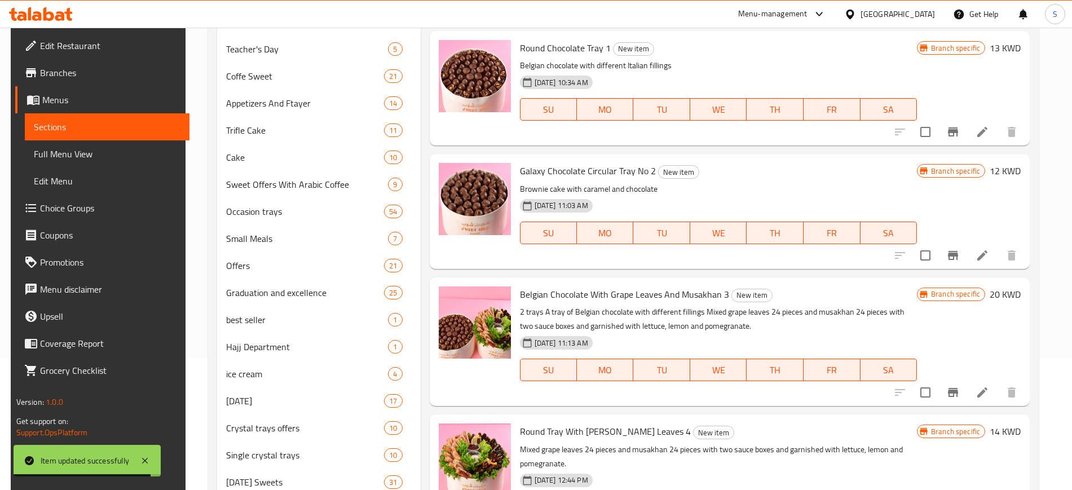
scroll to position [141, 0]
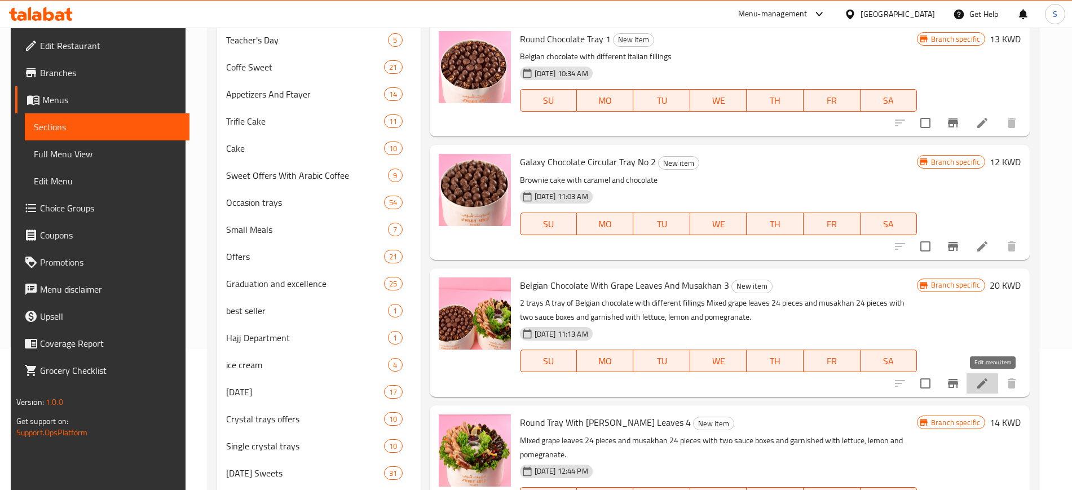
click at [987, 388] on icon at bounding box center [982, 383] width 10 height 10
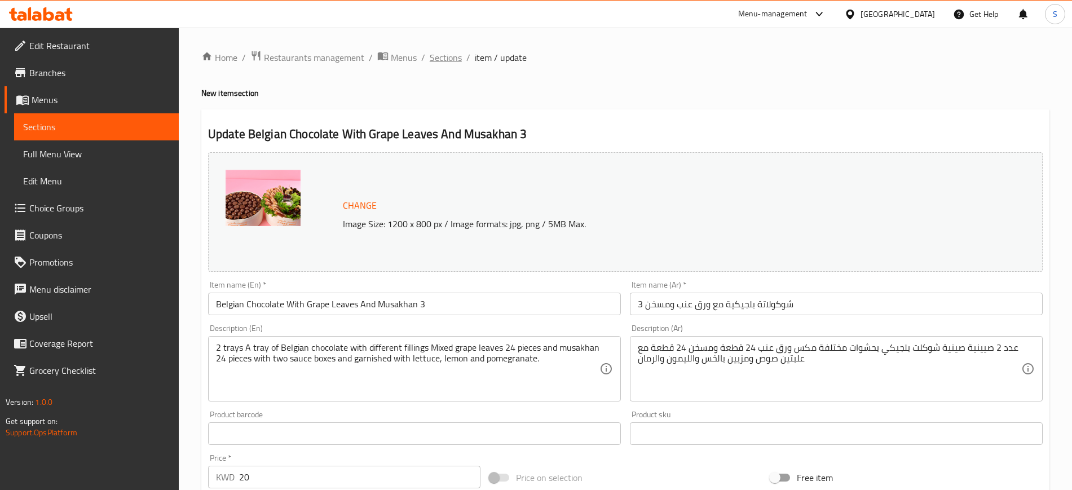
click at [448, 57] on span "Sections" at bounding box center [446, 58] width 32 height 14
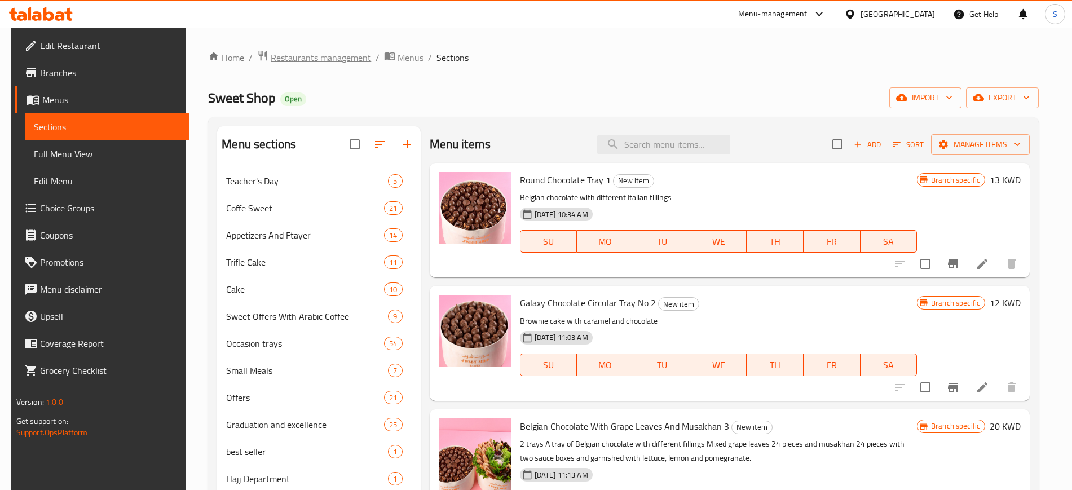
click at [277, 57] on span "Restaurants management" at bounding box center [321, 58] width 100 height 14
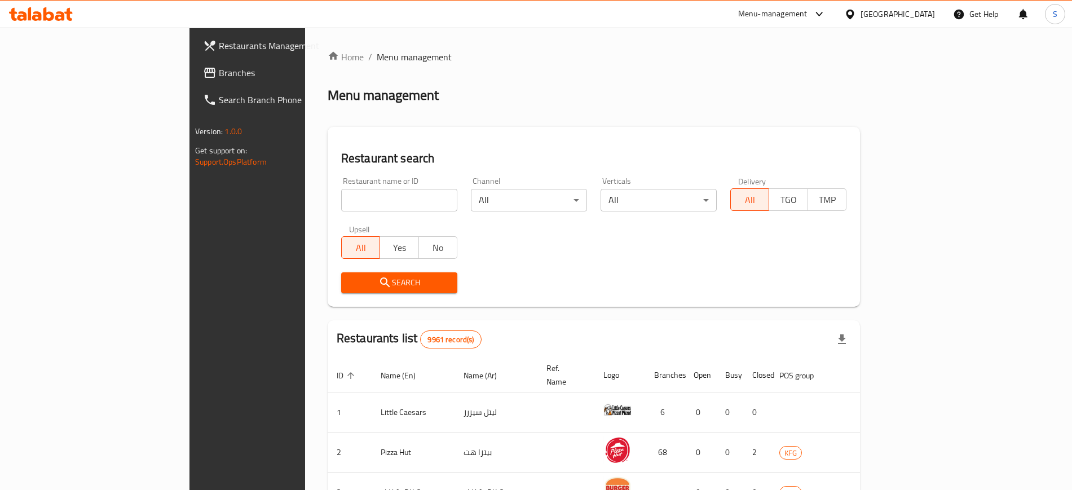
click at [219, 52] on span "Restaurants Management" at bounding box center [289, 46] width 140 height 14
click at [219, 47] on span "Restaurants Management" at bounding box center [289, 46] width 140 height 14
